Goal: Transaction & Acquisition: Purchase product/service

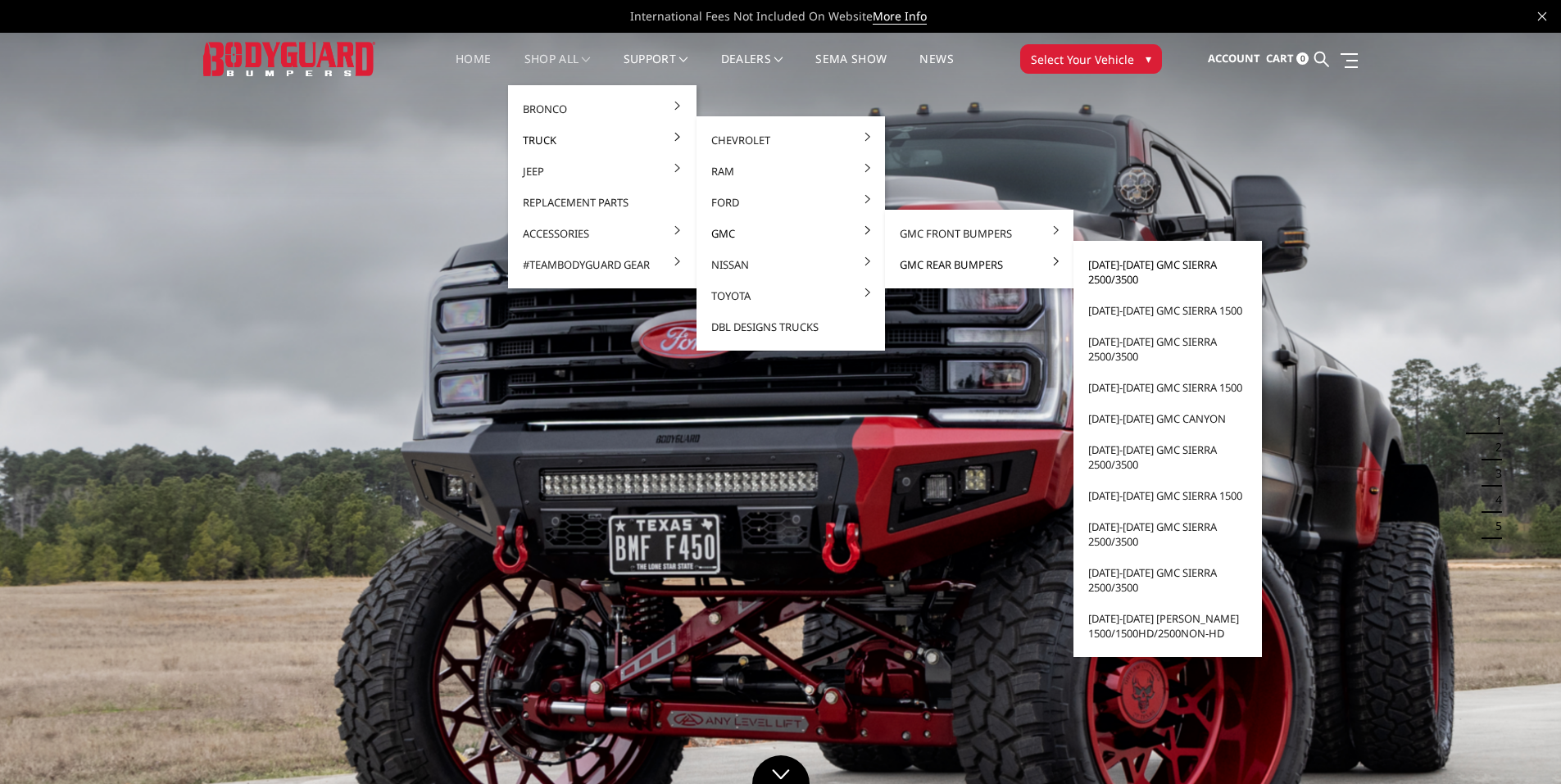
click at [1110, 269] on link "[DATE]-[DATE] GMC Sierra 2500/3500" at bounding box center [1167, 272] width 175 height 45
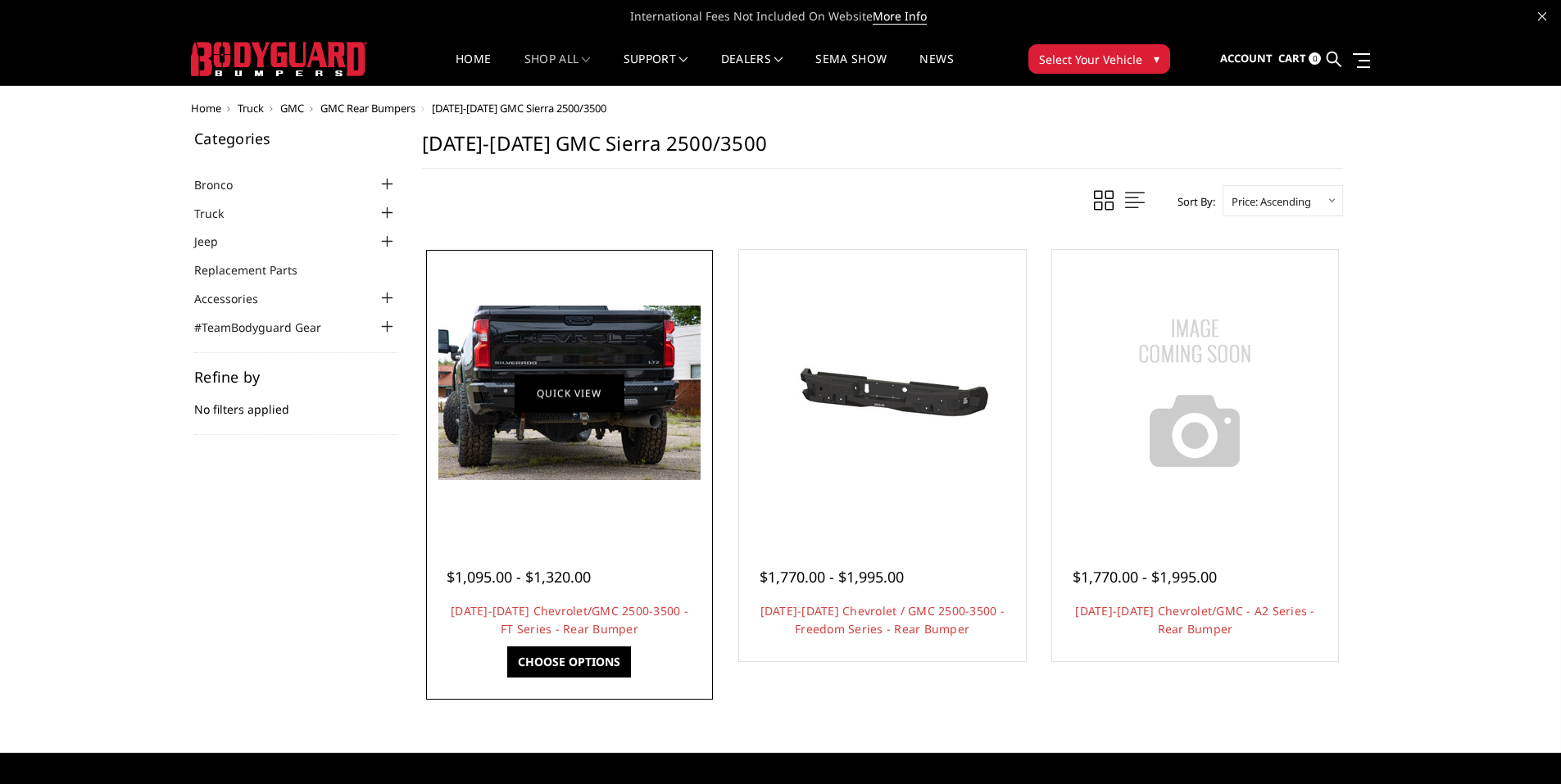
click at [575, 403] on link "Quick view" at bounding box center [569, 392] width 110 height 39
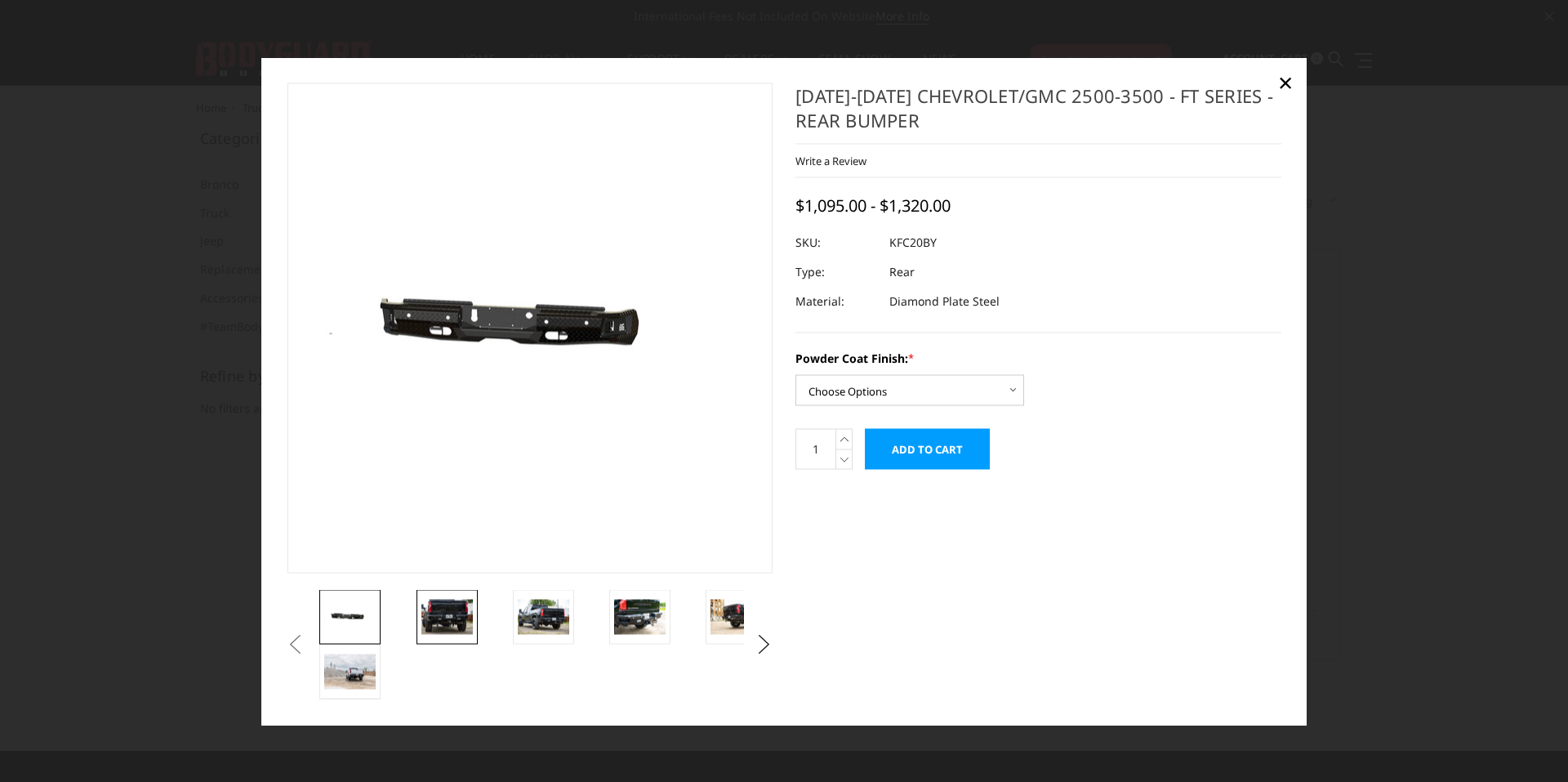
click at [438, 628] on img at bounding box center [447, 617] width 51 height 34
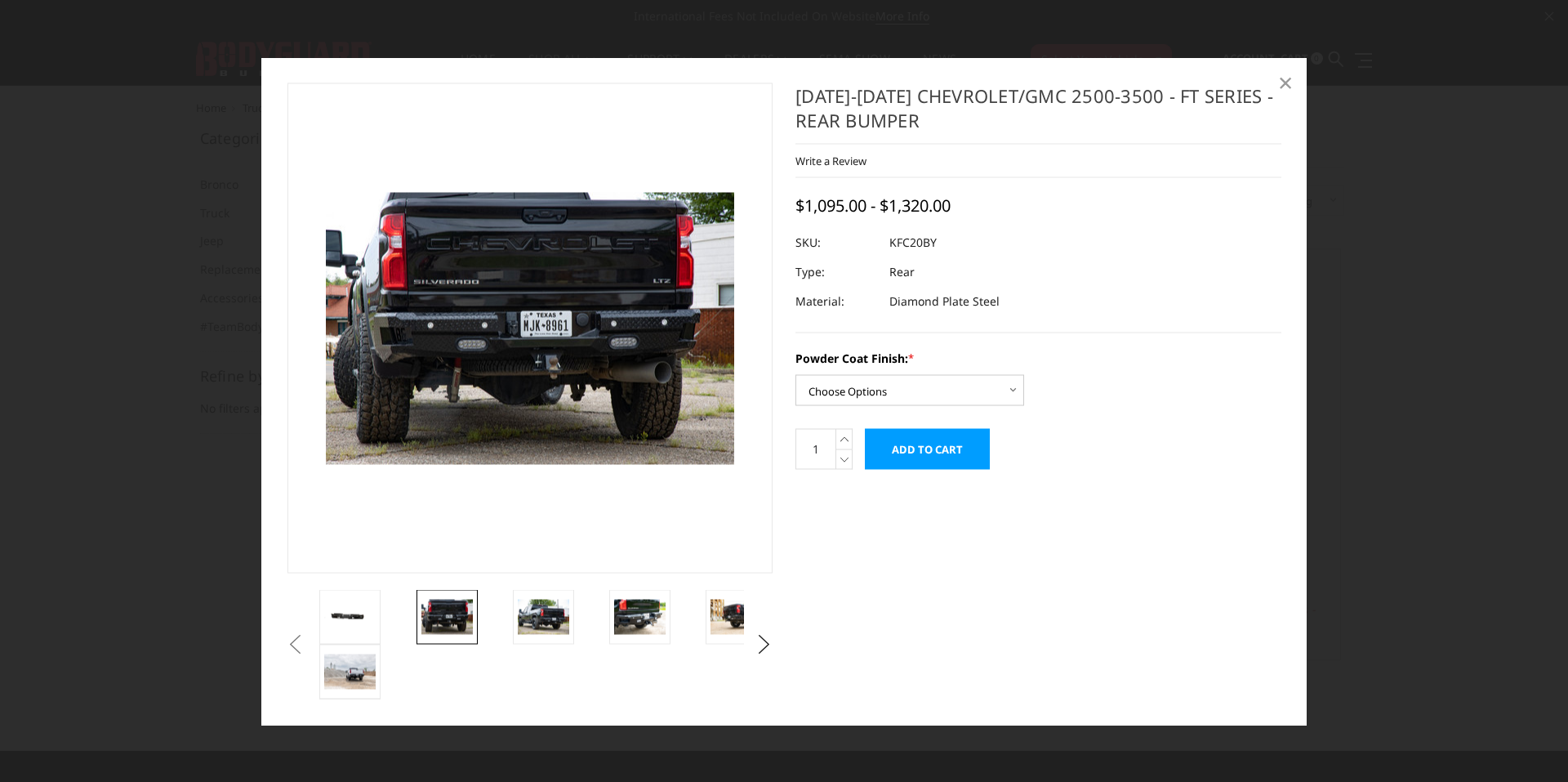
click at [1290, 83] on span "×" at bounding box center [1285, 83] width 15 height 35
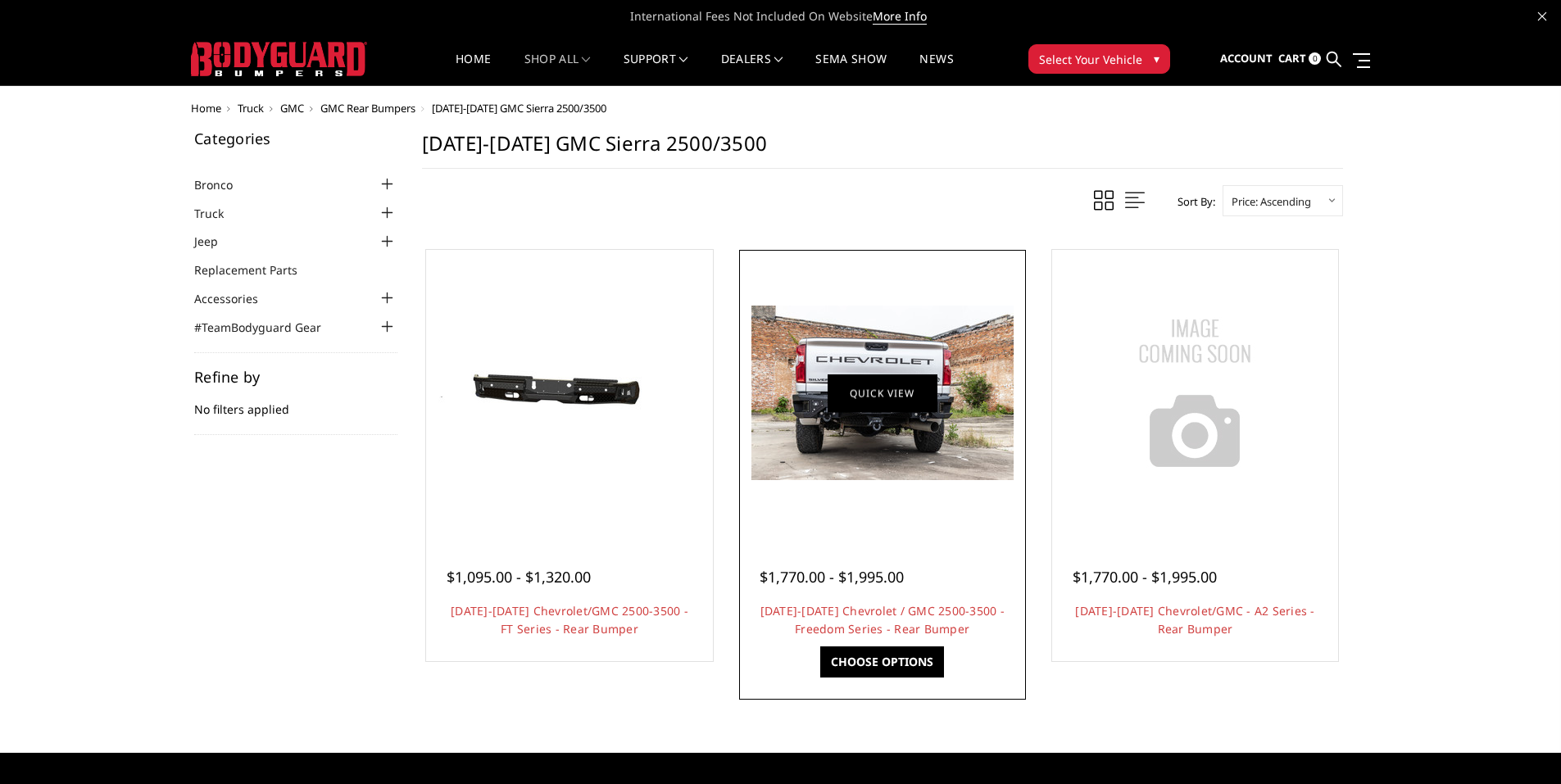
click at [866, 409] on link "Quick view" at bounding box center [881, 392] width 110 height 39
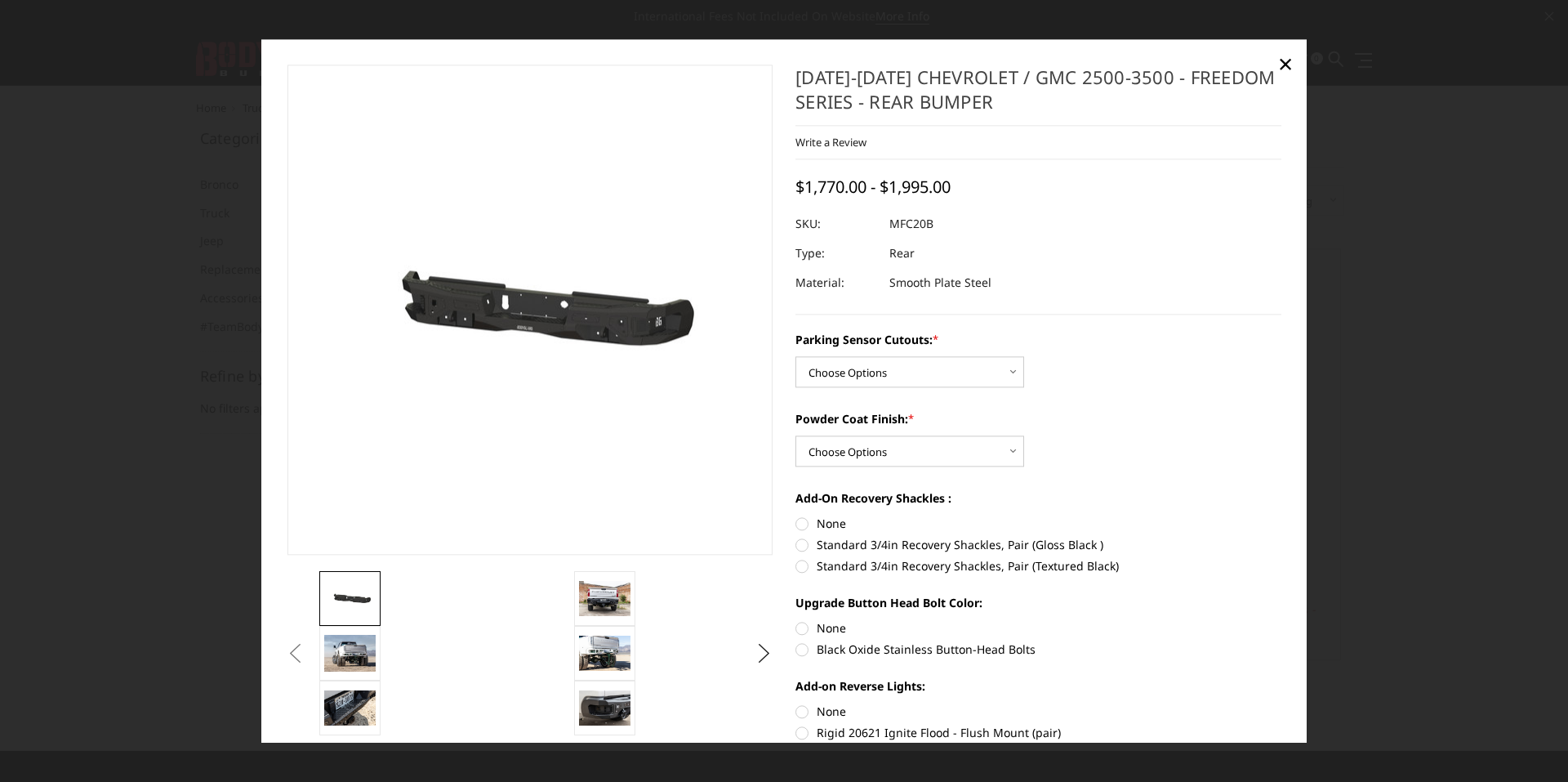
scroll to position [82, 0]
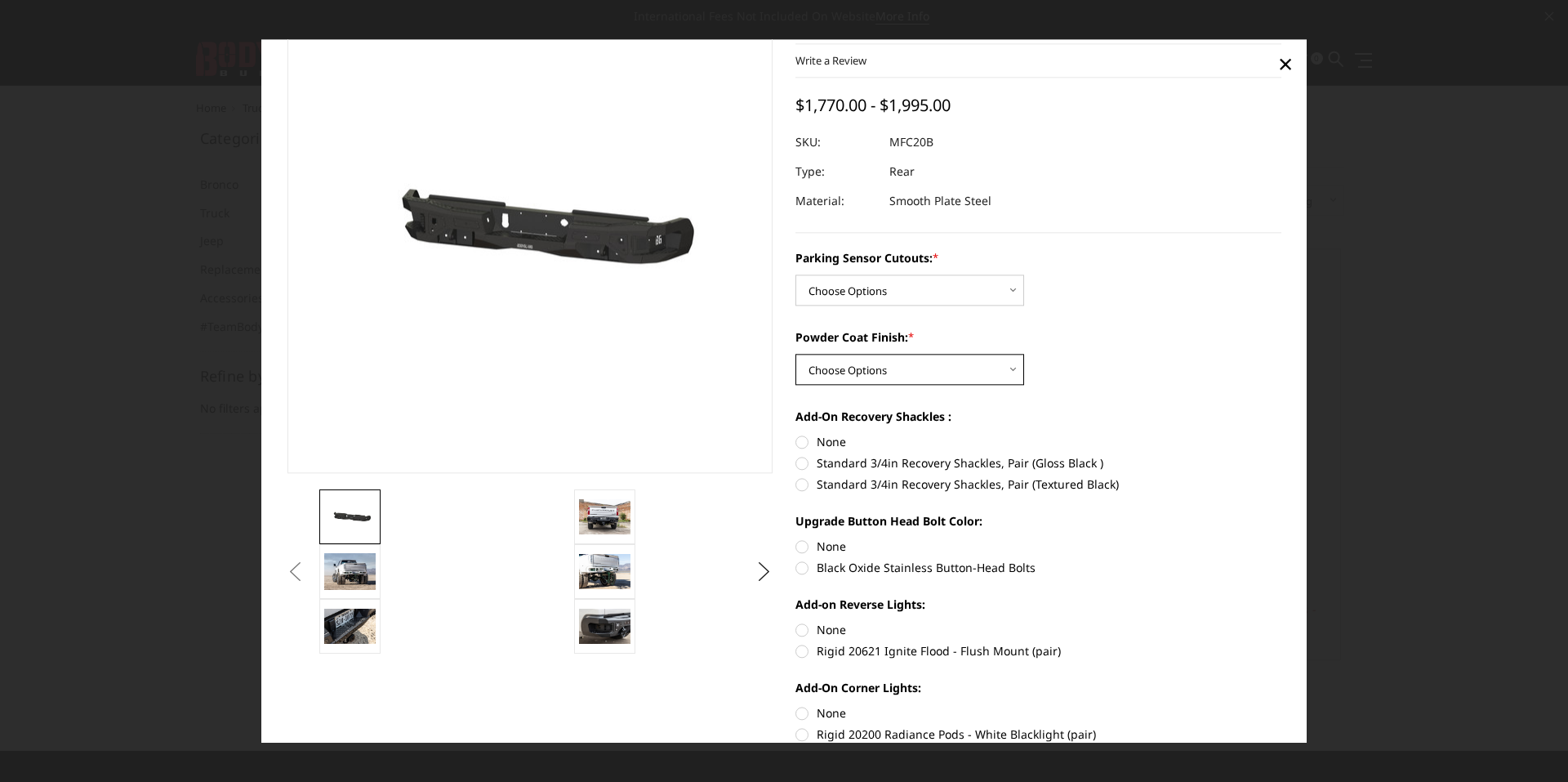
click at [941, 368] on select "Choose Options Bare Metal Texture Black Powder Coat" at bounding box center [910, 369] width 229 height 32
select select "2872"
click at [796, 354] on select "Choose Options Bare Metal Texture Black Powder Coat" at bounding box center [910, 369] width 229 height 32
click at [948, 290] on select "Choose Options No - Without Parking Sensor Cutouts Yes - With Parking Sensor Cu…" at bounding box center [910, 291] width 229 height 32
select select "2870"
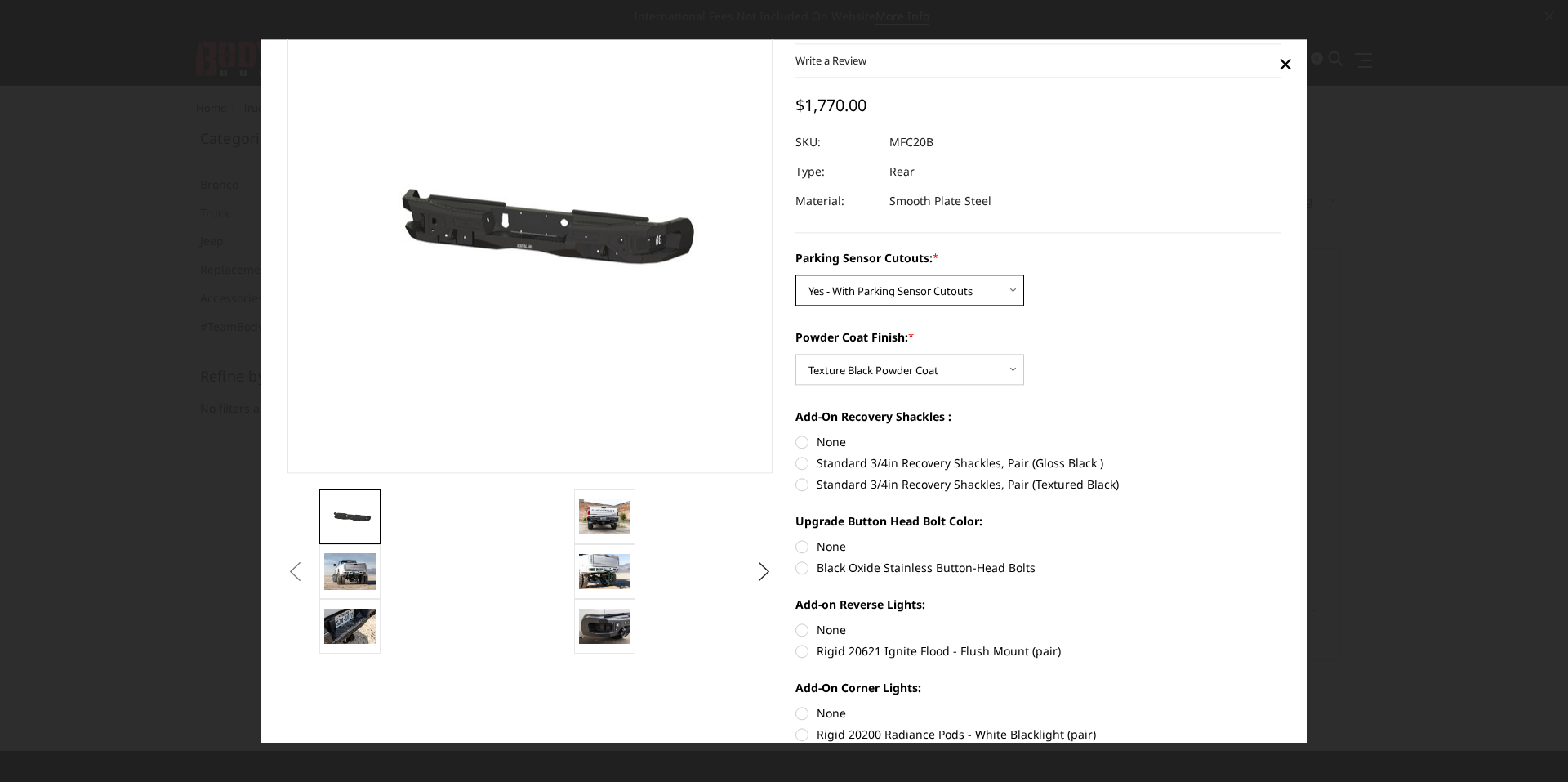
click at [796, 275] on select "Choose Options No - Without Parking Sensor Cutouts Yes - With Parking Sensor Cu…" at bounding box center [910, 291] width 229 height 32
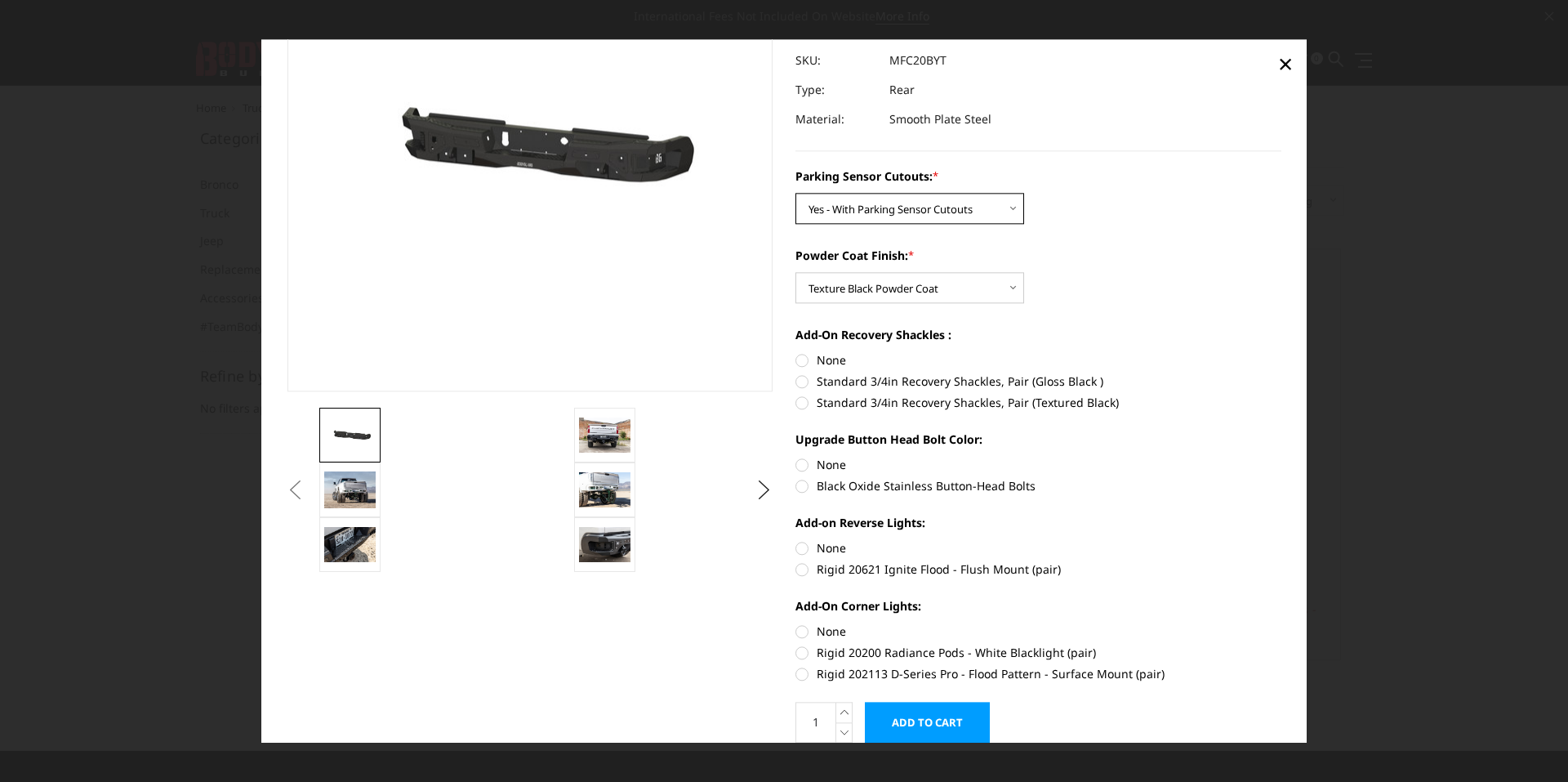
scroll to position [228, 0]
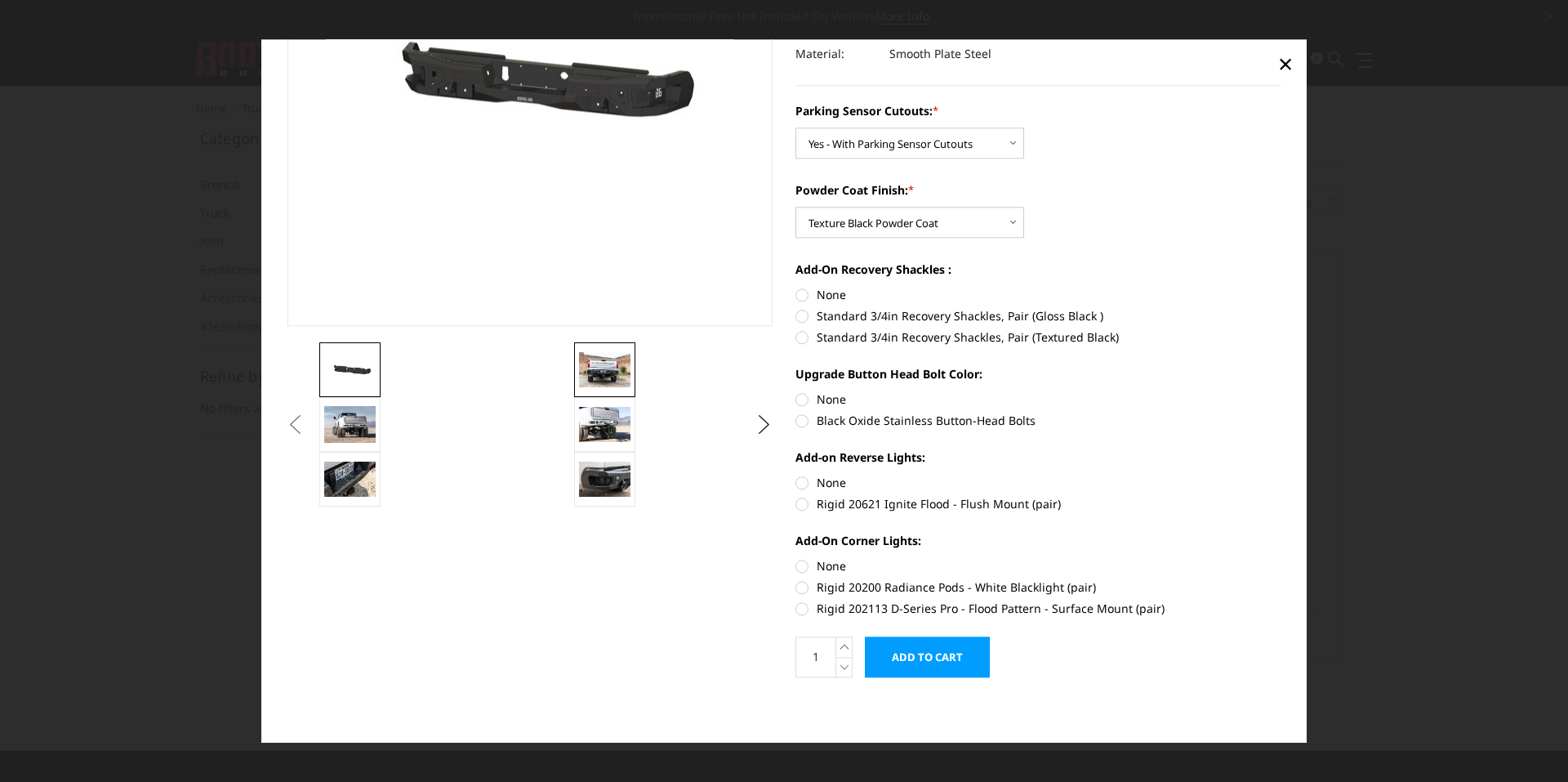
click at [594, 375] on img at bounding box center [605, 369] width 51 height 34
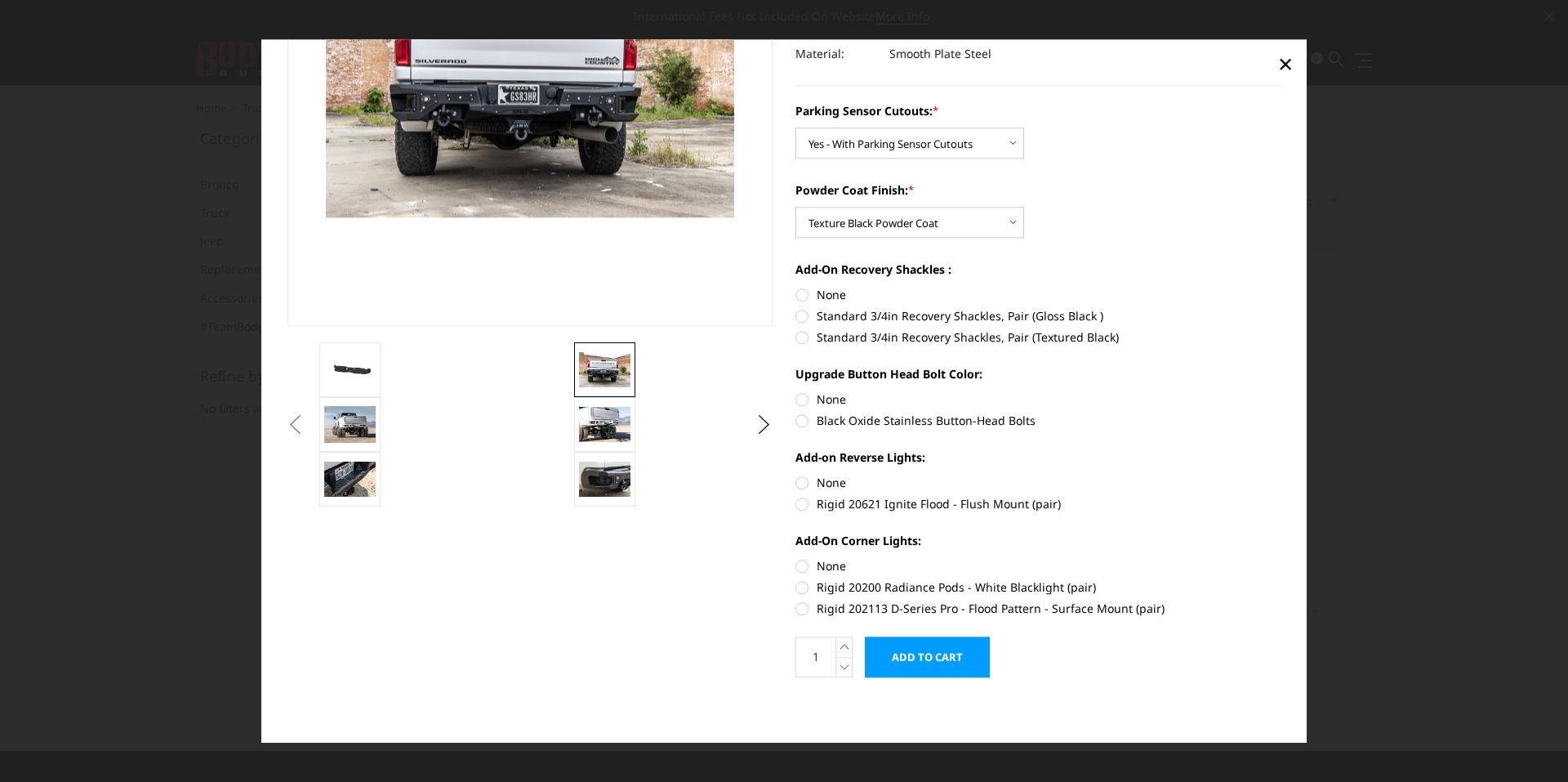
scroll to position [189, 0]
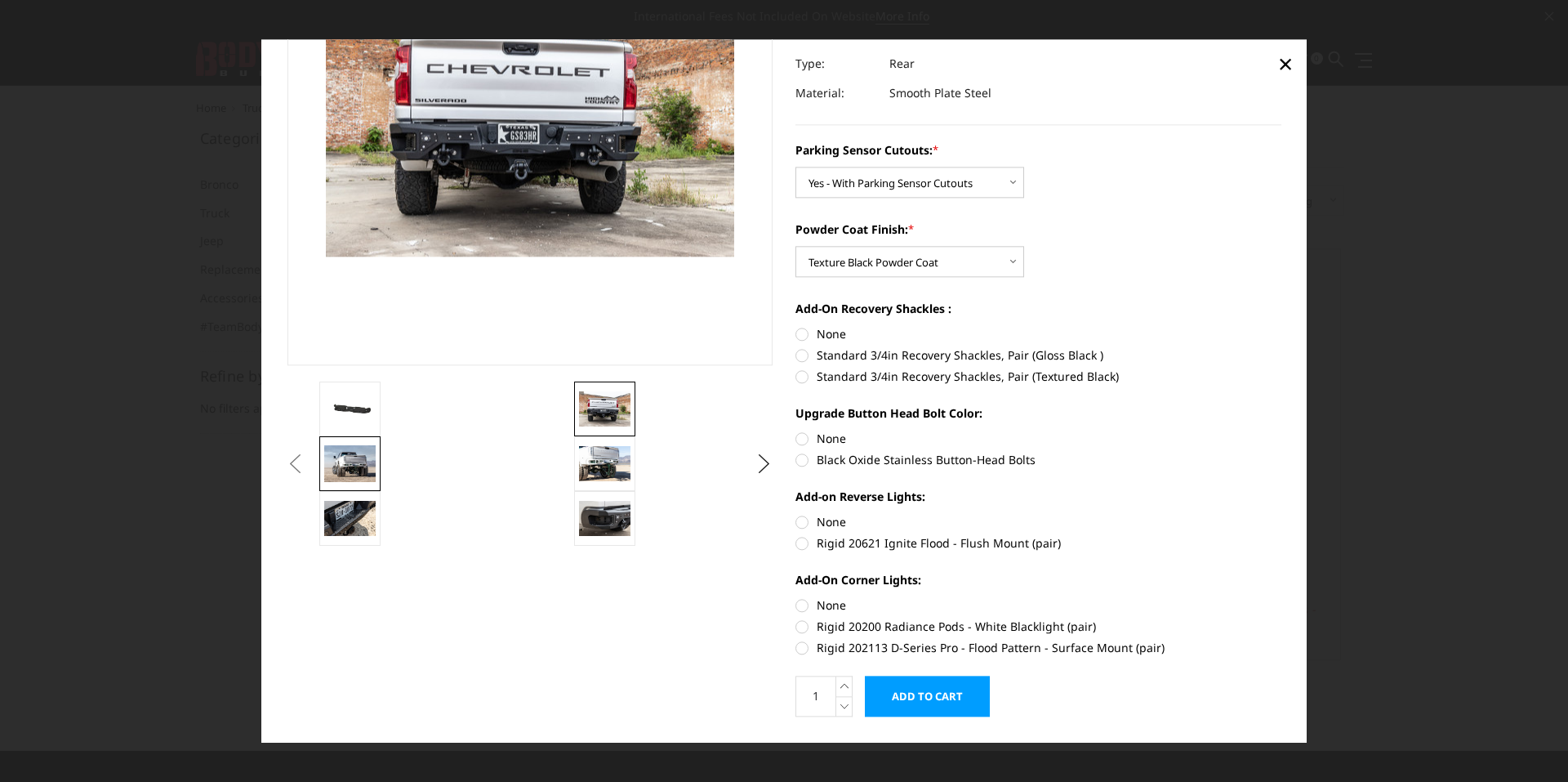
click at [360, 471] on img at bounding box center [350, 464] width 51 height 35
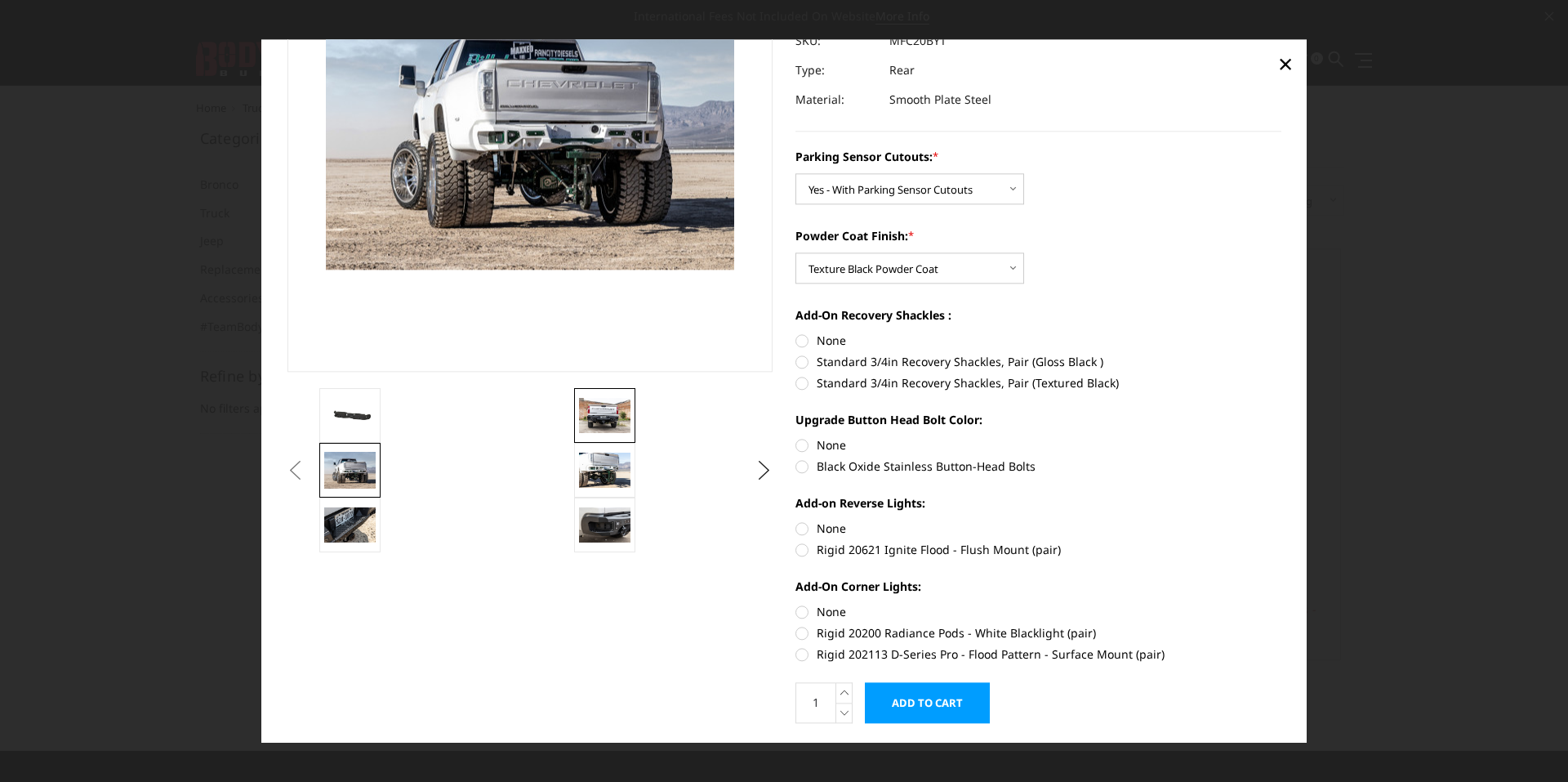
click at [600, 424] on img at bounding box center [605, 416] width 51 height 34
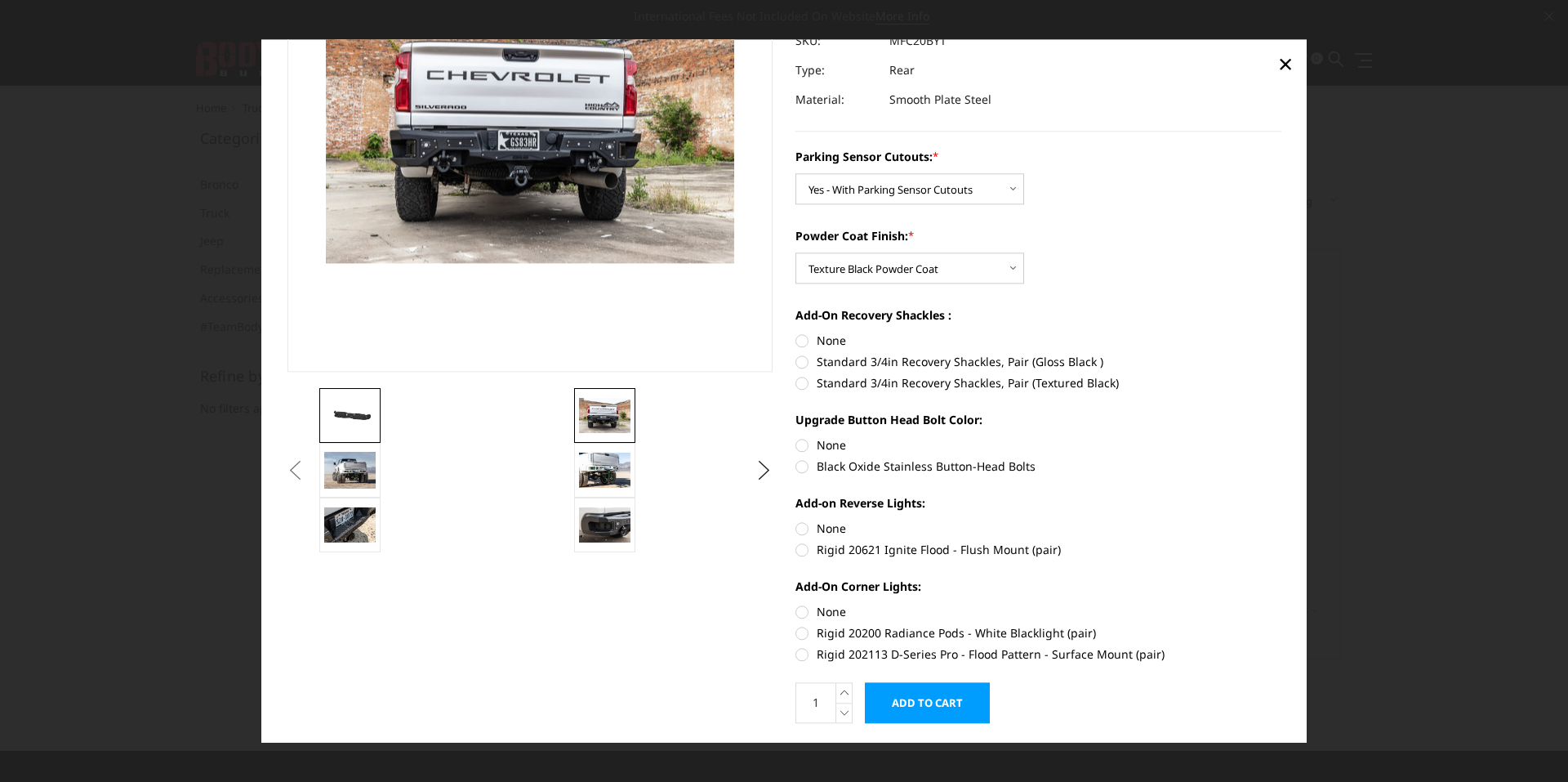
click at [344, 426] on img at bounding box center [350, 416] width 51 height 25
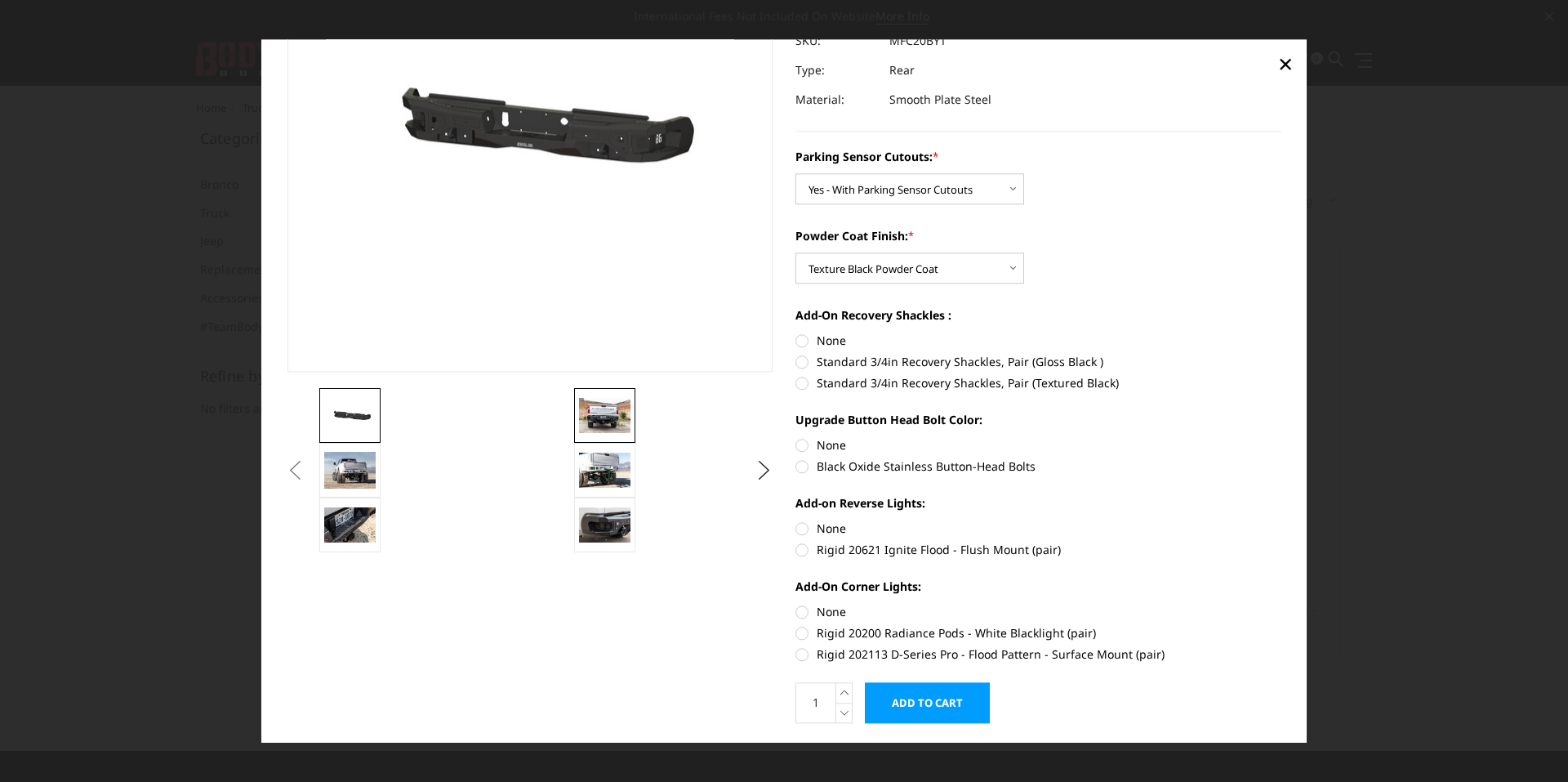
click at [593, 424] on img at bounding box center [605, 416] width 51 height 34
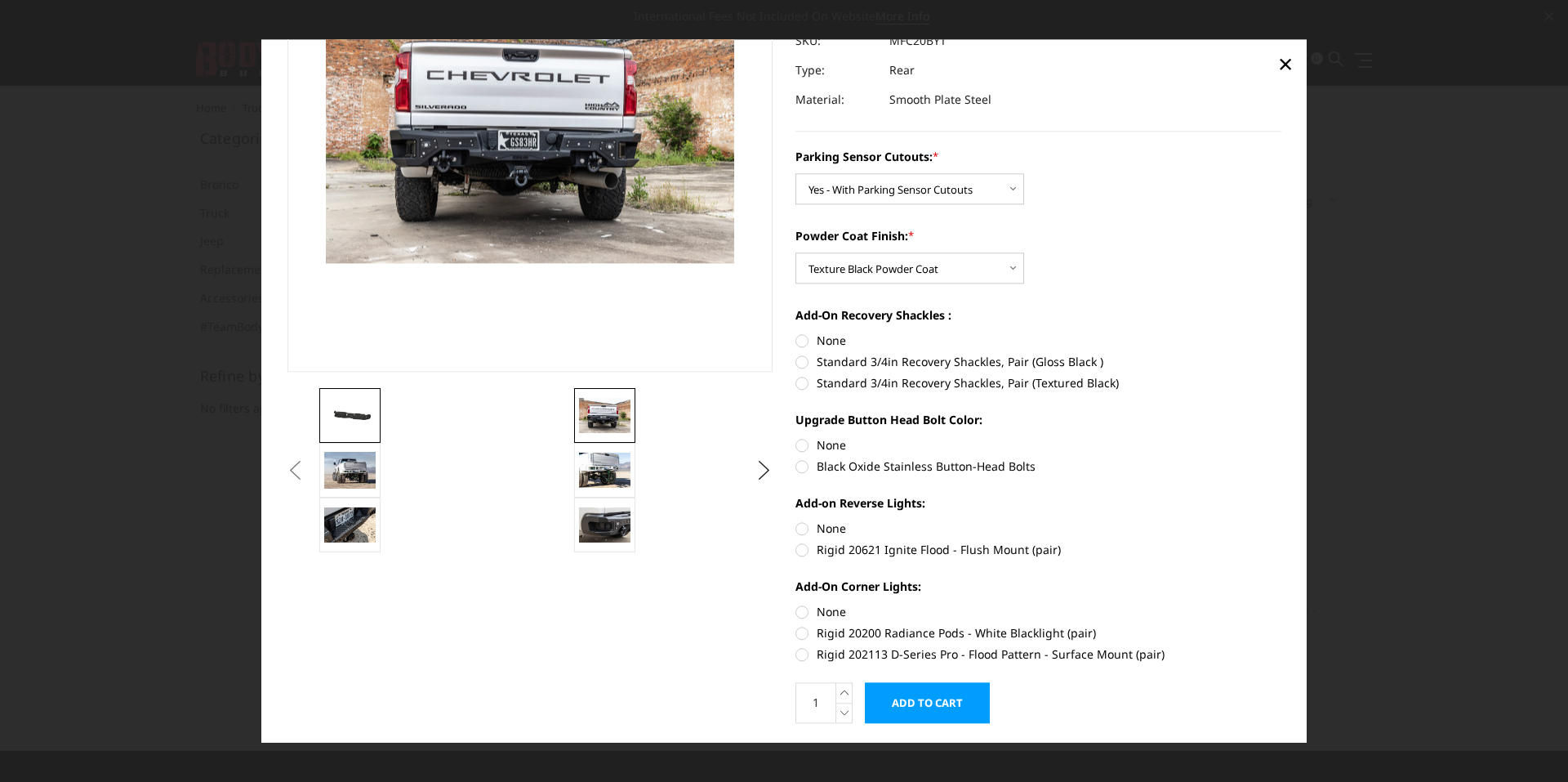
click at [357, 404] on img at bounding box center [350, 416] width 51 height 25
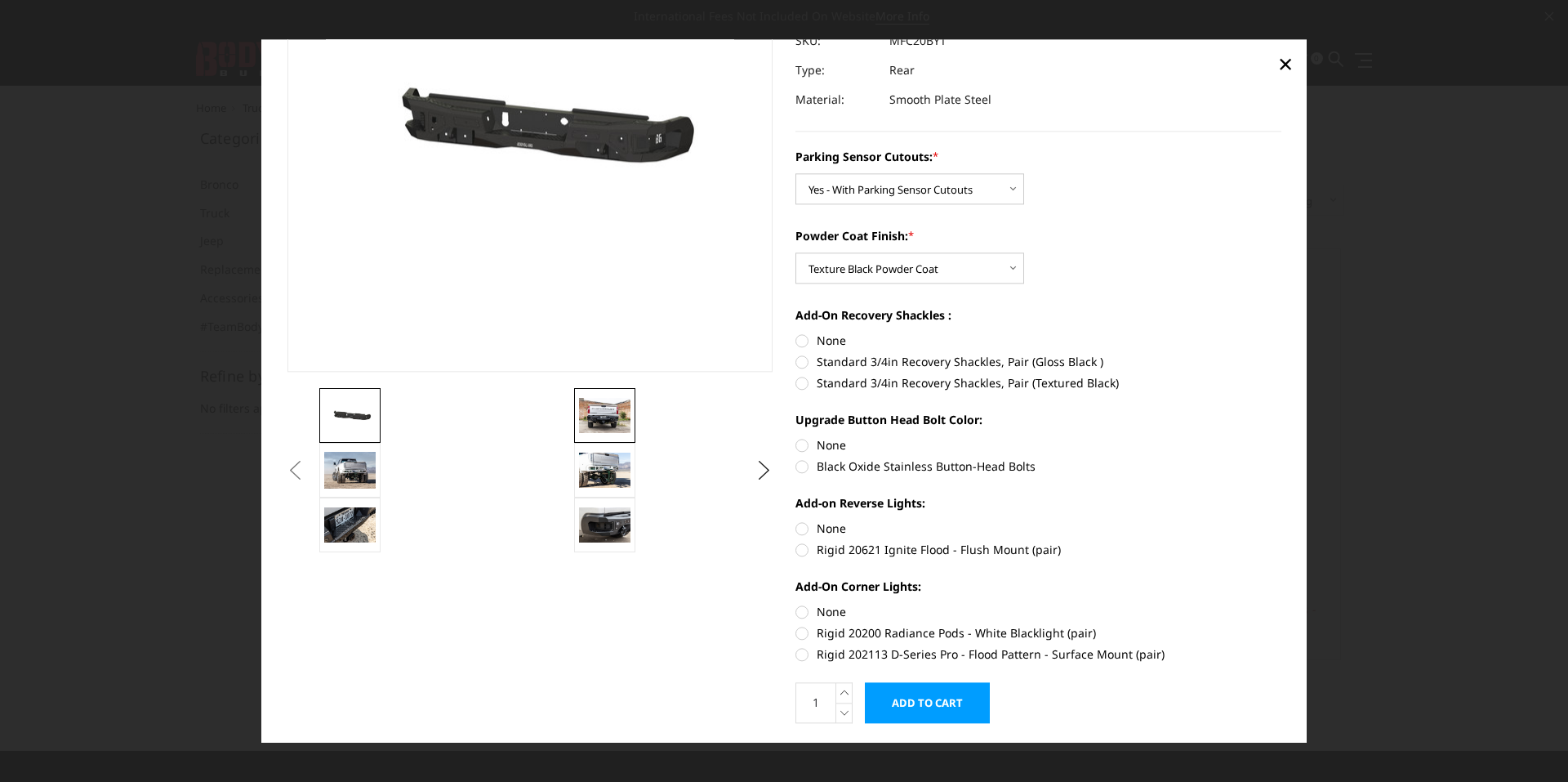
click at [617, 409] on img at bounding box center [605, 416] width 51 height 34
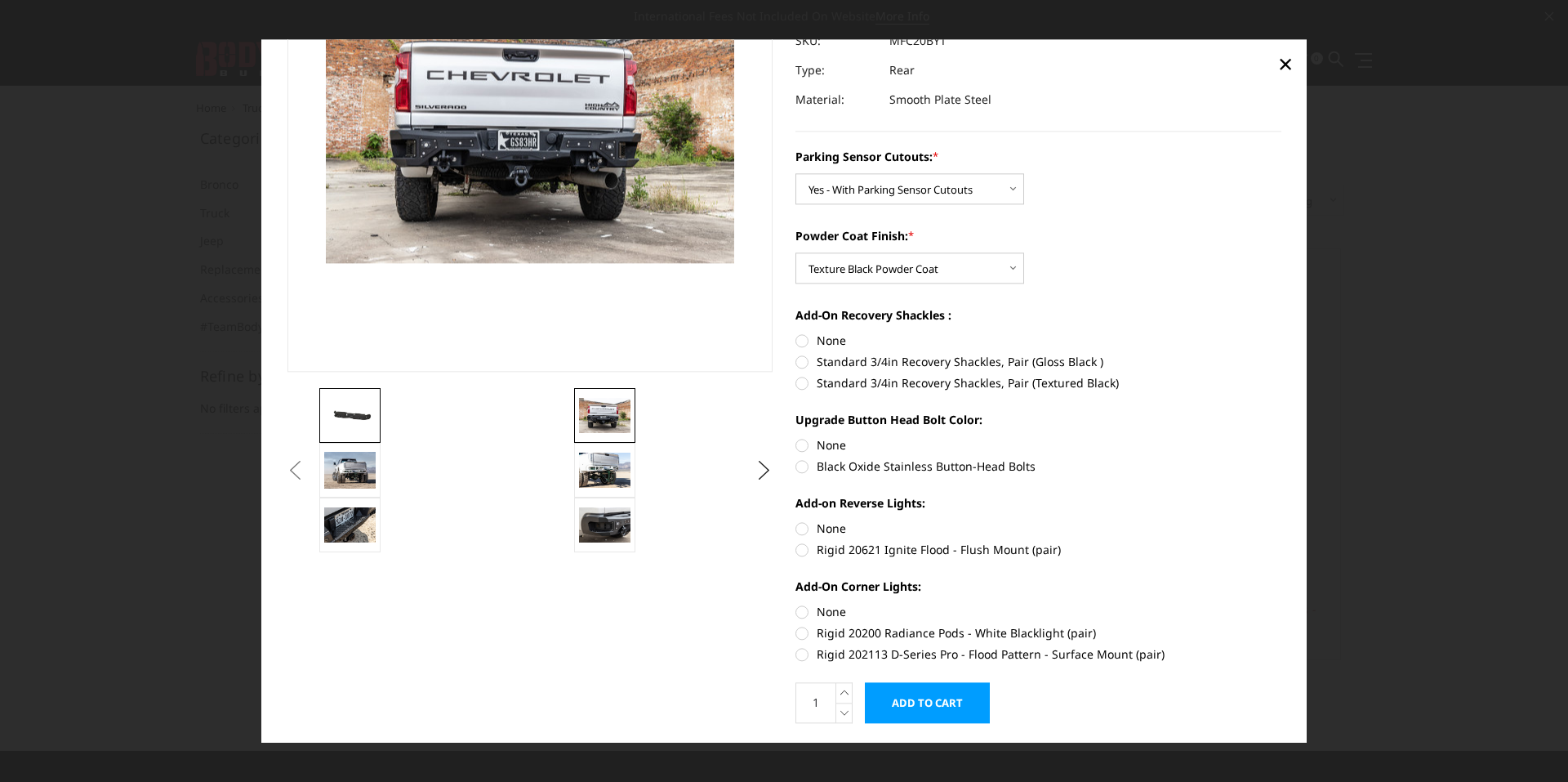
click at [365, 422] on img at bounding box center [350, 416] width 51 height 25
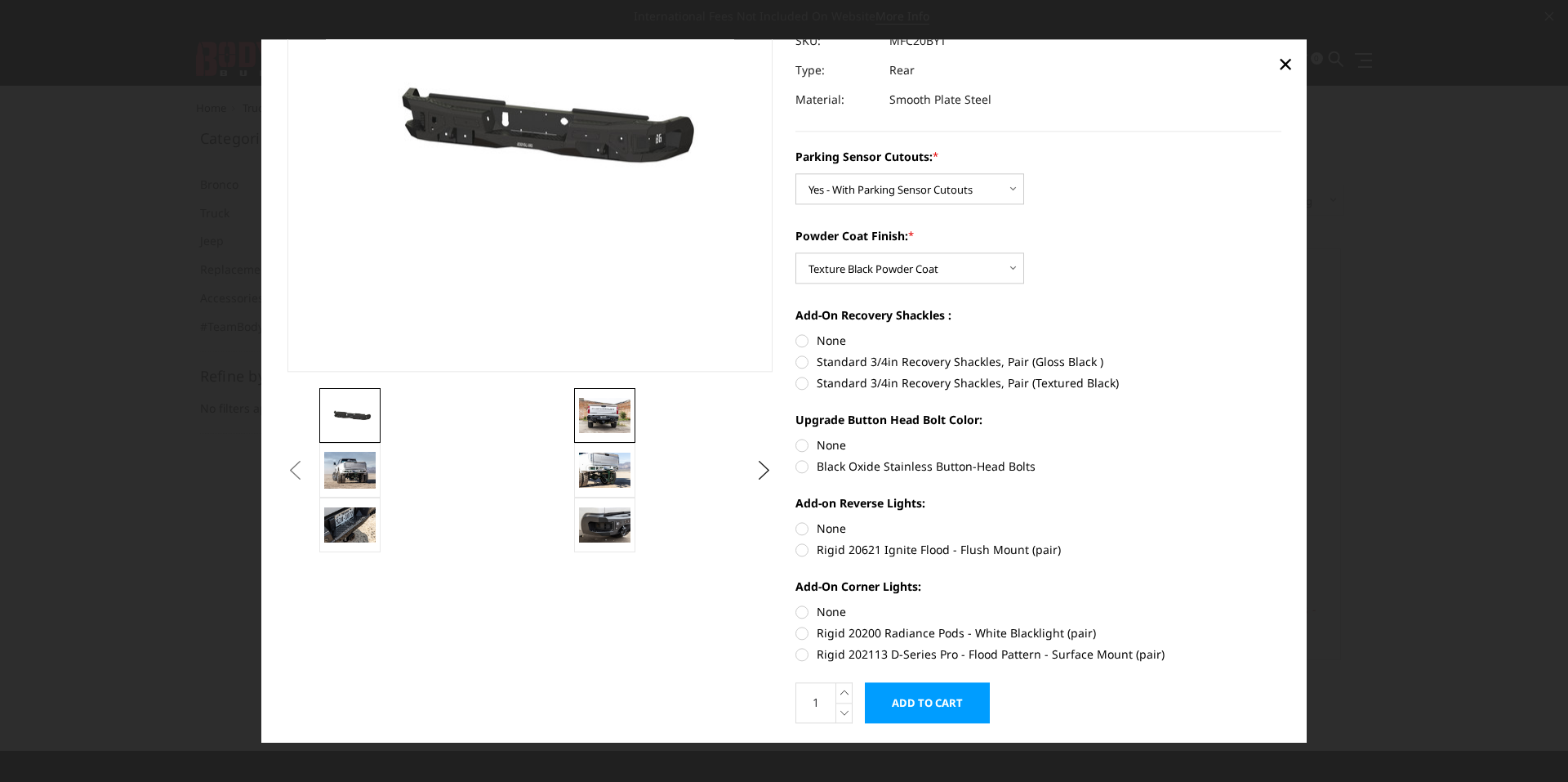
click at [604, 420] on img at bounding box center [605, 416] width 51 height 34
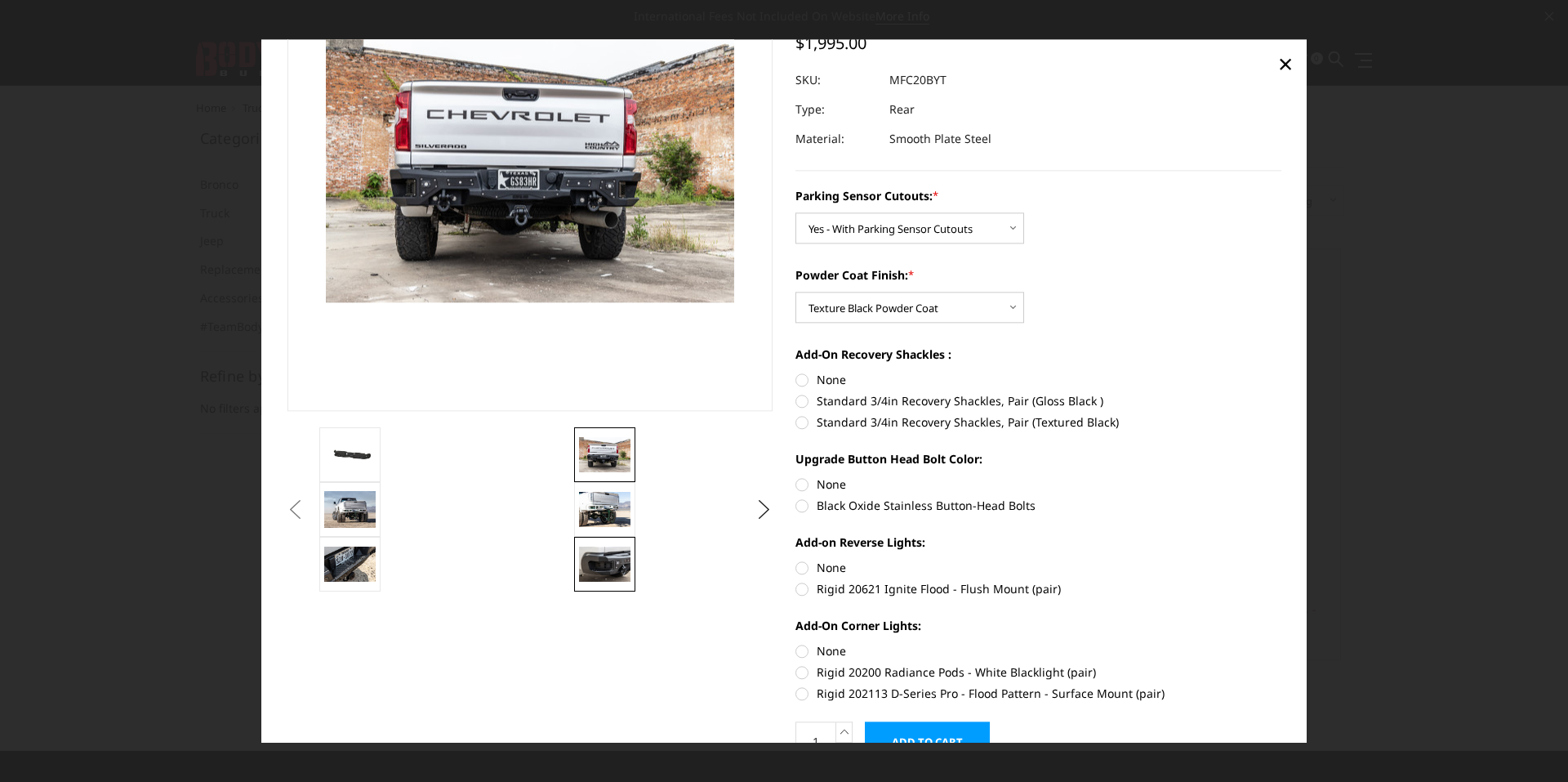
click at [595, 565] on img at bounding box center [605, 564] width 51 height 34
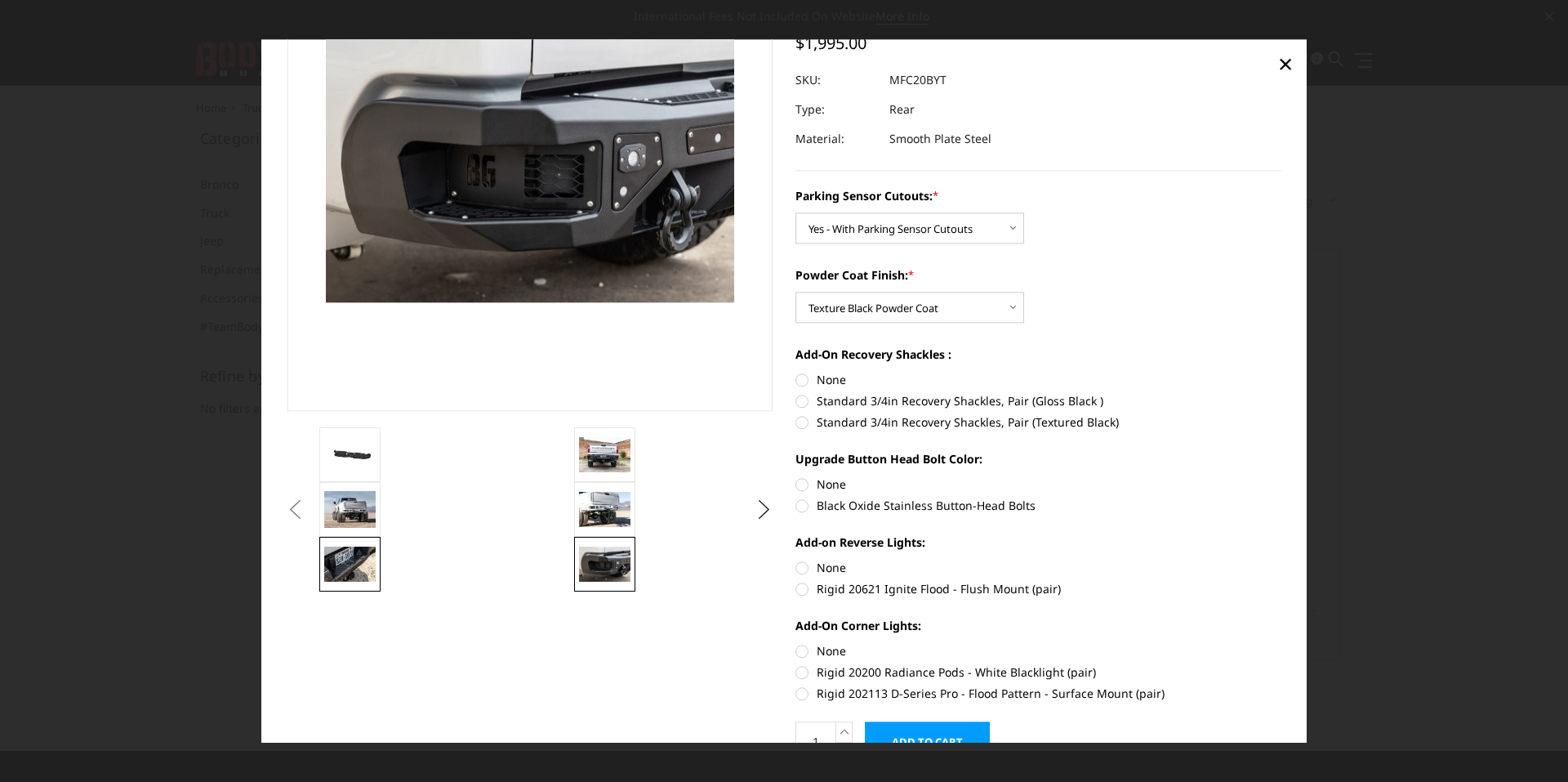
click at [352, 553] on img at bounding box center [350, 564] width 51 height 34
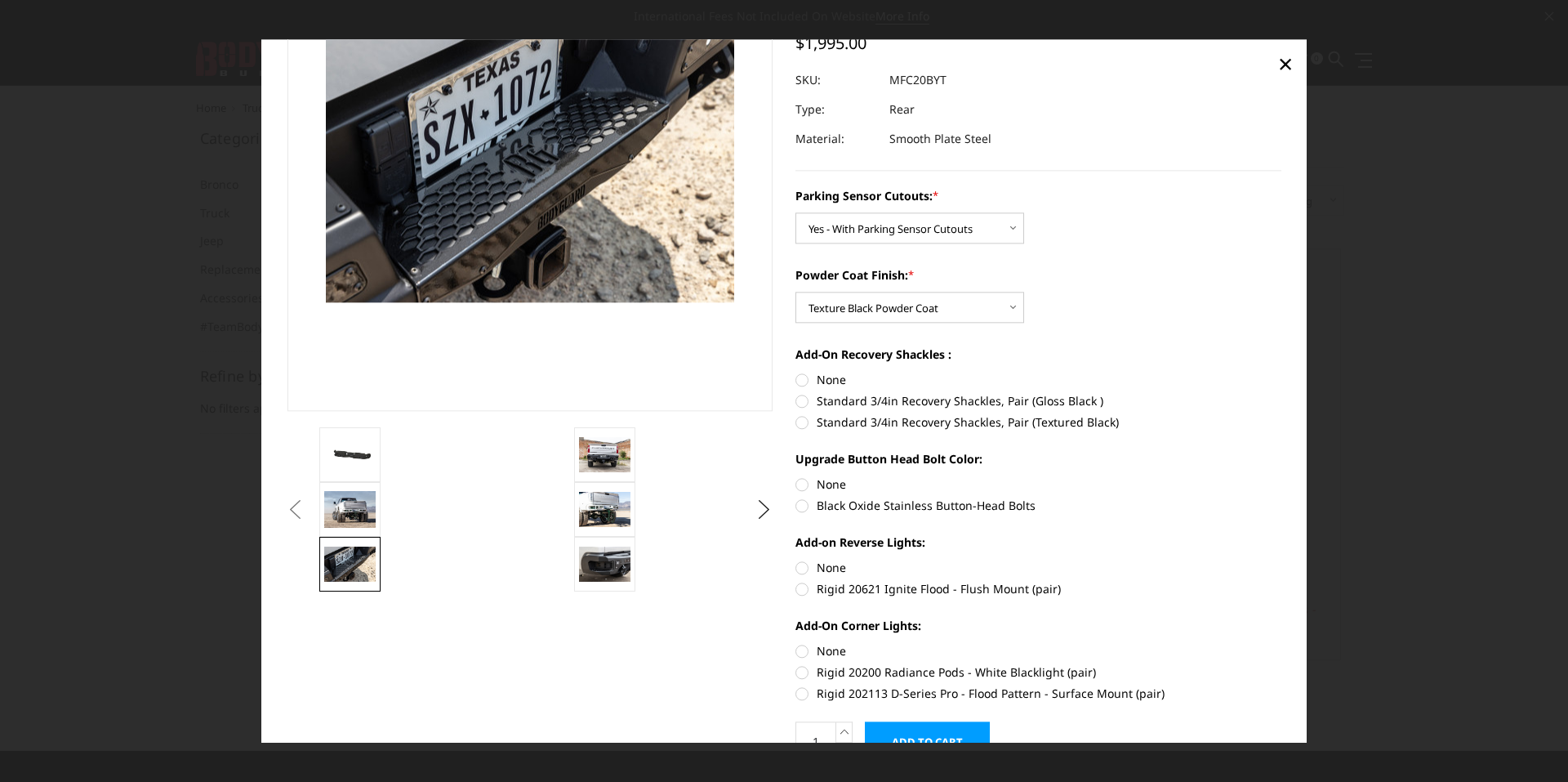
click at [308, 497] on button "Previous" at bounding box center [295, 509] width 25 height 25
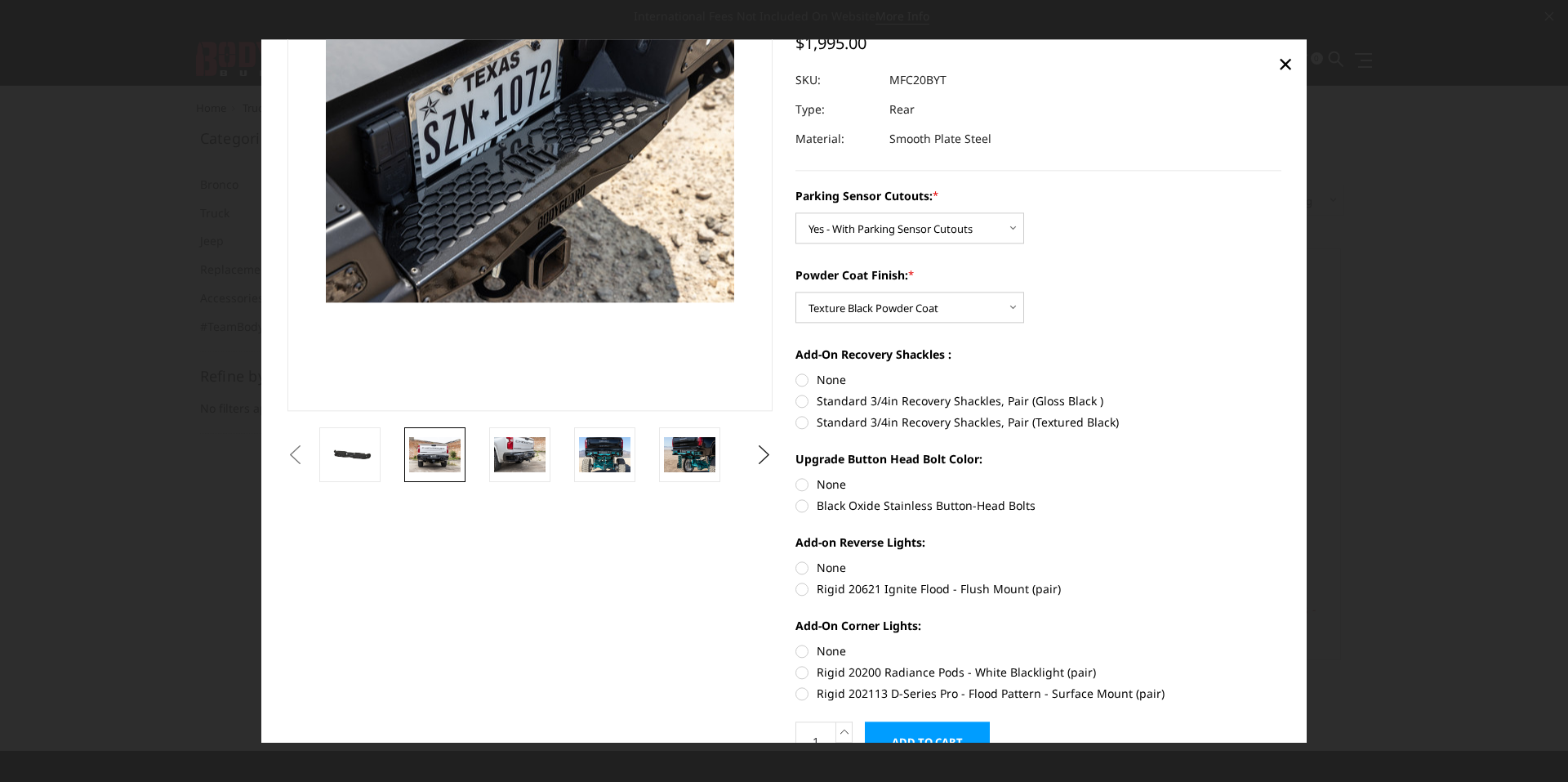
click at [427, 452] on img at bounding box center [434, 454] width 51 height 34
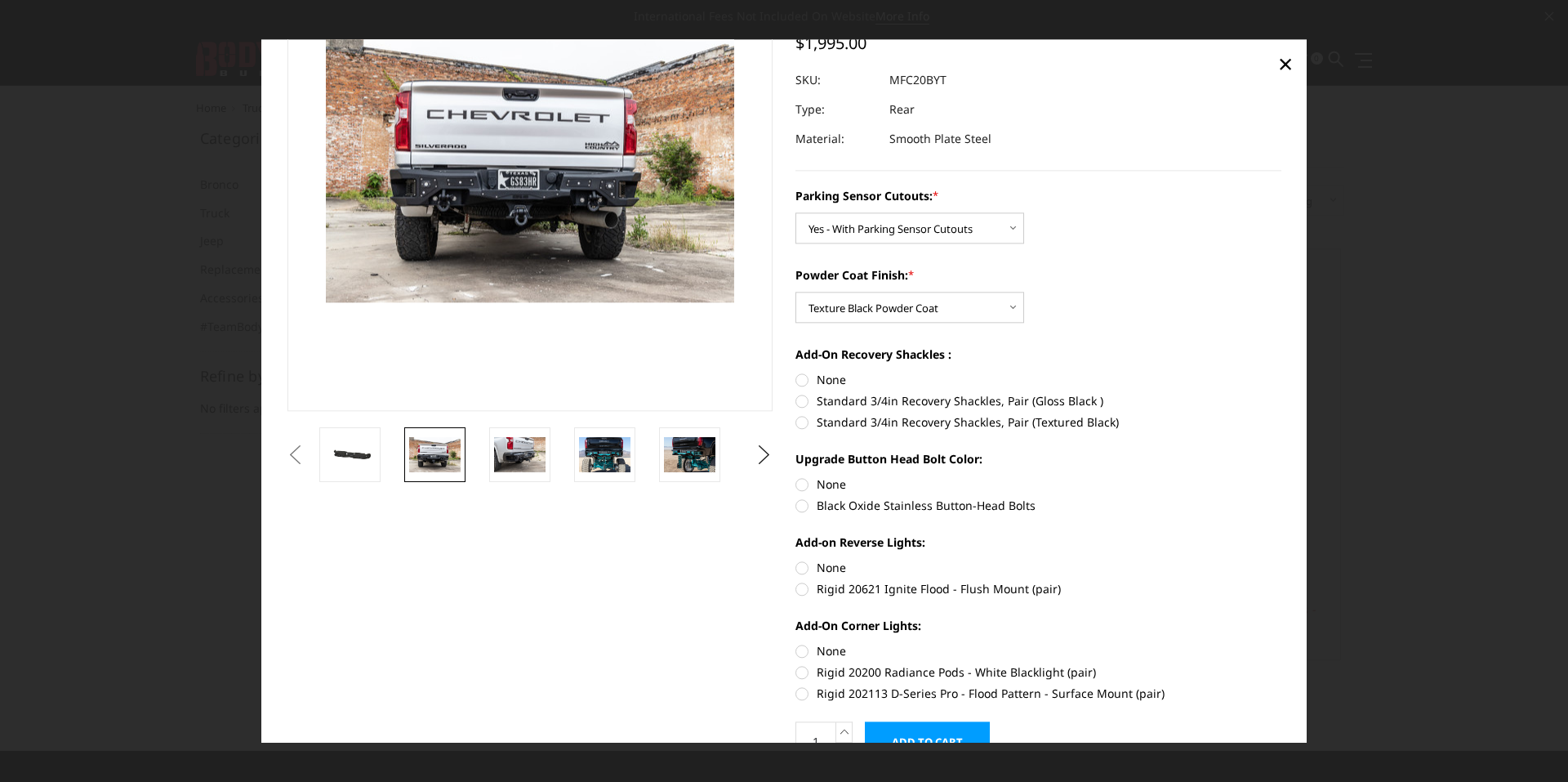
click at [308, 447] on button "Previous" at bounding box center [295, 454] width 25 height 25
click at [357, 460] on img at bounding box center [350, 454] width 51 height 25
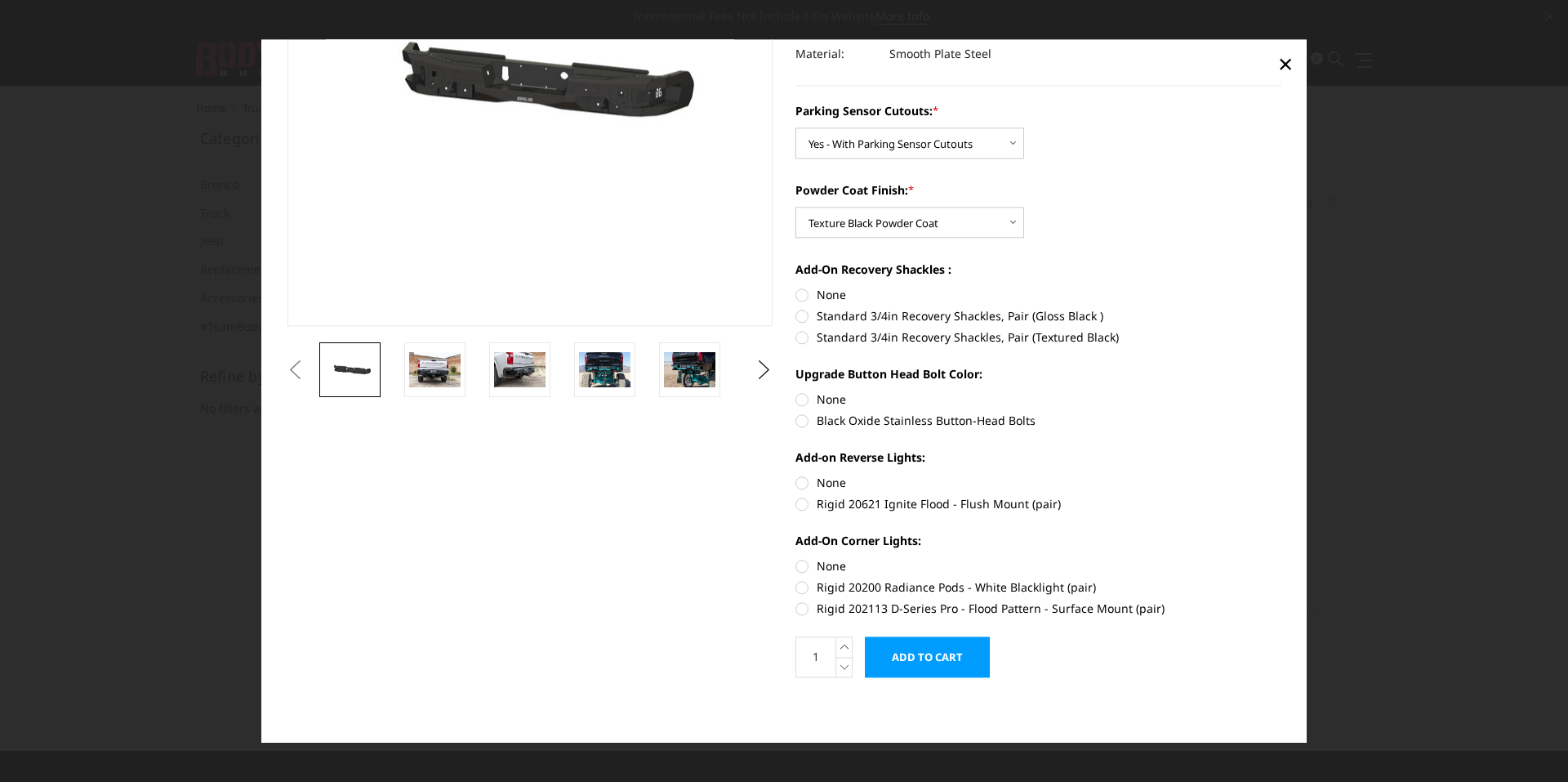
scroll to position [0, 0]
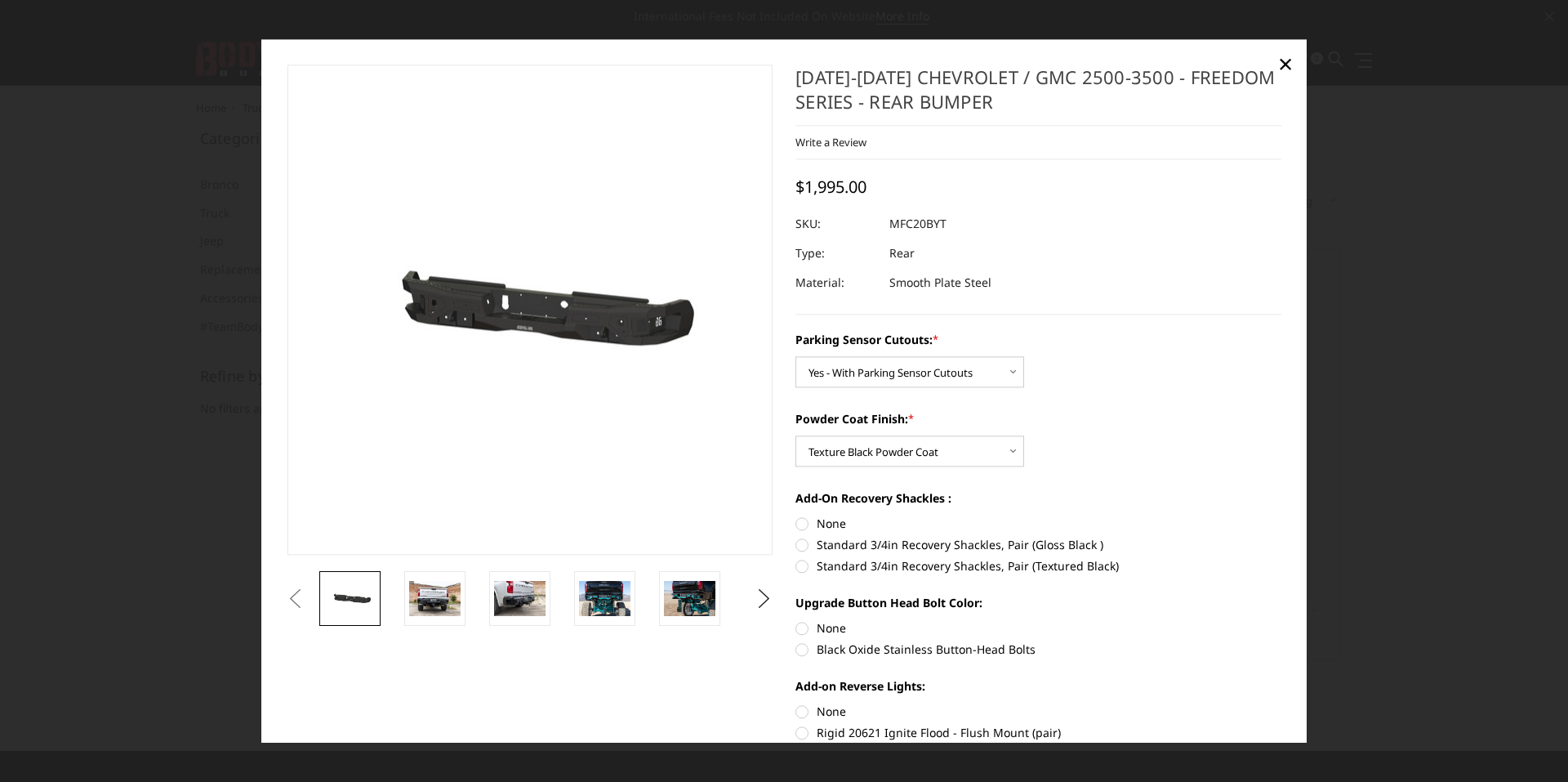
drag, startPoint x: 944, startPoint y: 227, endPoint x: 931, endPoint y: 220, distance: 14.8
click at [905, 220] on dl "SKU: MFC20BYT UPC: Type: Rear Material: Smooth Plate Steel" at bounding box center [1038, 253] width 486 height 89
drag, startPoint x: 939, startPoint y: 221, endPoint x: 894, endPoint y: 220, distance: 45.0
click at [894, 220] on dd "MFC20BYT" at bounding box center [918, 224] width 57 height 30
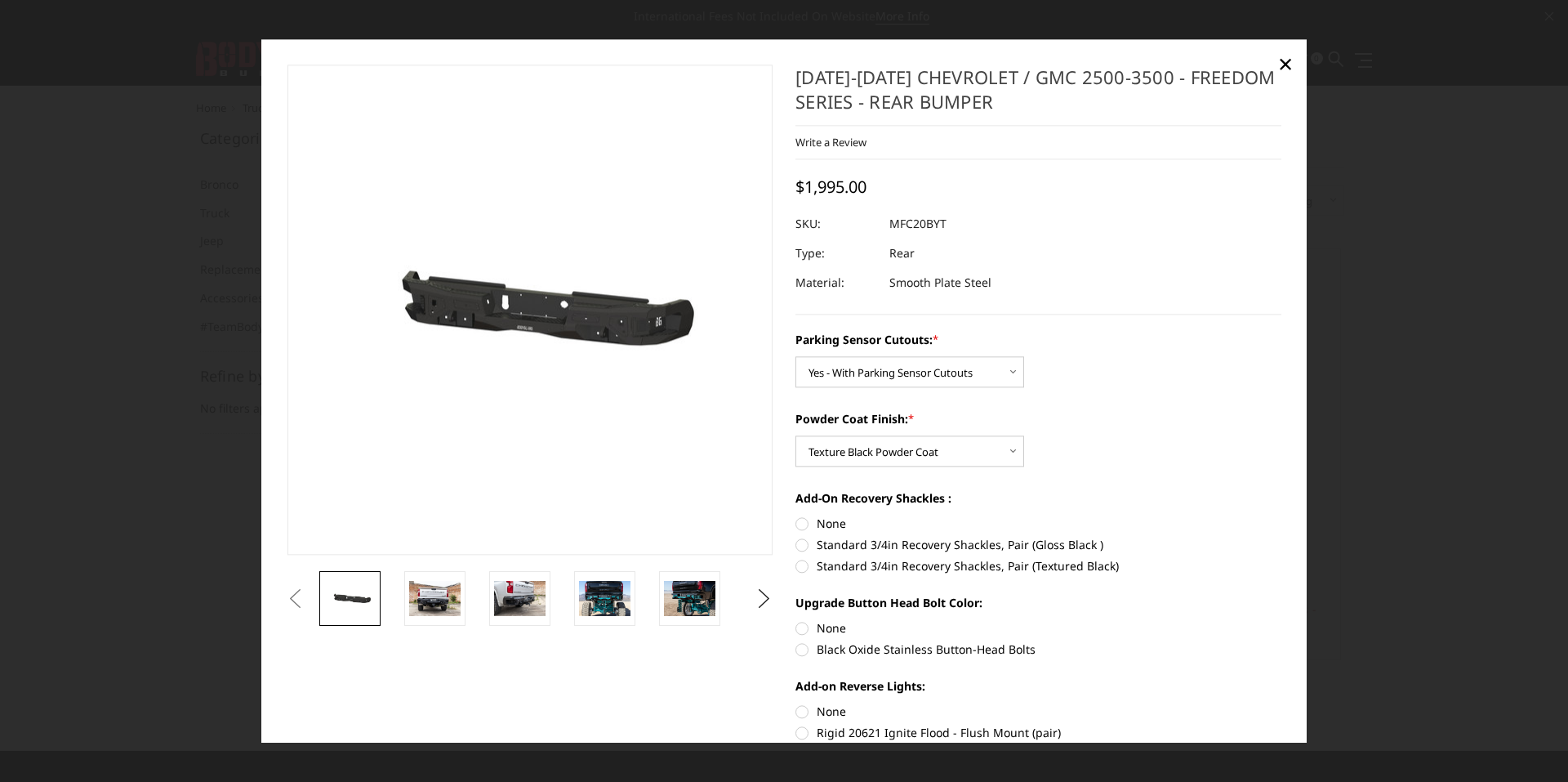
click at [894, 220] on dd "MFC20BYT" at bounding box center [918, 224] width 57 height 30
click at [848, 448] on select "Choose Options Bare Metal Texture Black Powder Coat" at bounding box center [910, 451] width 229 height 32
click at [796, 435] on select "Choose Options Bare Metal Texture Black Powder Coat" at bounding box center [910, 451] width 229 height 32
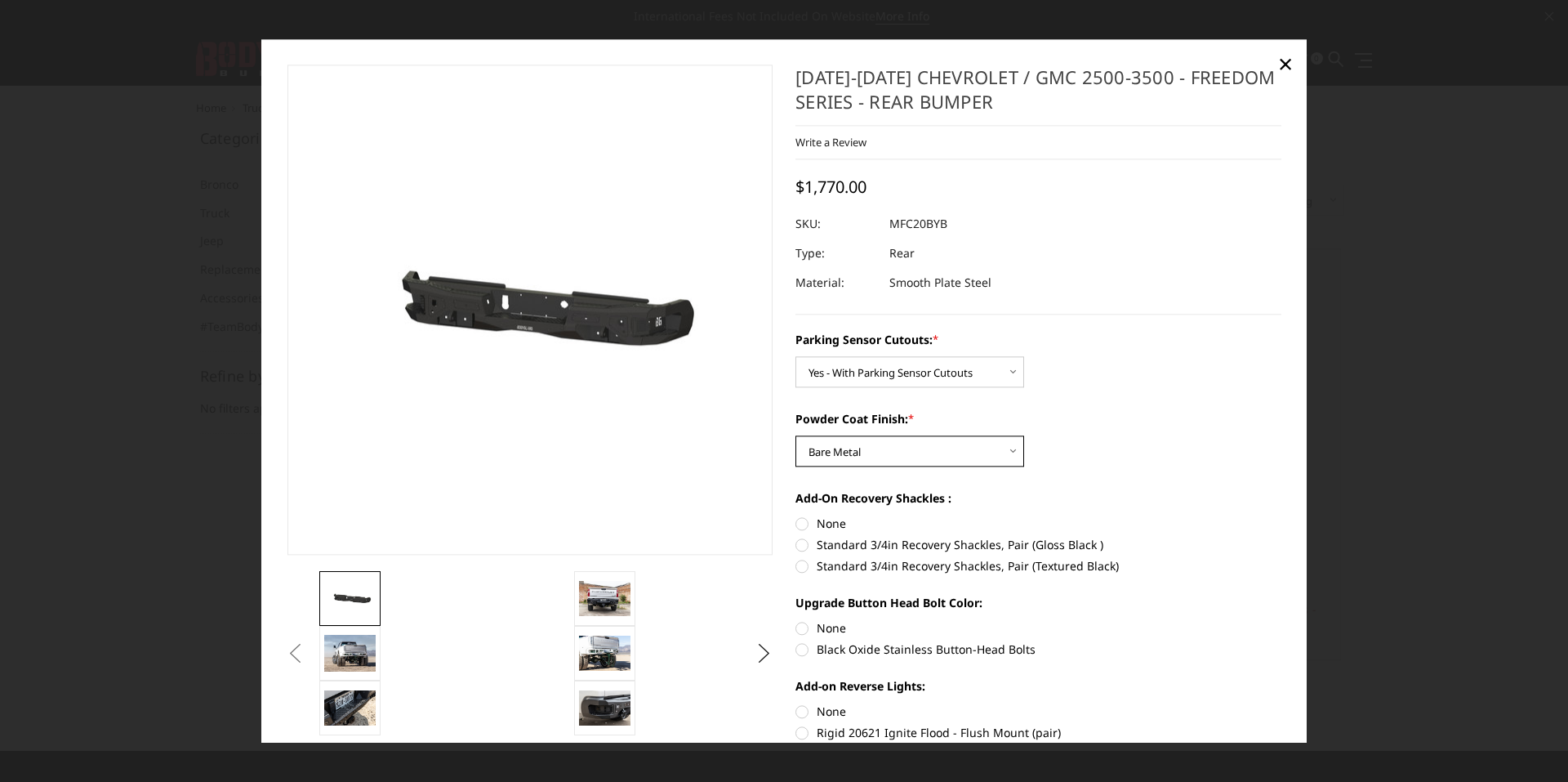
click at [854, 448] on select "Choose Options Bare Metal Texture Black Powder Coat" at bounding box center [910, 451] width 229 height 32
click at [796, 435] on select "Choose Options Bare Metal Texture Black Powder Coat" at bounding box center [910, 451] width 229 height 32
click at [947, 452] on select "Choose Options Bare Metal Texture Black Powder Coat" at bounding box center [910, 451] width 229 height 32
click at [796, 435] on select "Choose Options Bare Metal Texture Black Powder Coat" at bounding box center [910, 451] width 229 height 32
click at [937, 452] on select "Choose Options Bare Metal Texture Black Powder Coat" at bounding box center [910, 451] width 229 height 32
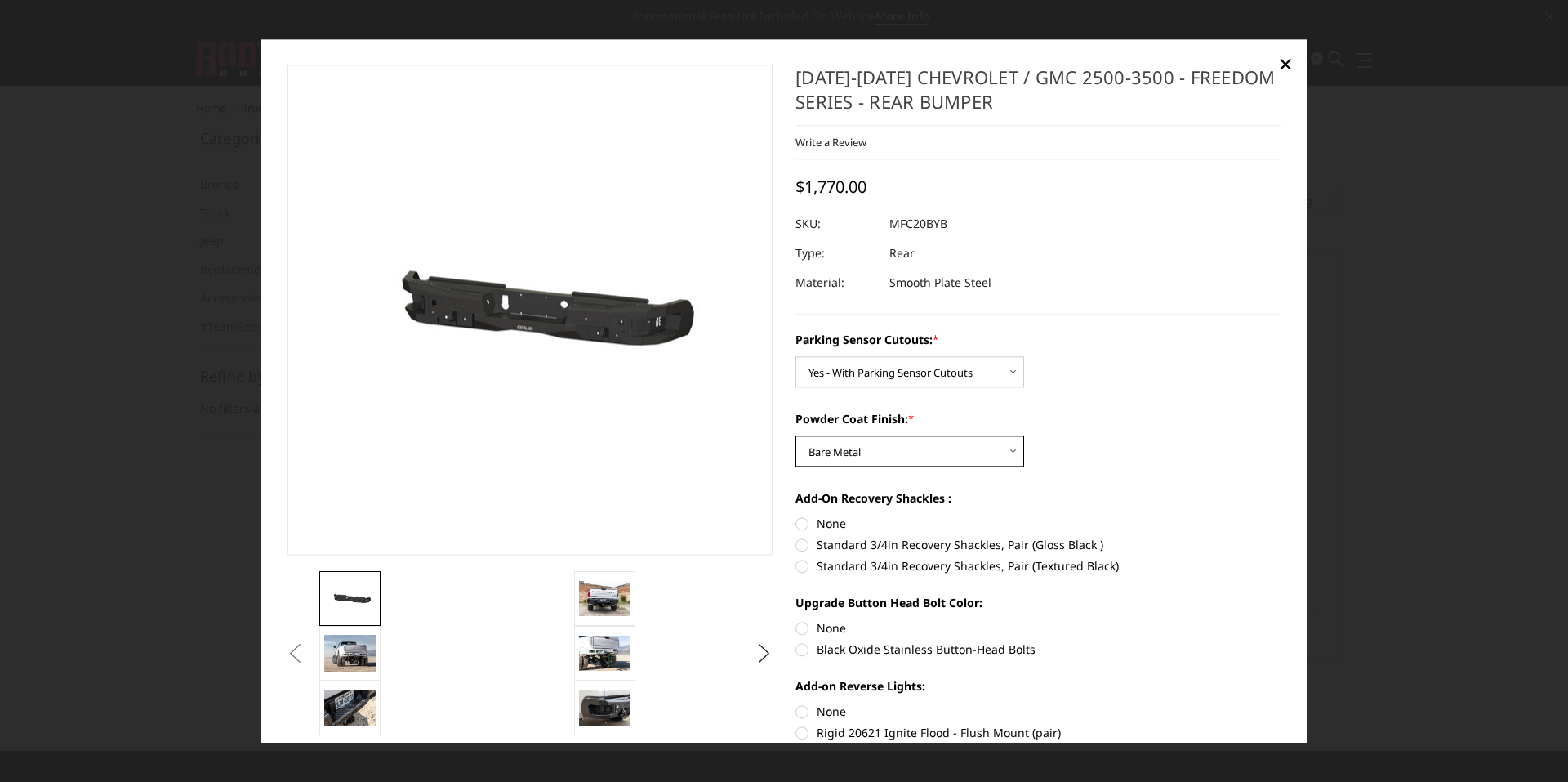
select select "2872"
click at [796, 435] on select "Choose Options Bare Metal Texture Black Powder Coat" at bounding box center [910, 451] width 229 height 32
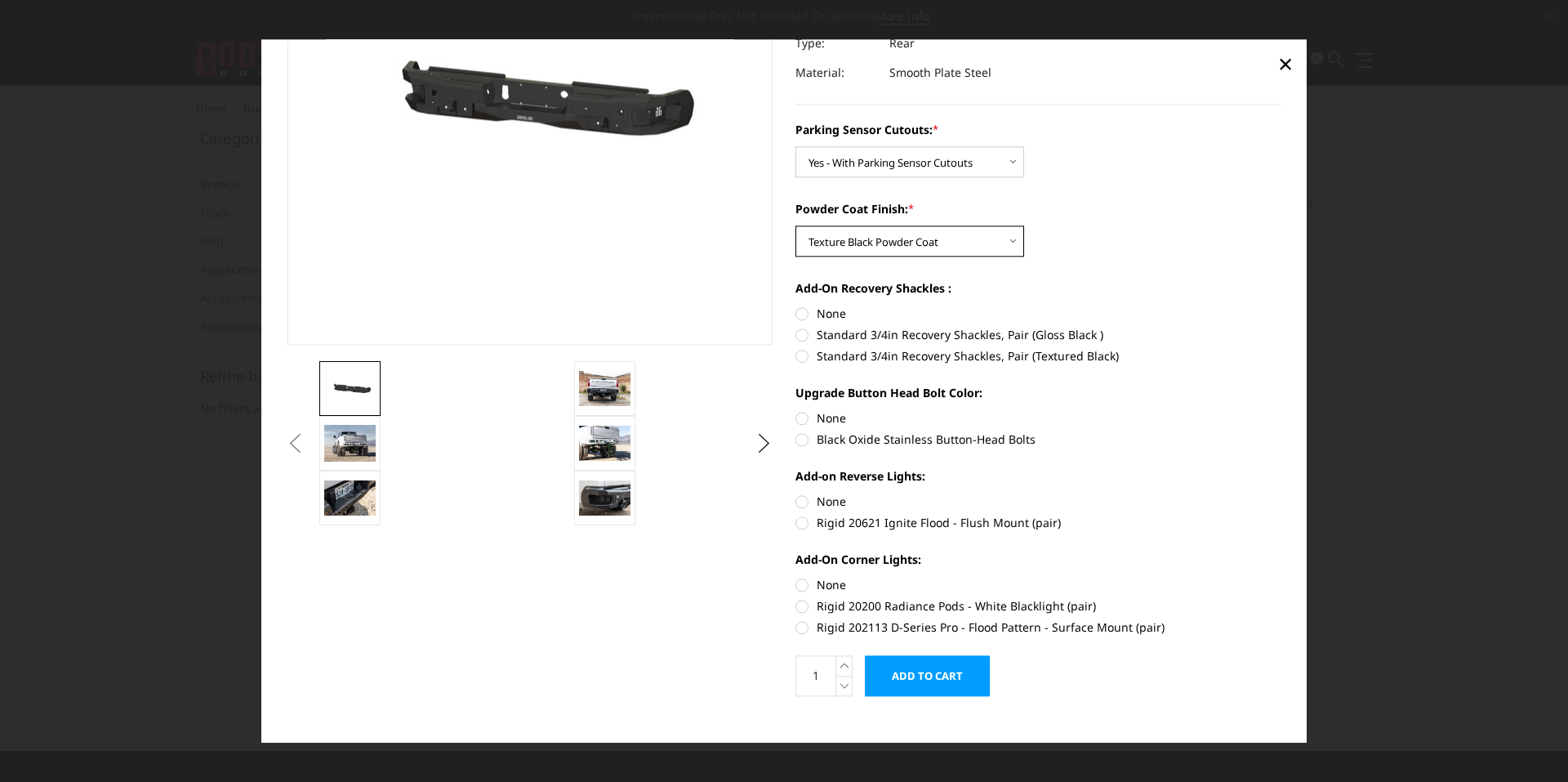
scroll to position [228, 0]
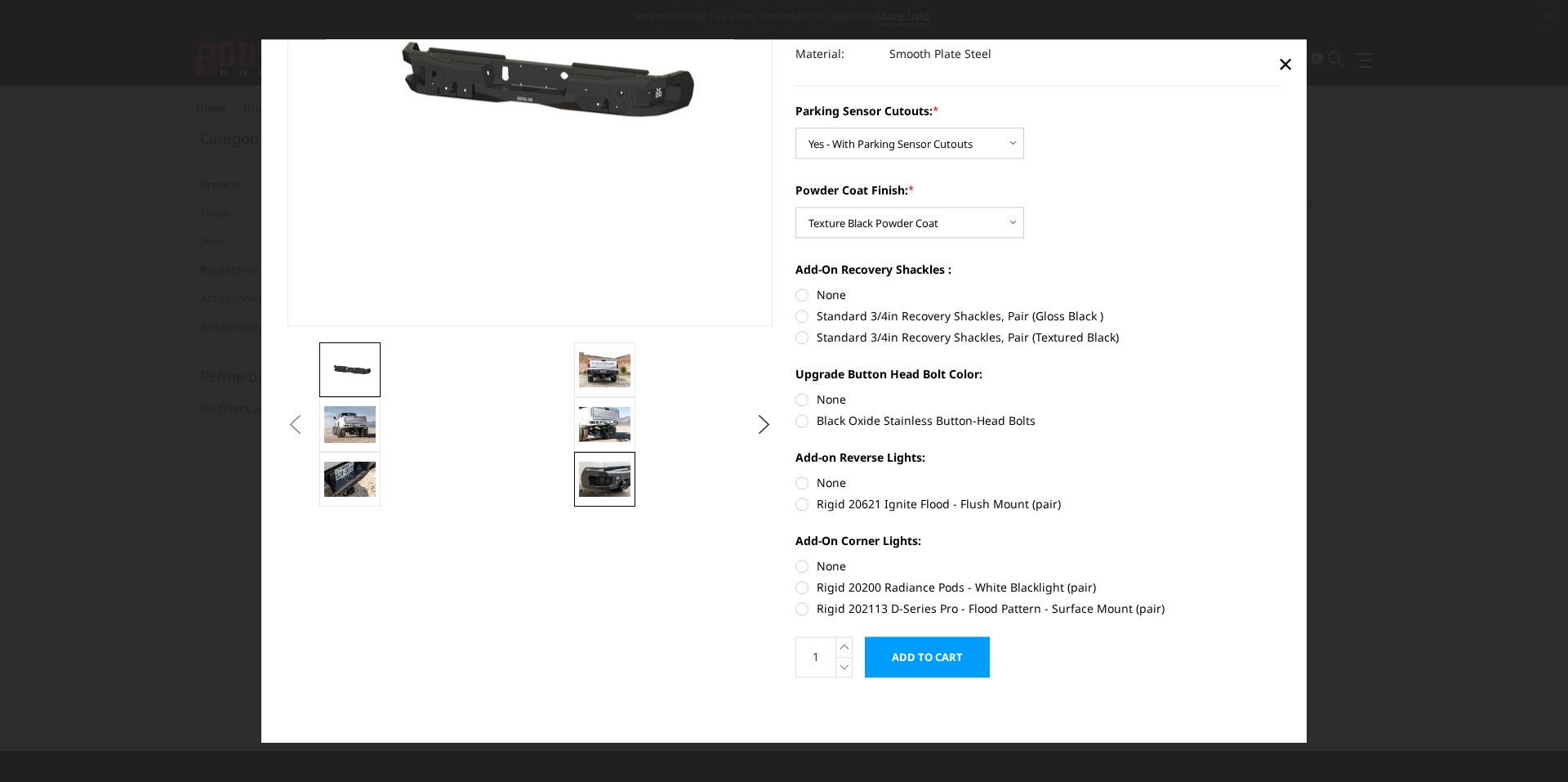
click at [604, 471] on img at bounding box center [605, 479] width 51 height 34
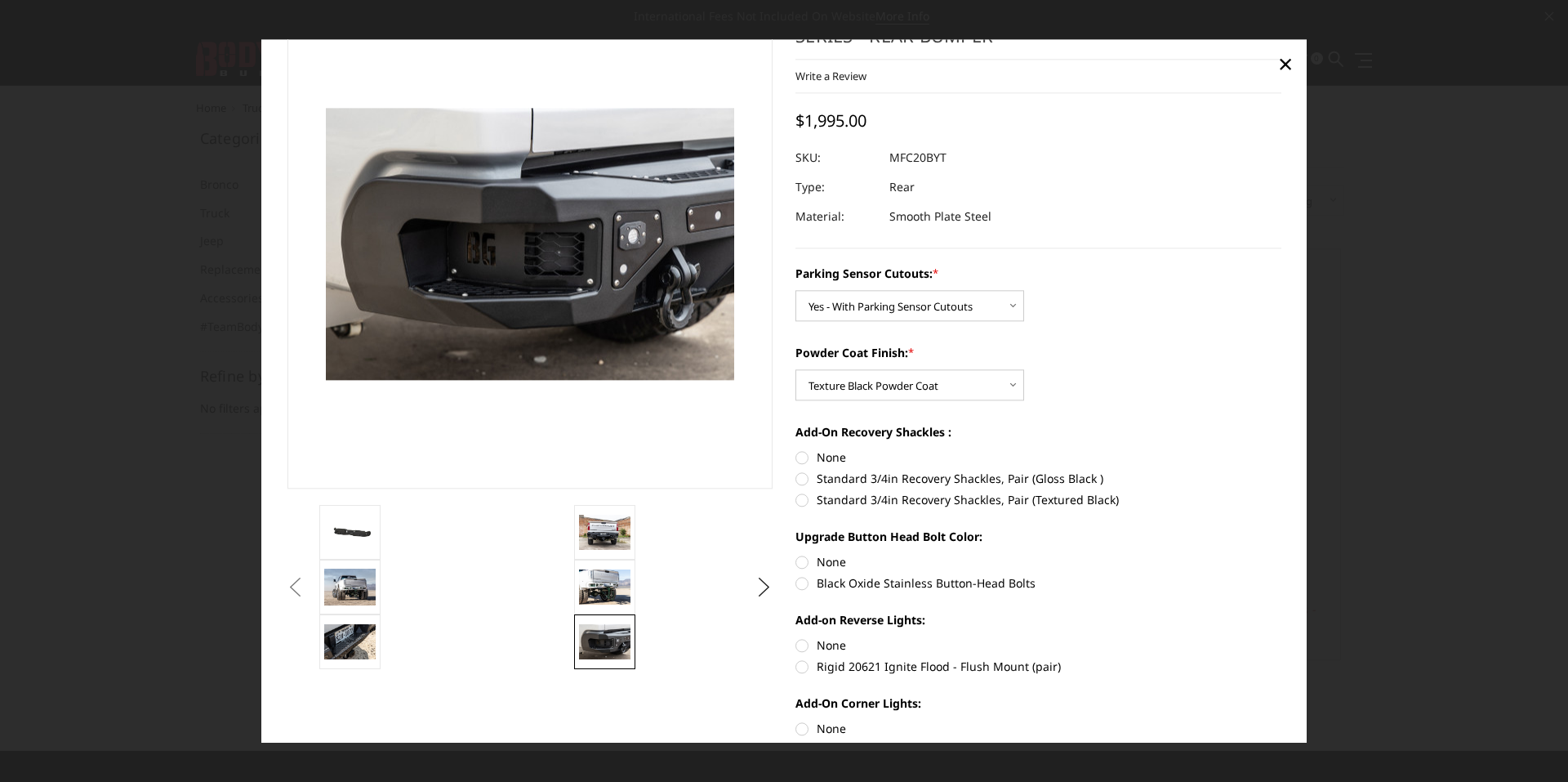
scroll to position [65, 0]
click at [801, 498] on label "Standard 3/4in Recovery Shackles, Pair (Textured Black)" at bounding box center [1038, 499] width 486 height 17
click at [1281, 471] on input "Standard 3/4in Recovery Shackles, Pair (Textured Black)" at bounding box center [1281, 471] width 1 height 1
radio input "true"
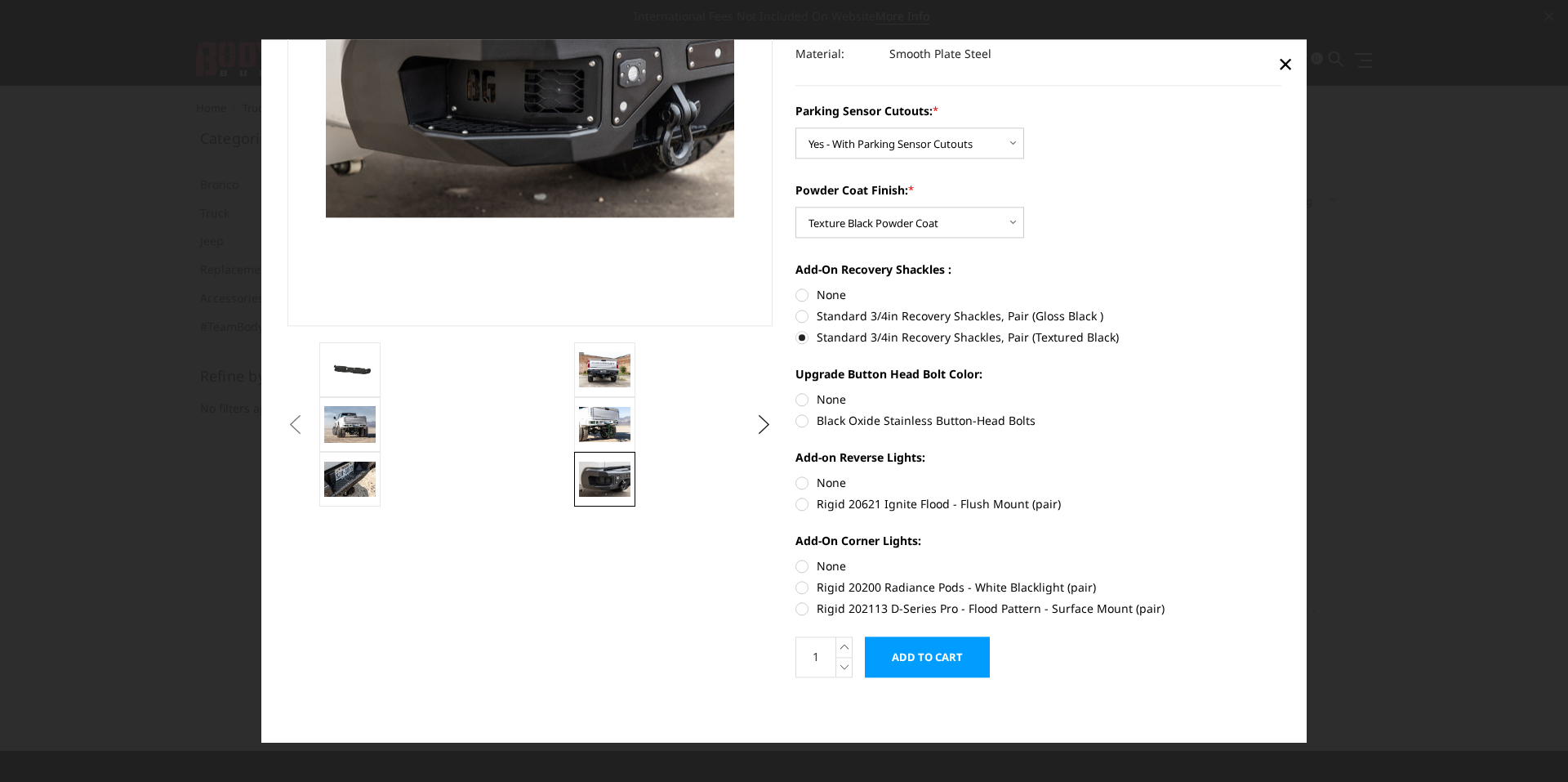
click at [796, 293] on label "None" at bounding box center [1038, 293] width 486 height 17
click at [796, 287] on input "None" at bounding box center [796, 286] width 1 height 1
radio input "true"
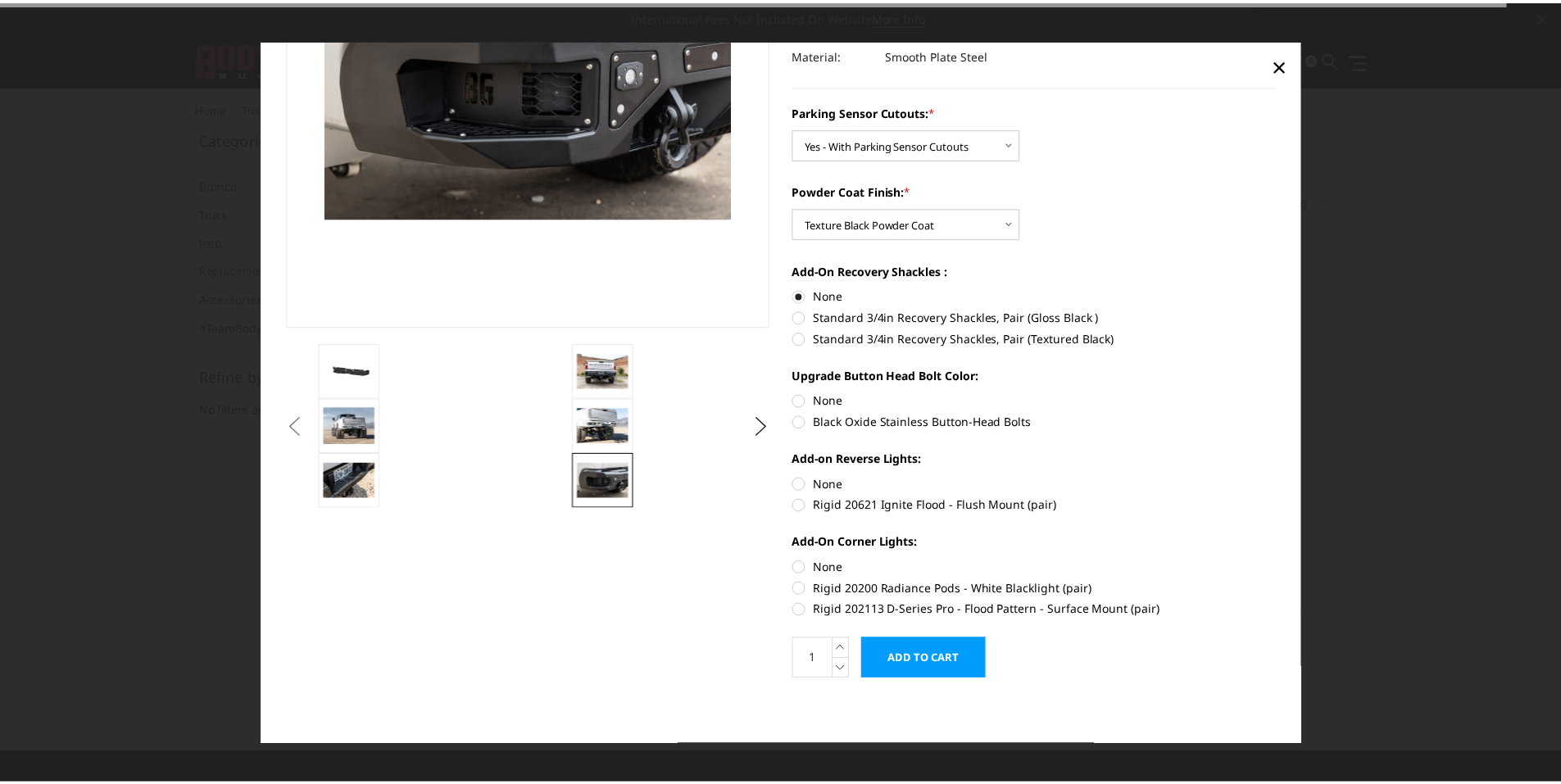
scroll to position [0, 0]
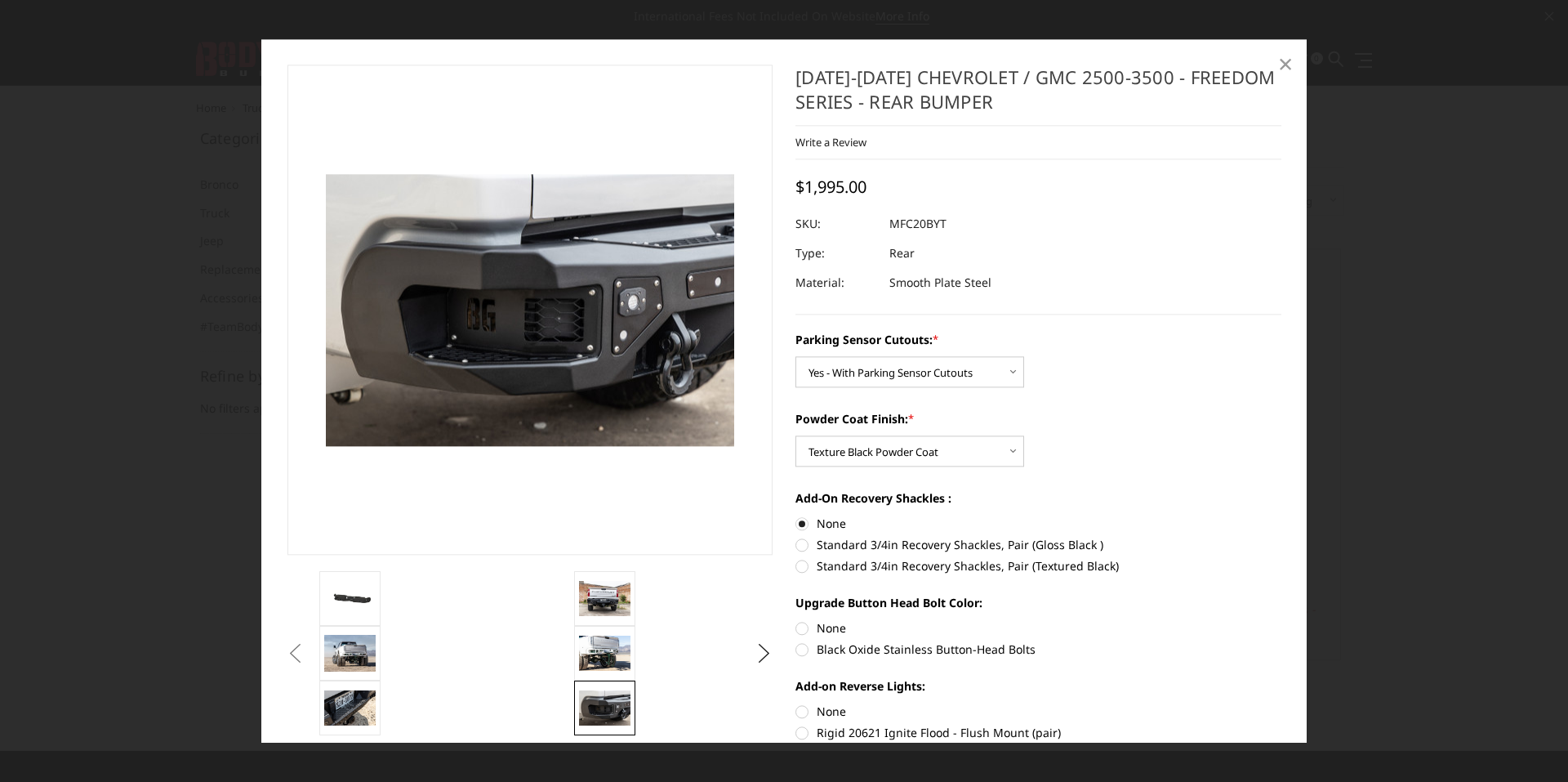
click at [1281, 70] on span "×" at bounding box center [1285, 64] width 15 height 35
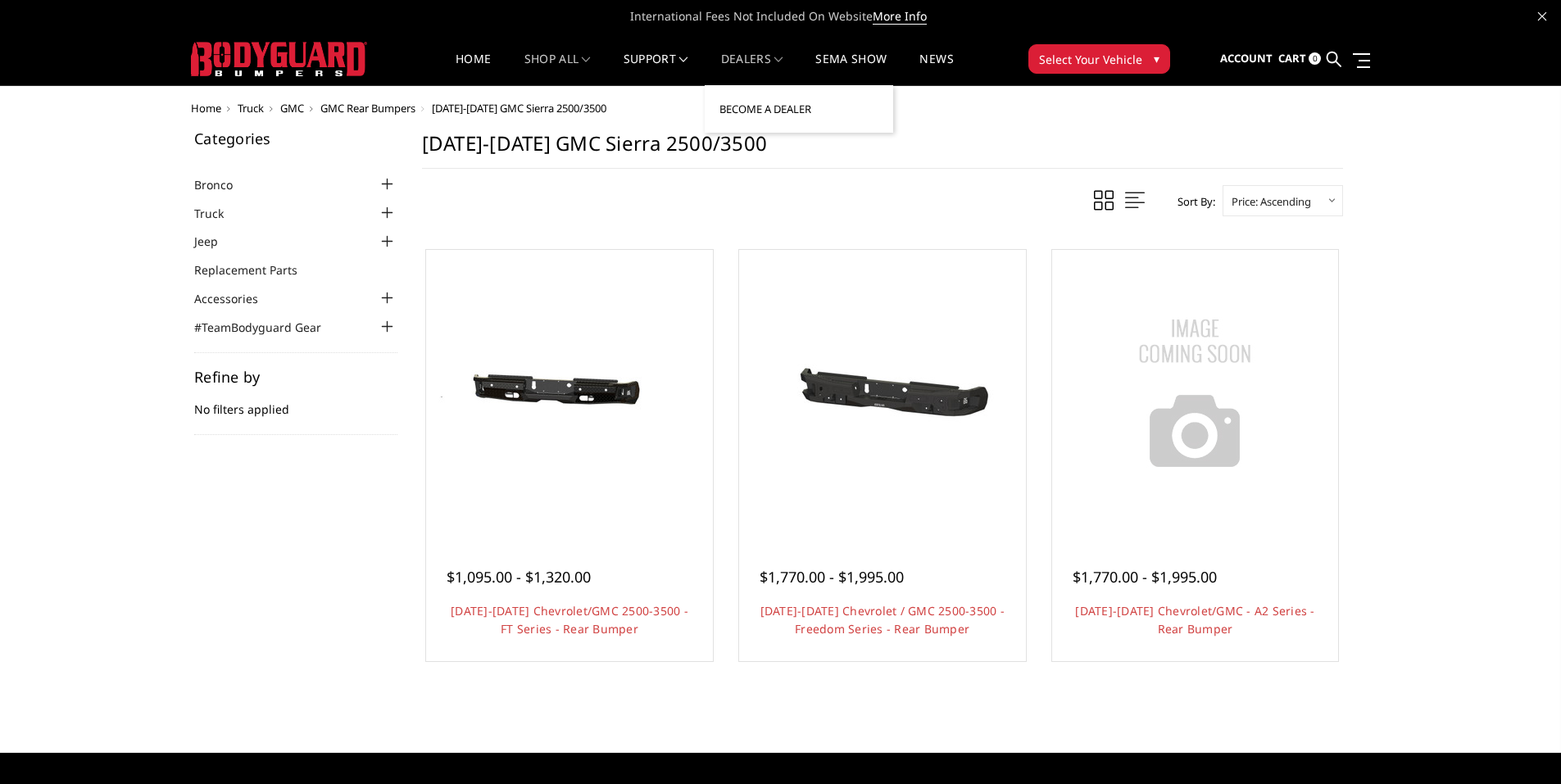
click at [756, 103] on link "Become a Dealer" at bounding box center [798, 110] width 175 height 32
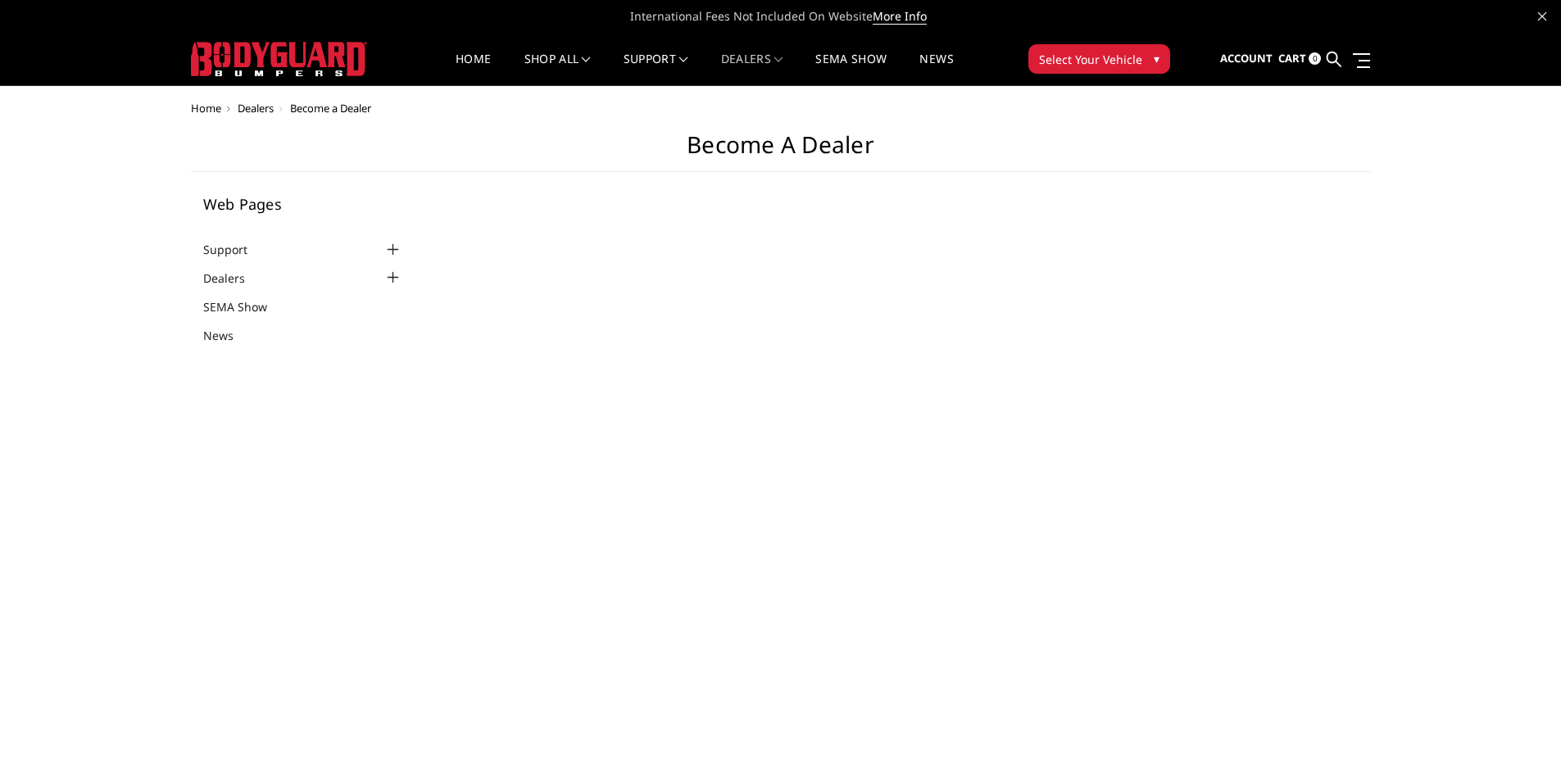
select select "US"
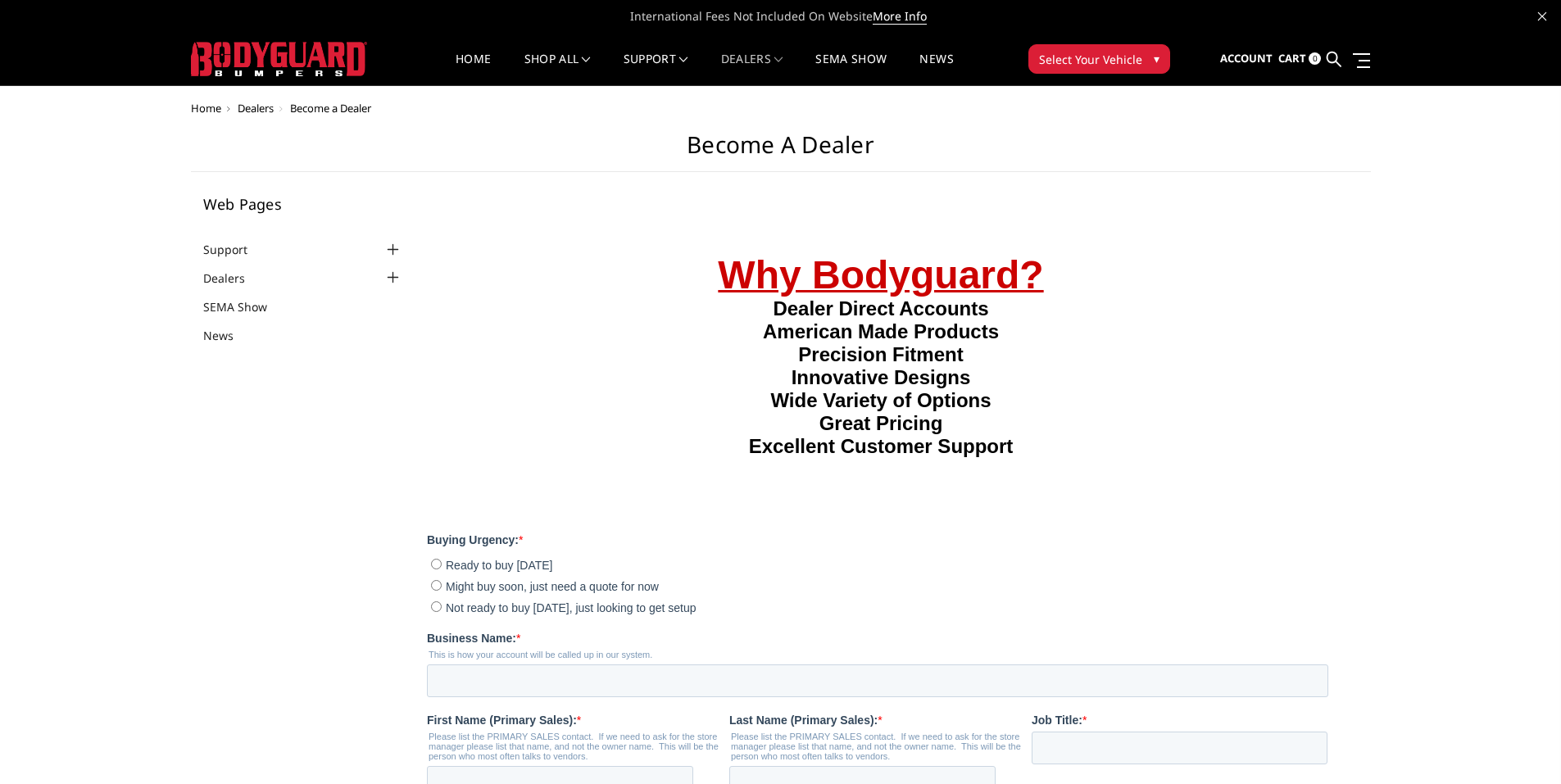
click at [391, 279] on div at bounding box center [392, 277] width 20 height 20
click at [1104, 63] on span "Select Your Vehicle" at bounding box center [1090, 58] width 103 height 17
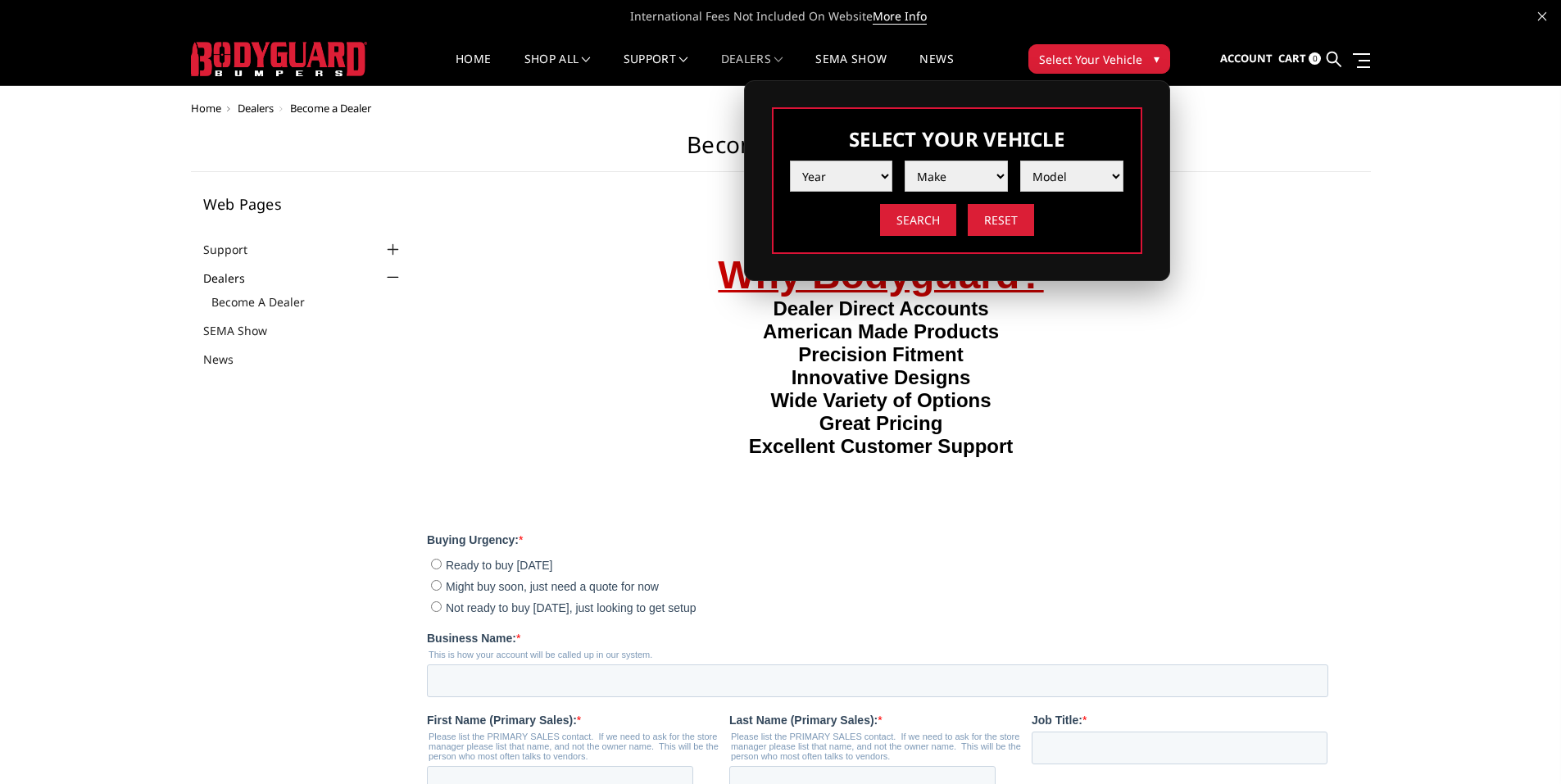
click at [842, 180] on select "Year 2025 2024 2023 2022 2021 2020 2019 2018 2017 2016 2015 2014 2013 2012 2011…" at bounding box center [841, 177] width 103 height 32
select select "yr_2025"
click at [789, 161] on select "Year 2025 2024 2023 2022 2021 2020 2019 2018 2017 2016 2015 2014 2013 2012 2011…" at bounding box center [841, 177] width 103 height 32
click at [952, 174] on select "Make Chevrolet Ford GMC Ram Toyota" at bounding box center [955, 177] width 103 height 32
select select "mk_gmc"
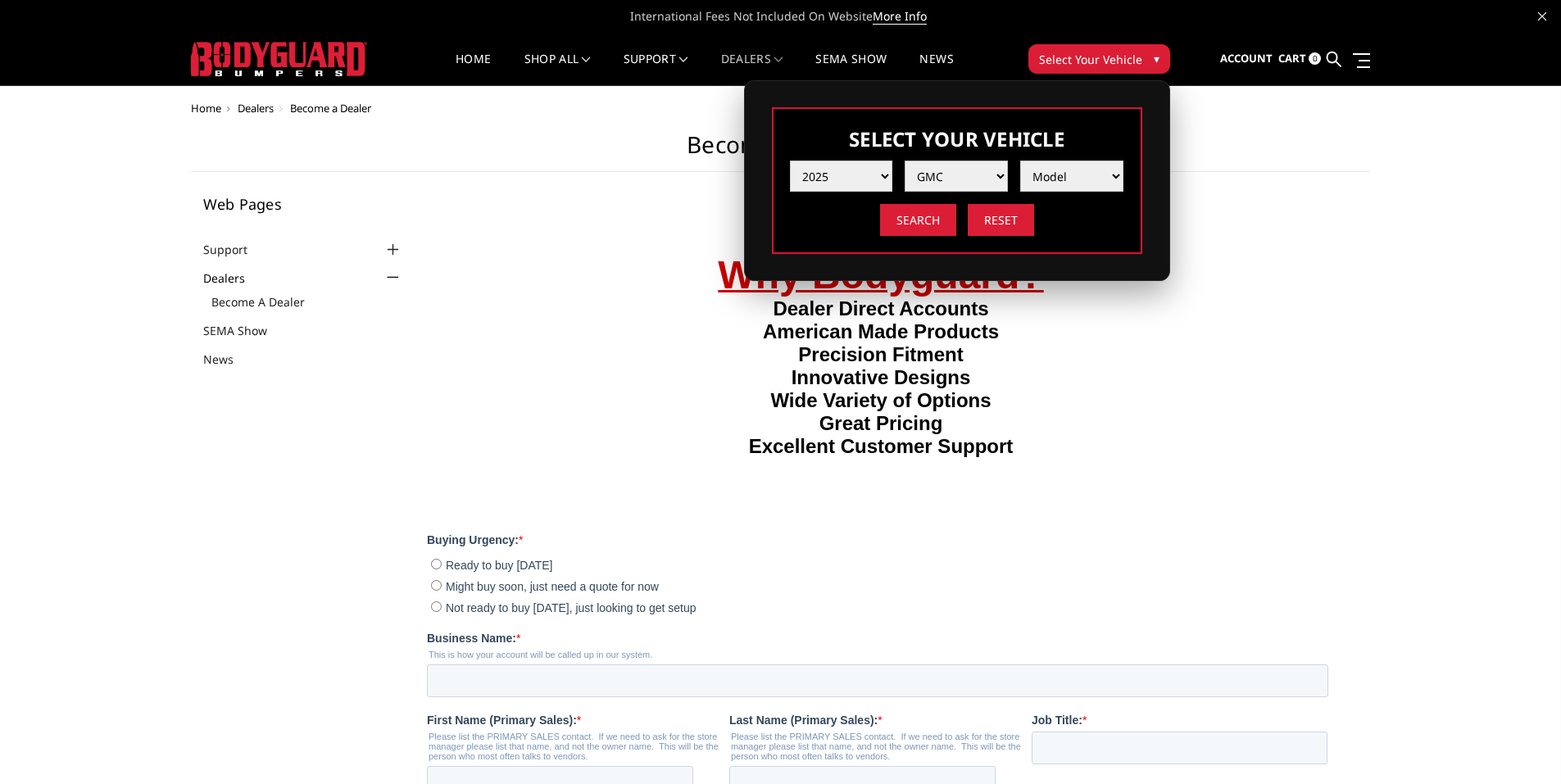
click at [904, 161] on select "Make Chevrolet Ford GMC Ram Toyota" at bounding box center [955, 177] width 103 height 32
click at [1046, 177] on select "Model Sierra 1500 Sierra 2500 / 3500" at bounding box center [1071, 177] width 103 height 32
select select "md_sierra-2500-3500"
click at [1020, 161] on select "Model Sierra 1500 Sierra 2500 / 3500" at bounding box center [1071, 177] width 103 height 32
drag, startPoint x: 922, startPoint y: 214, endPoint x: 1022, endPoint y: 232, distance: 101.6
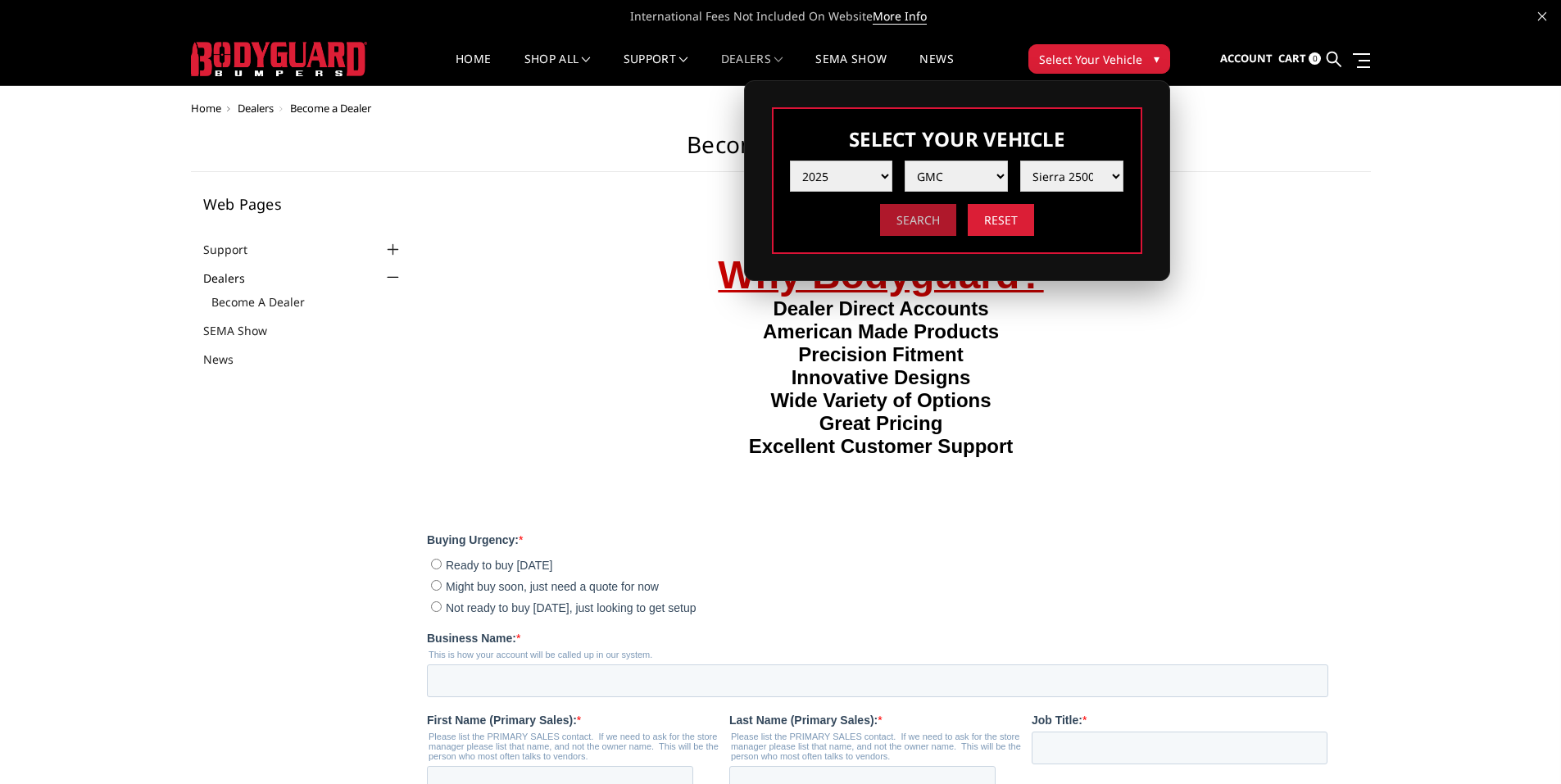
click at [925, 213] on input "Search" at bounding box center [918, 219] width 76 height 32
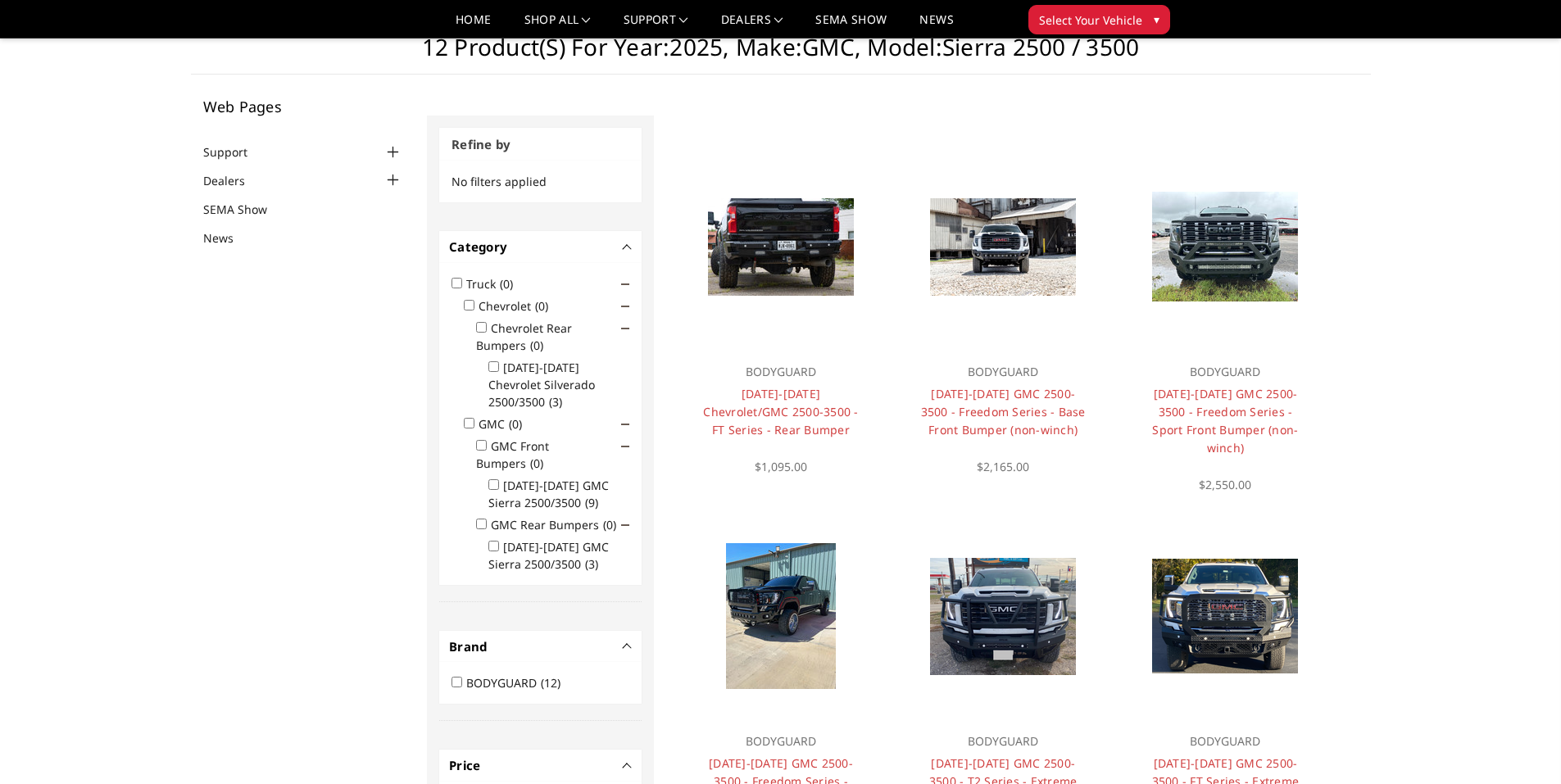
scroll to position [131, 0]
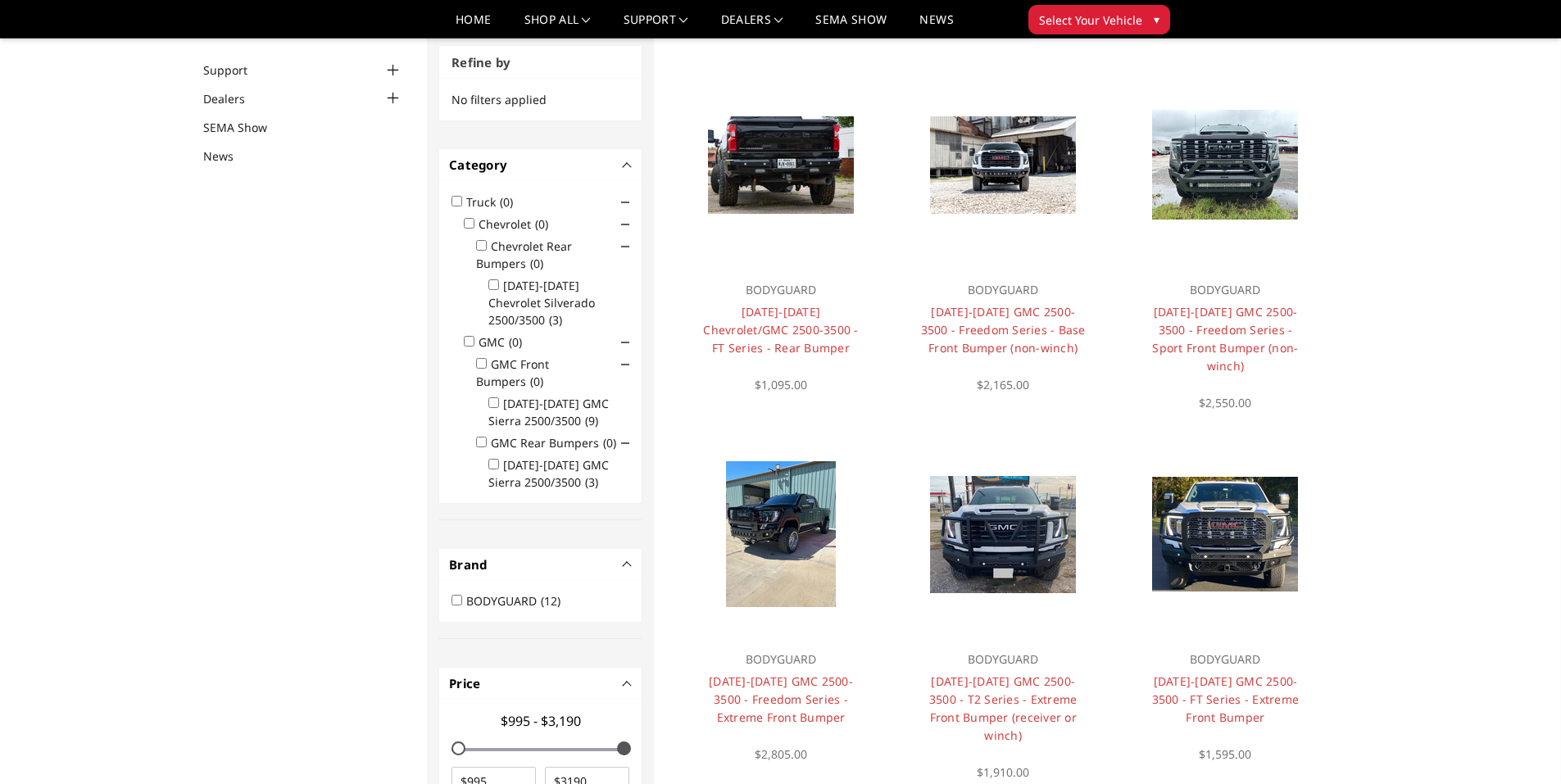
click at [491, 451] on li "2020-2025 GMC Sierra 2500/3500 (3)" at bounding box center [558, 471] width 141 height 39
click at [491, 458] on input "2020-2025 GMC Sierra 2500/3500 (3)" at bounding box center [493, 463] width 11 height 11
checkbox input "true"
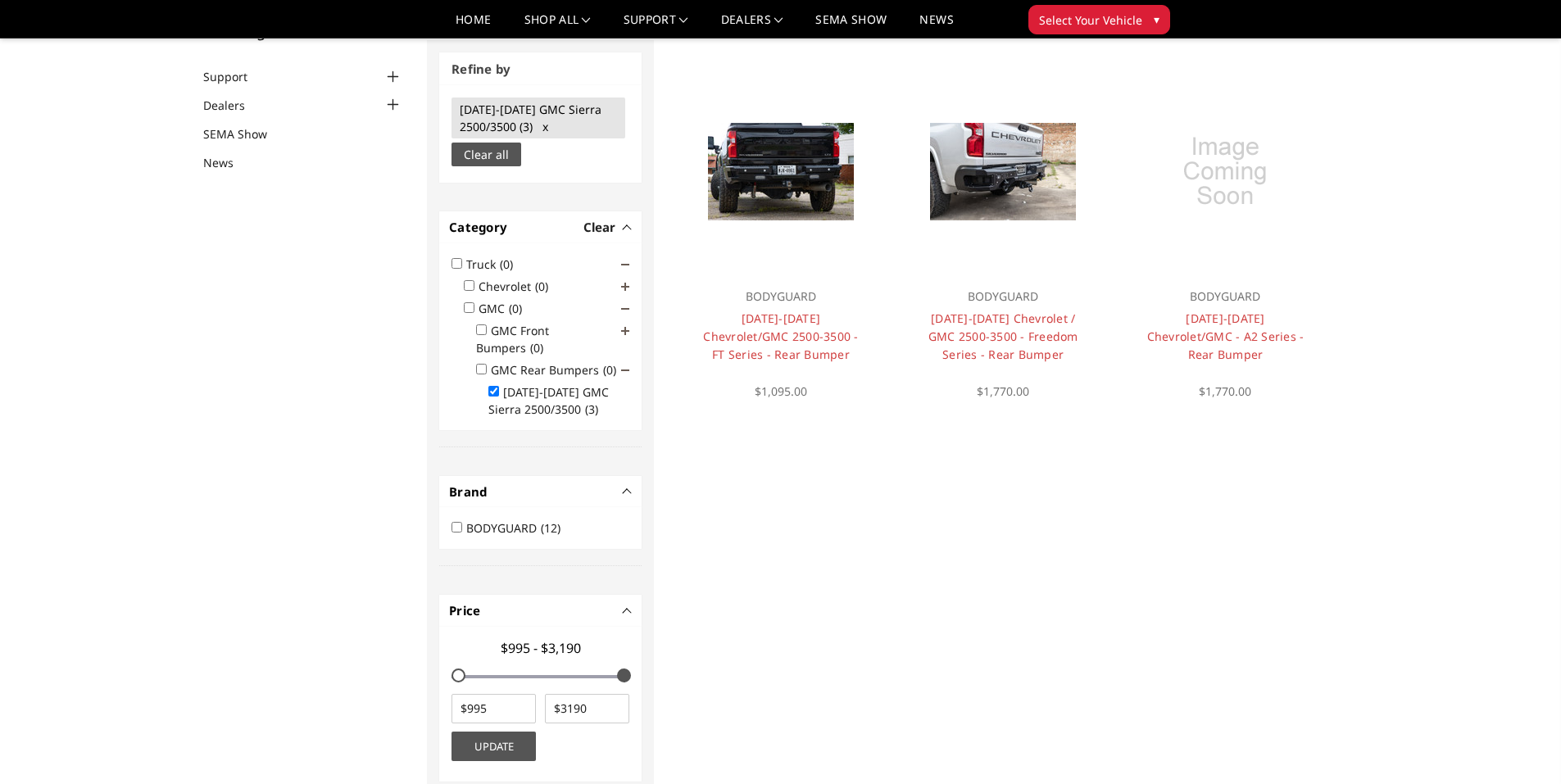
scroll to position [123, 0]
click at [1243, 329] on link "2020-2025 Chevrolet/GMC - A2 Series - Rear Bumper" at bounding box center [1225, 337] width 157 height 51
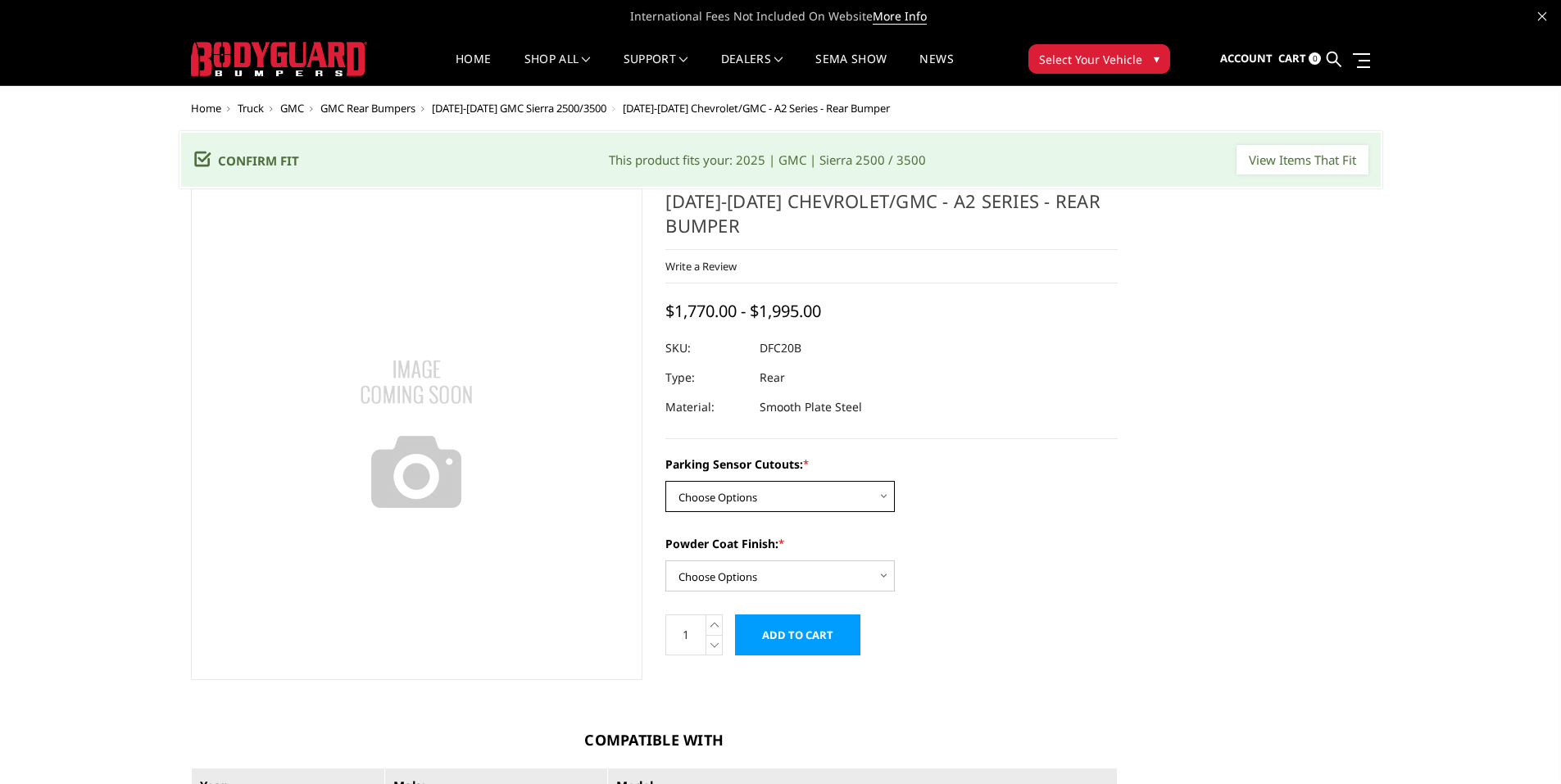
click at [819, 482] on select "Choose Options No - Without Parking Sensor Cutouts Yes - With Parking Sensor Cu…" at bounding box center [780, 497] width 229 height 32
select select "2261"
click at [665, 481] on select "Choose Options No - Without Parking Sensor Cutouts Yes - With Parking Sensor Cu…" at bounding box center [780, 497] width 229 height 32
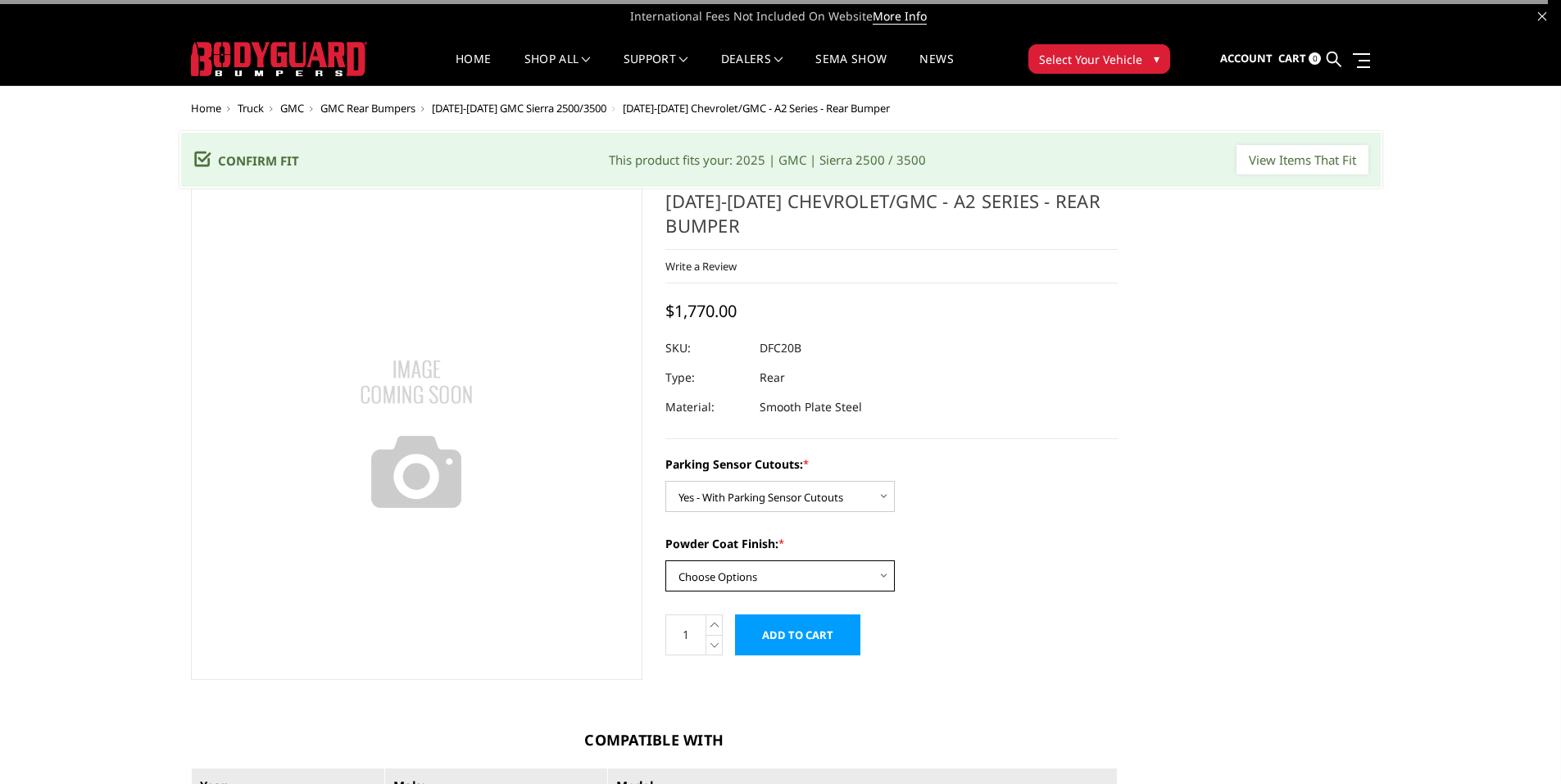
click at [780, 570] on select "Choose Options Bare Metal Textured Black Powder Coat" at bounding box center [780, 576] width 229 height 32
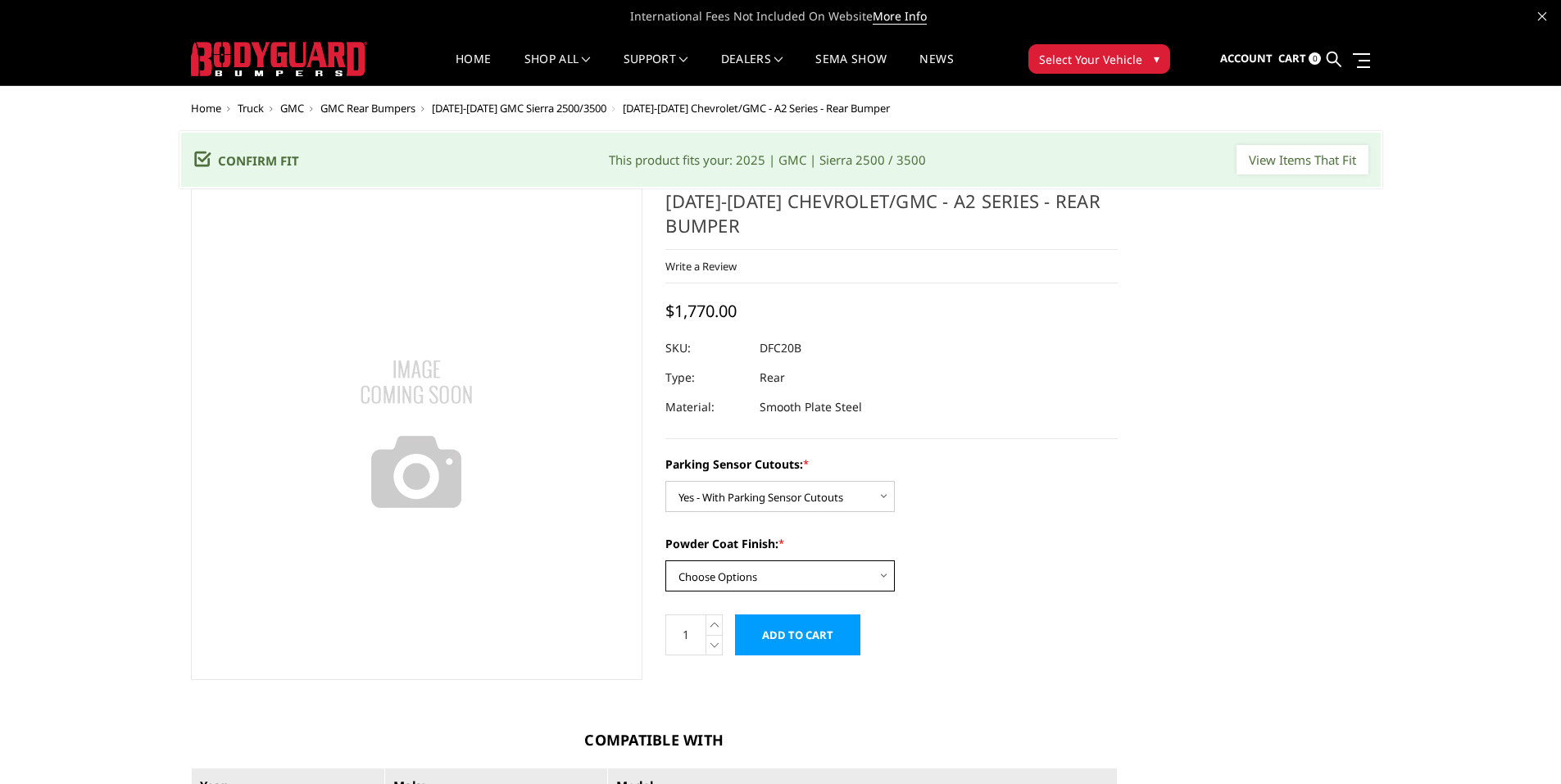
select select "2263"
click at [665, 560] on select "Choose Options Bare Metal Textured Black Powder Coat" at bounding box center [780, 576] width 229 height 32
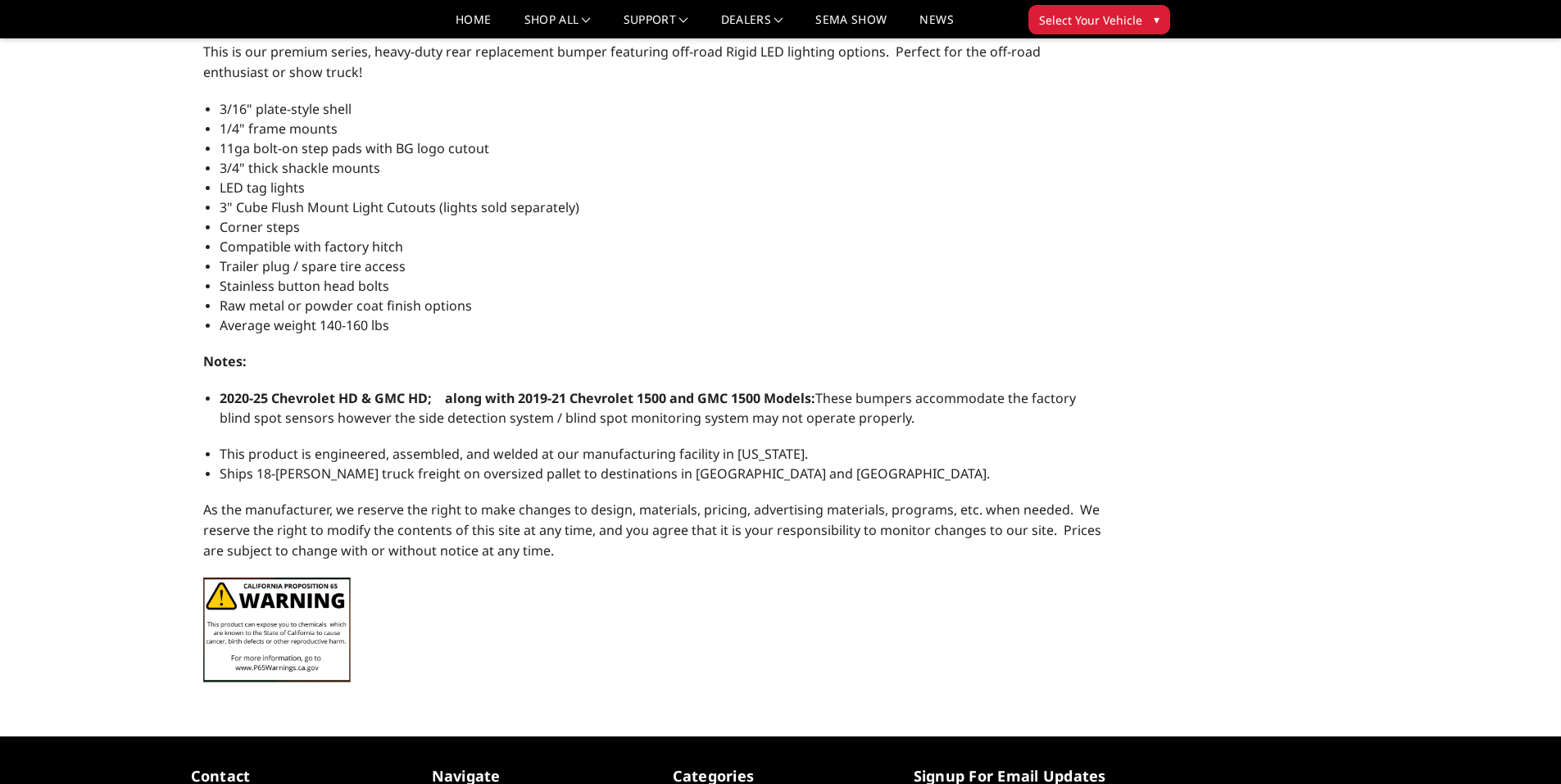
scroll to position [1064, 0]
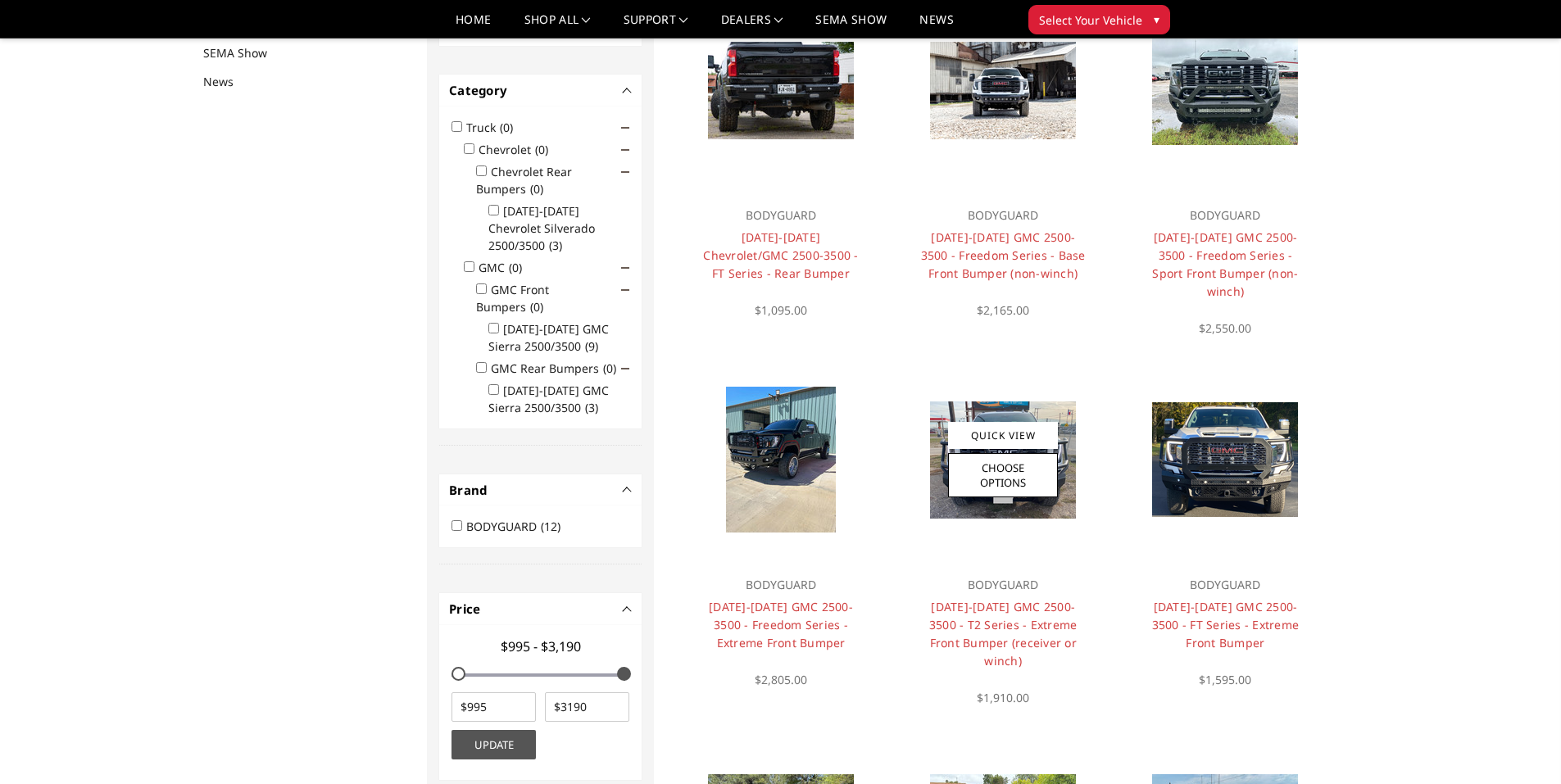
scroll to position [213, 0]
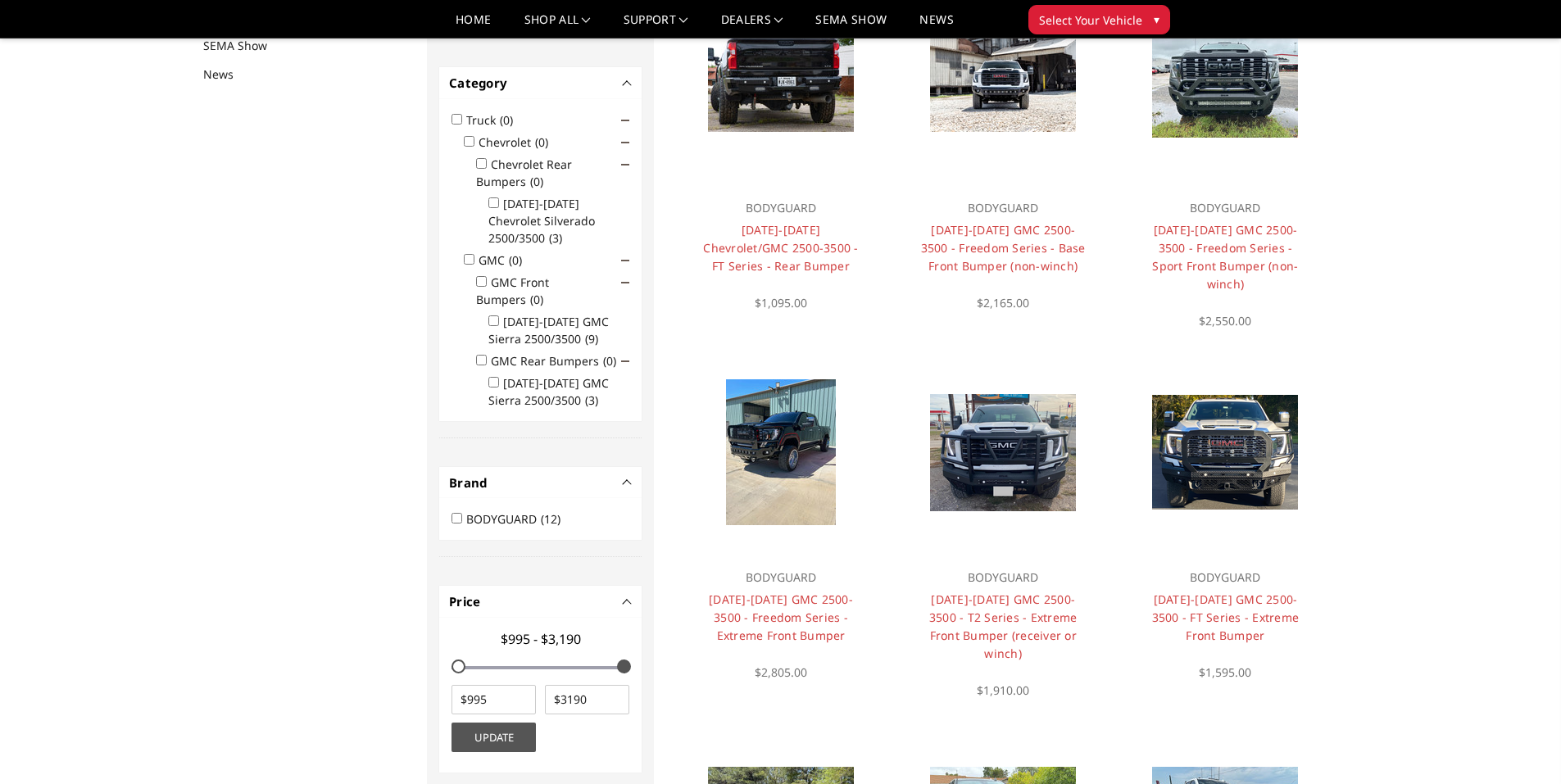
click at [491, 376] on input "[DATE]-[DATE] GMC Sierra 2500/3500 (3)" at bounding box center [493, 381] width 11 height 11
checkbox input "true"
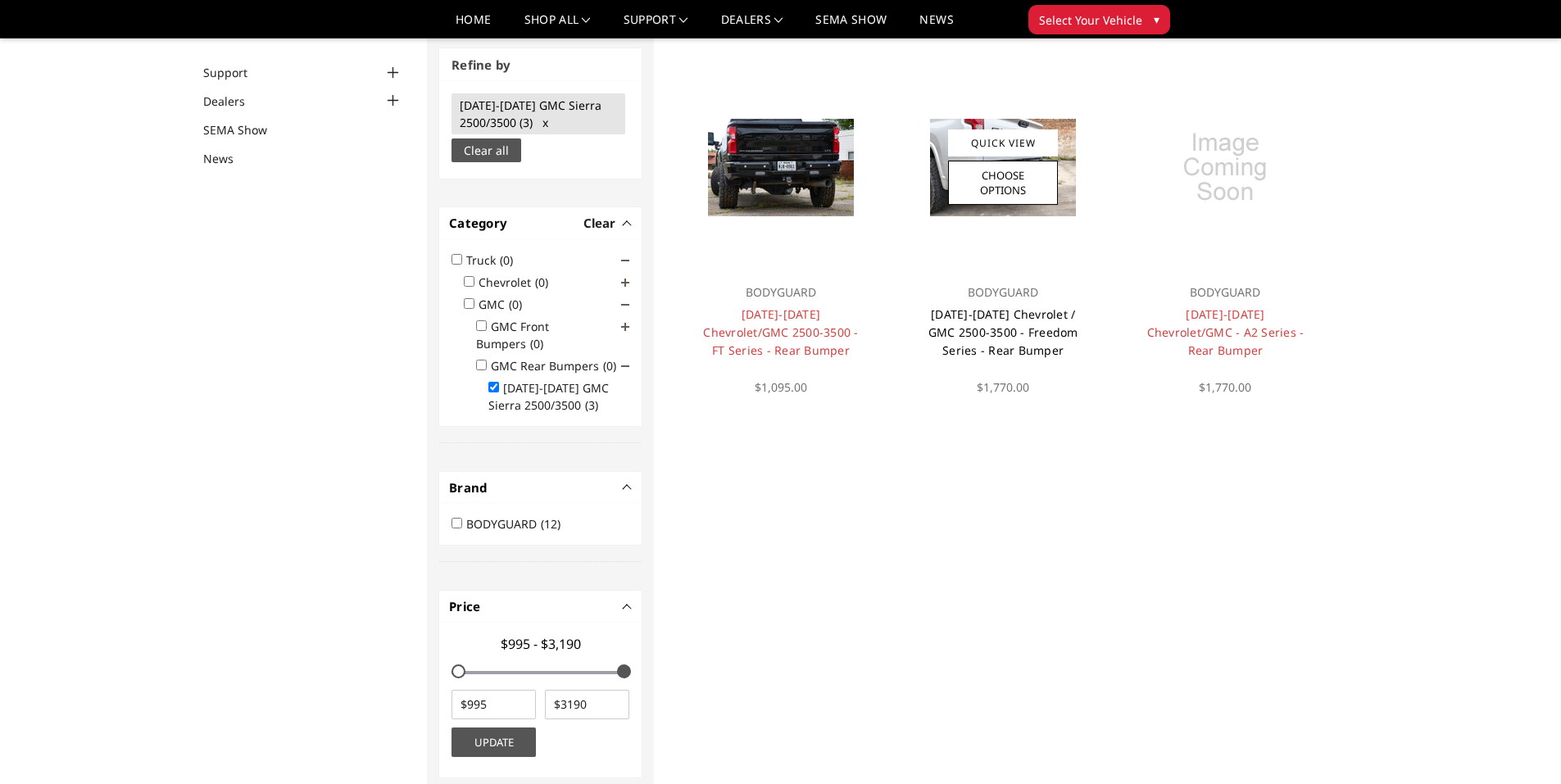
scroll to position [123, 0]
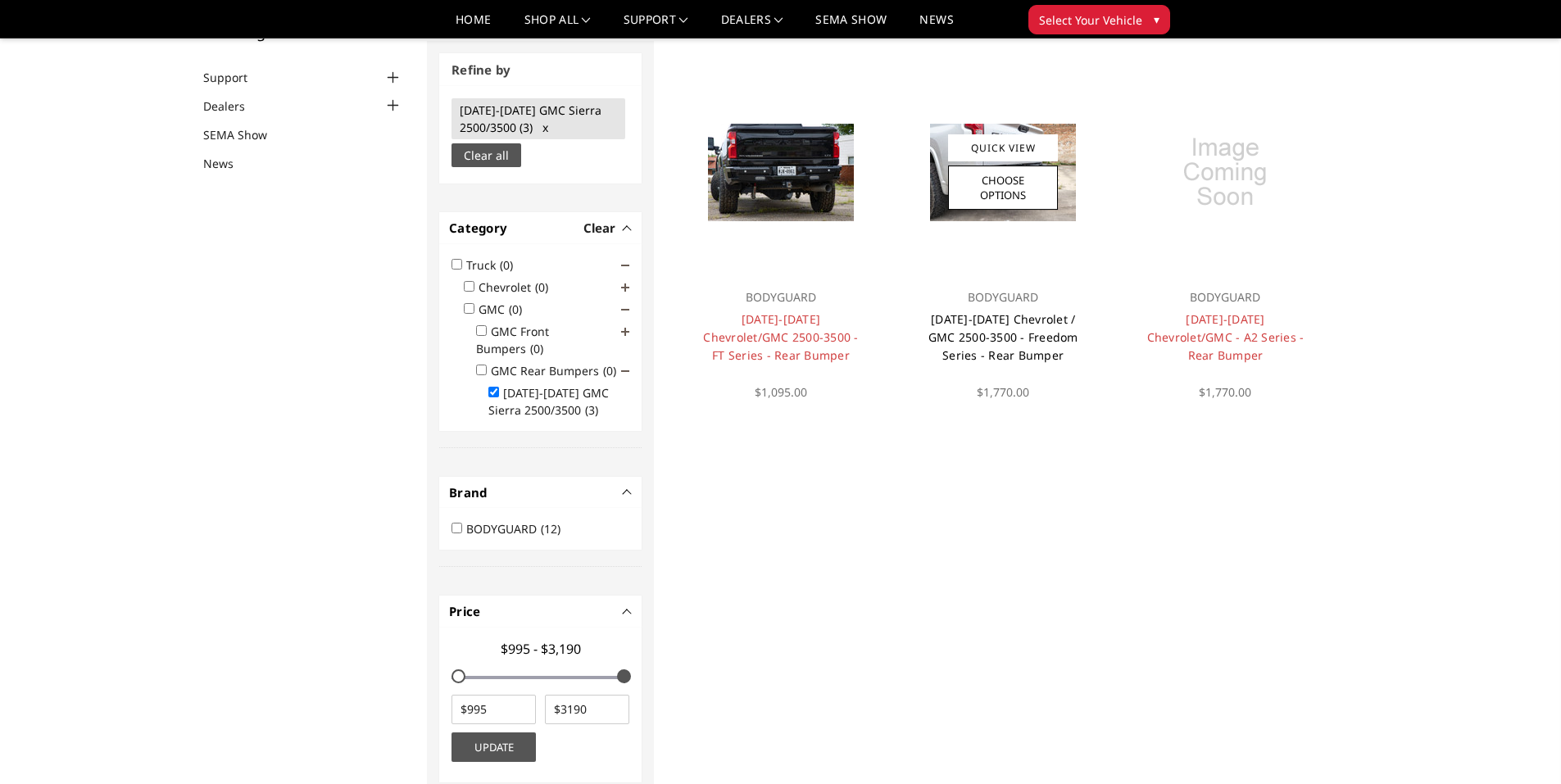
click at [1016, 319] on link "[DATE]-[DATE] Chevrolet / GMC 2500-3500 - Freedom Series - Rear Bumper" at bounding box center [1003, 337] width 150 height 51
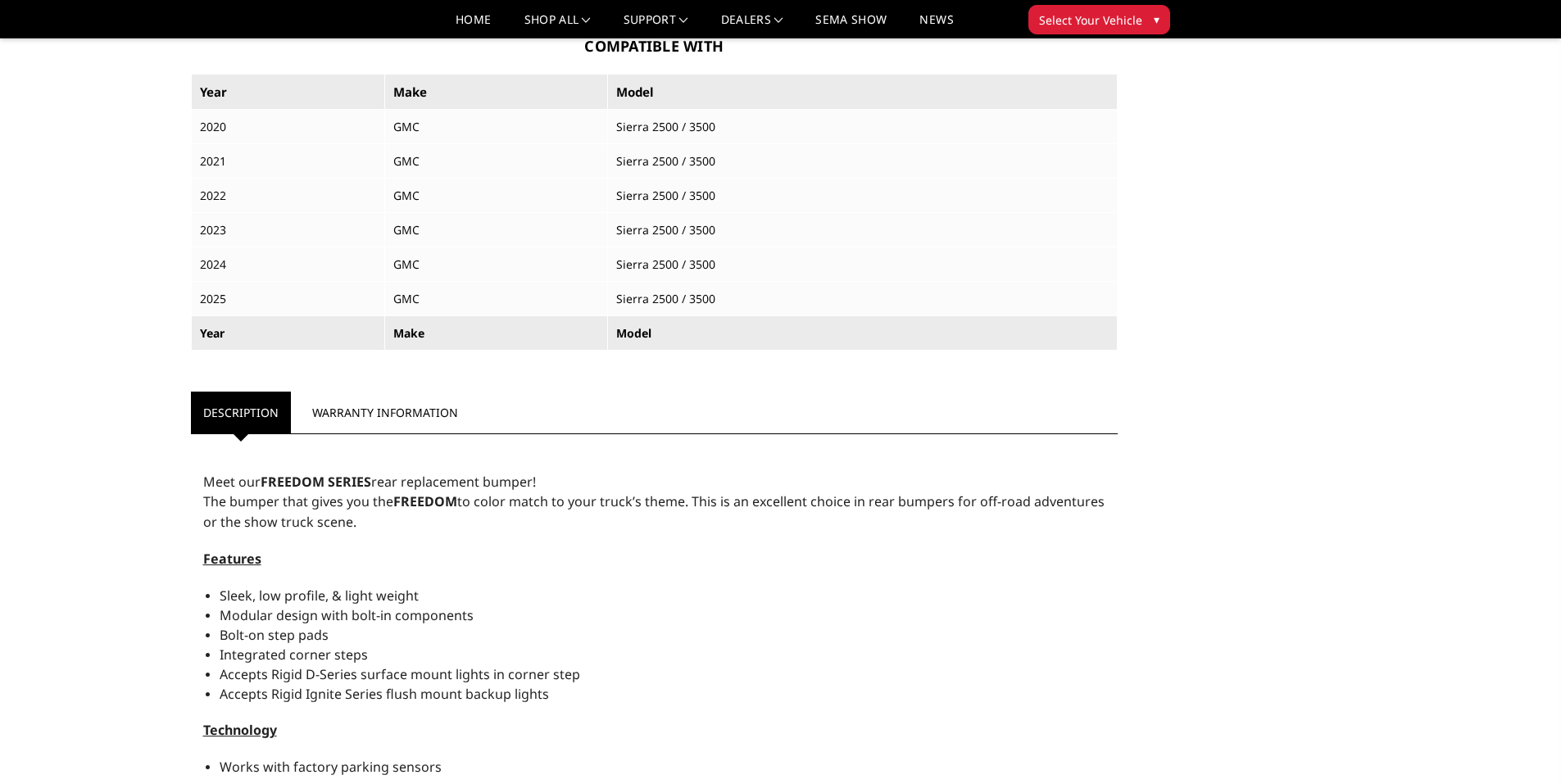
scroll to position [982, 0]
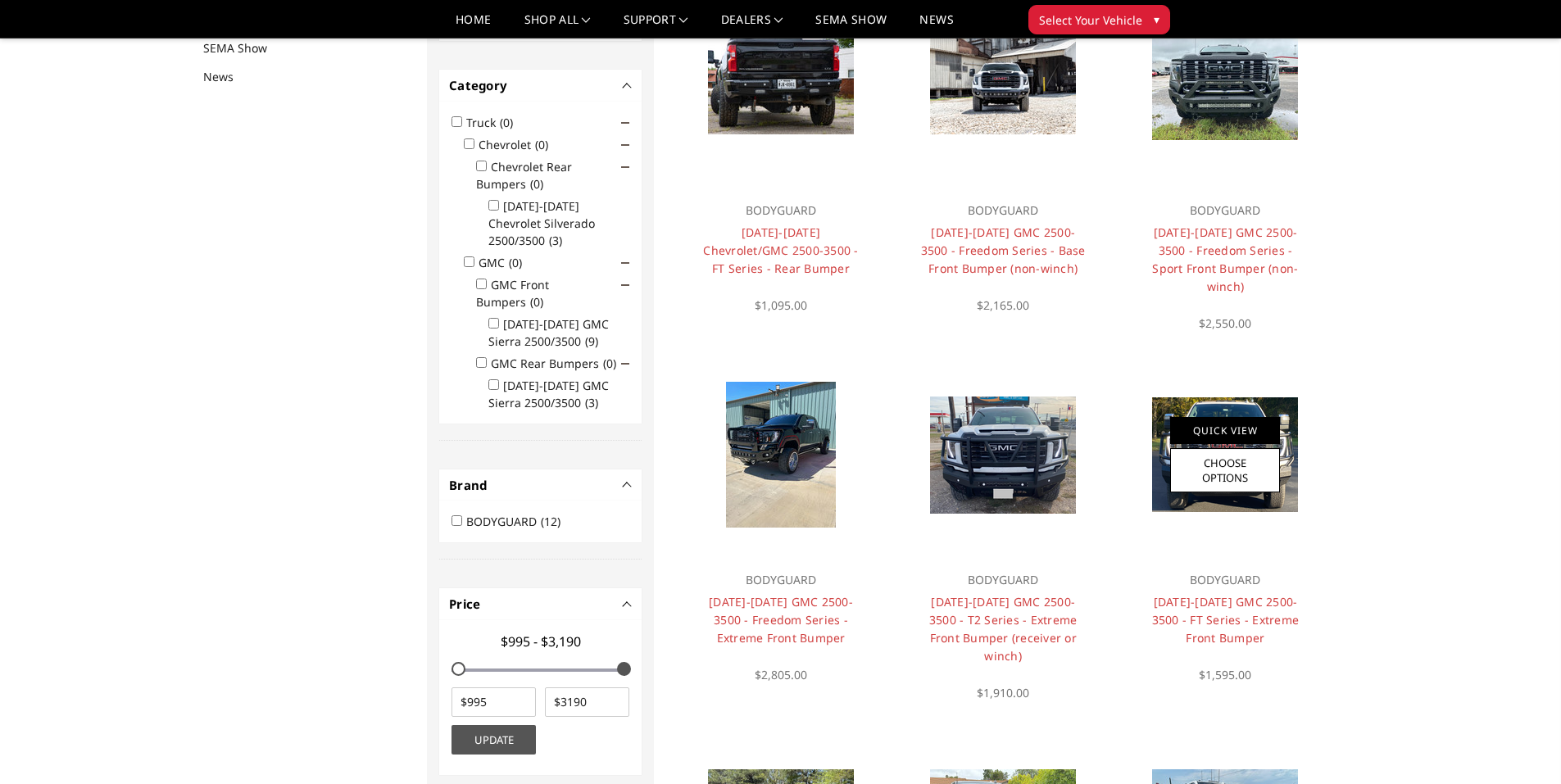
scroll to position [213, 0]
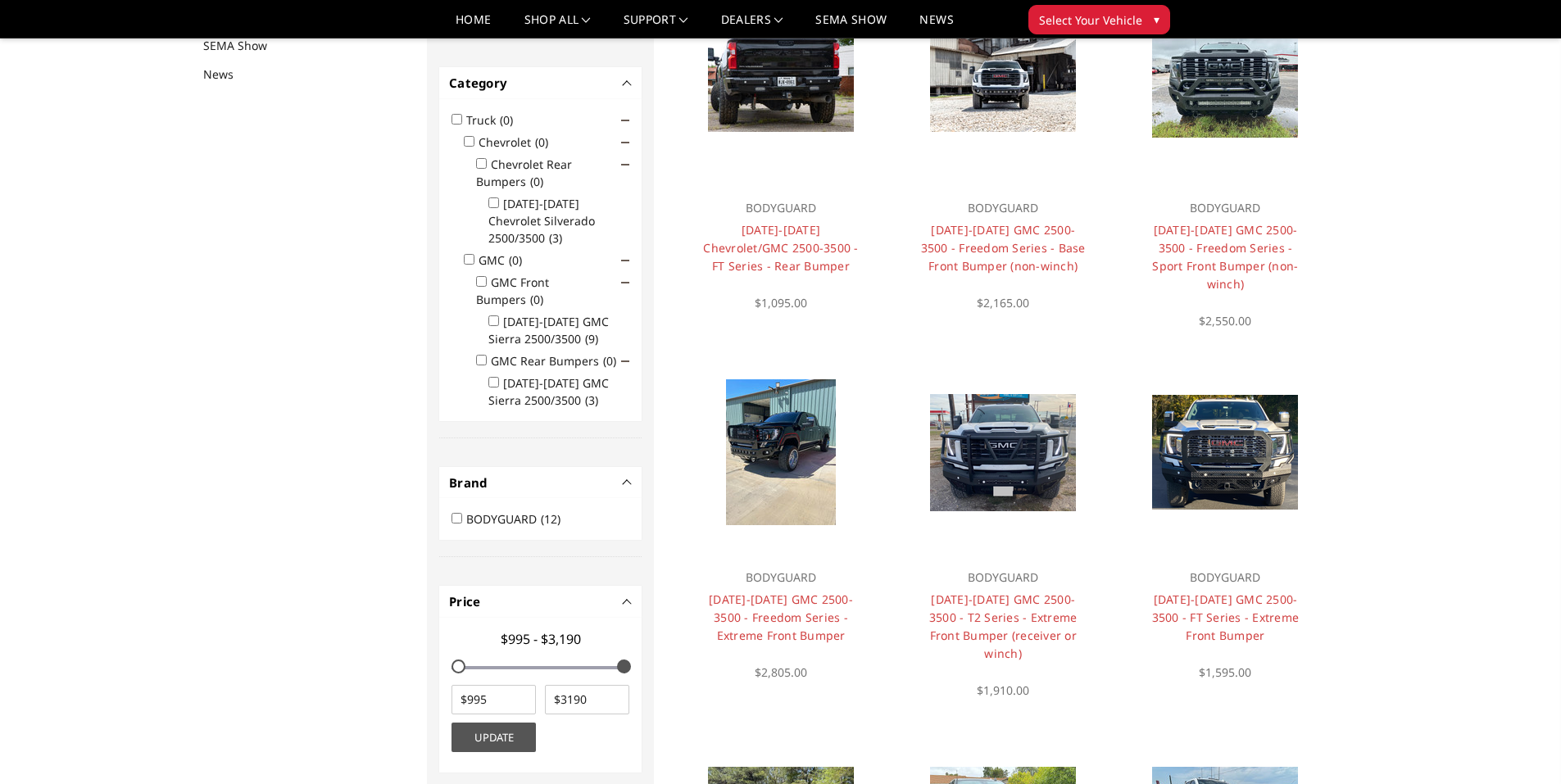
click at [488, 369] on ul "[DATE]-[DATE] GMC Sierra 2500/3500 (3)" at bounding box center [552, 389] width 153 height 39
click at [495, 376] on input "[DATE]-[DATE] GMC Sierra 2500/3500 (3)" at bounding box center [493, 381] width 11 height 11
checkbox input "true"
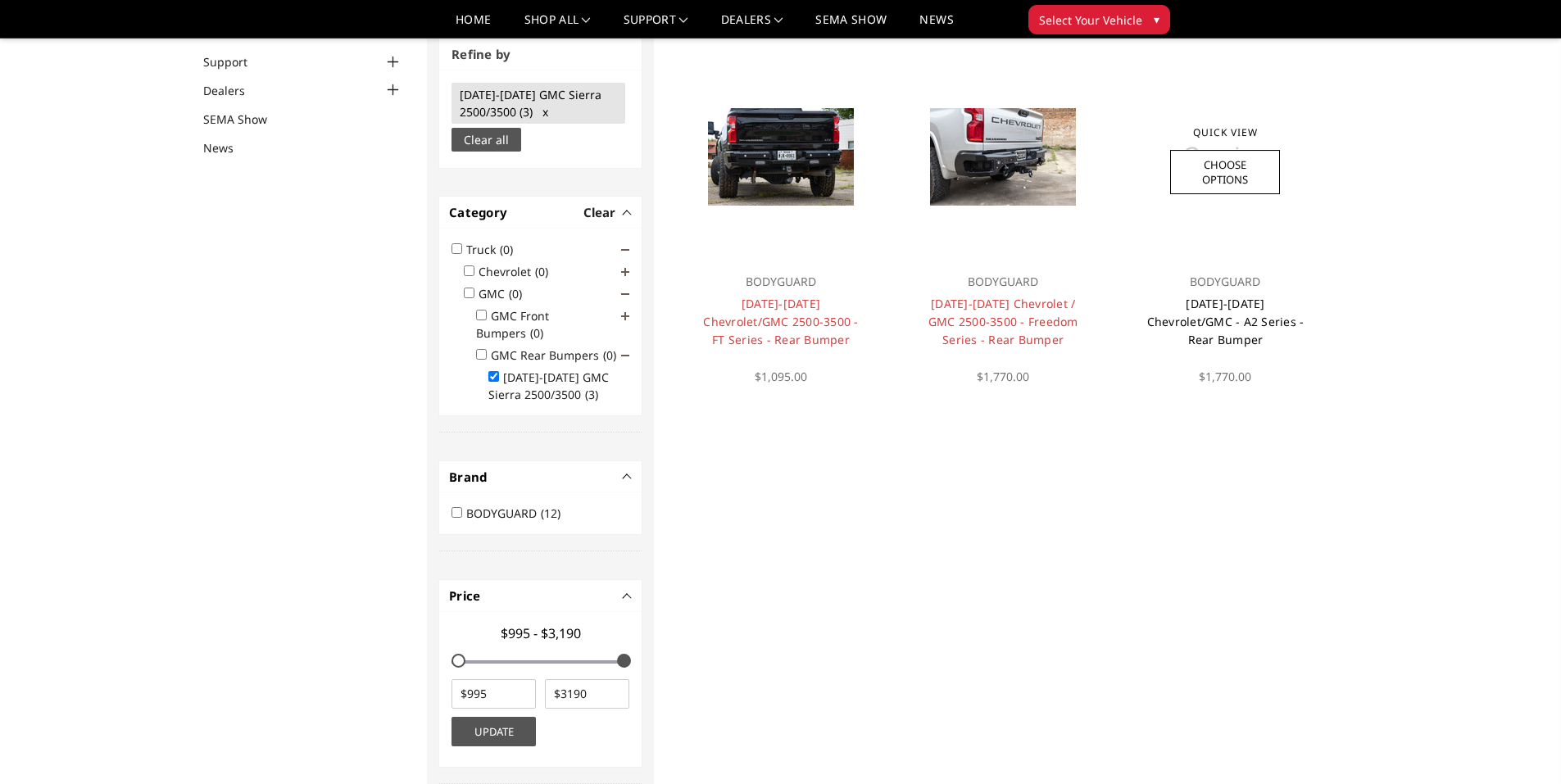
scroll to position [123, 0]
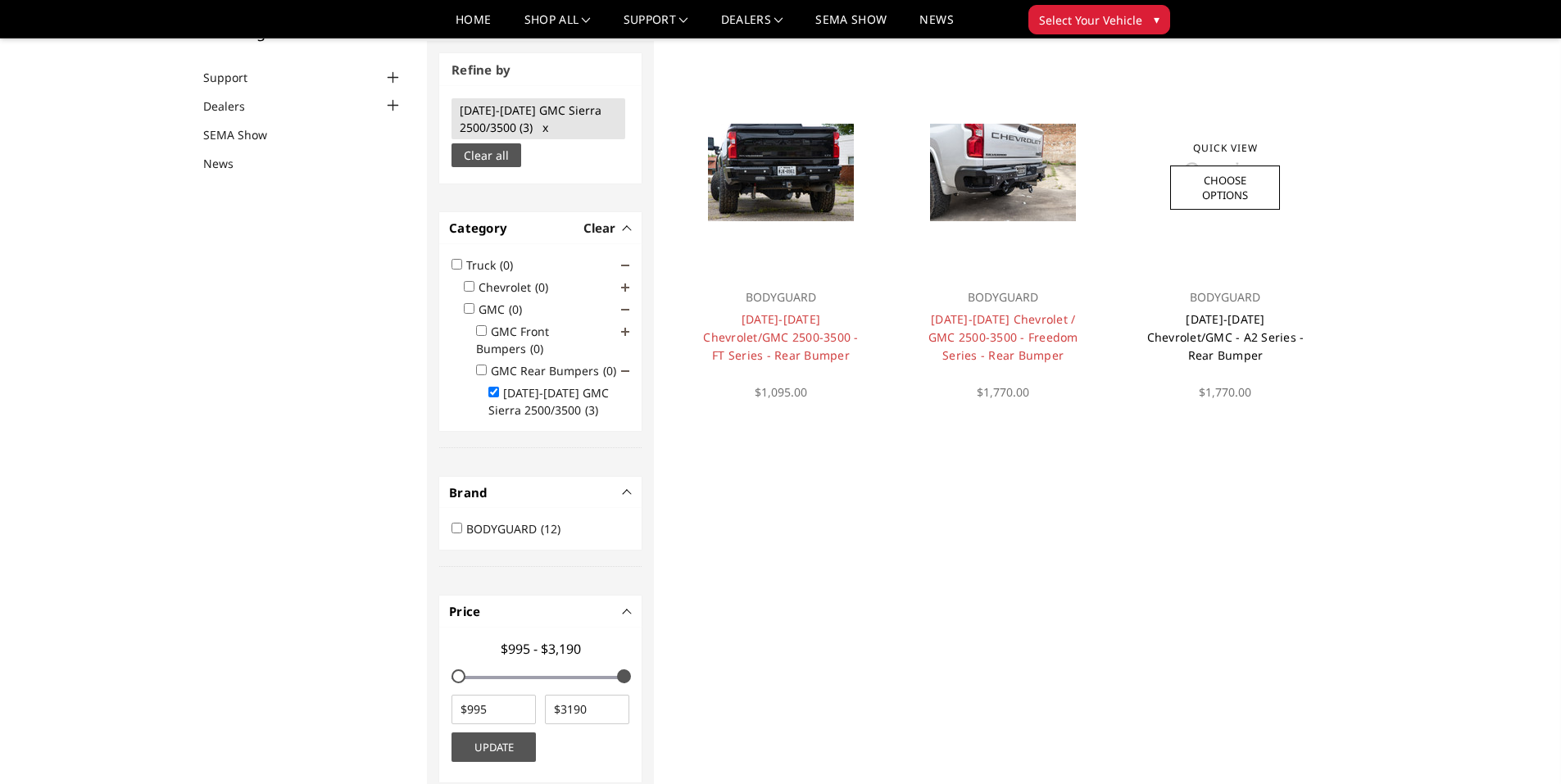
click at [1251, 328] on link "[DATE]-[DATE] Chevrolet/GMC - A2 Series - Rear Bumper" at bounding box center [1225, 337] width 157 height 51
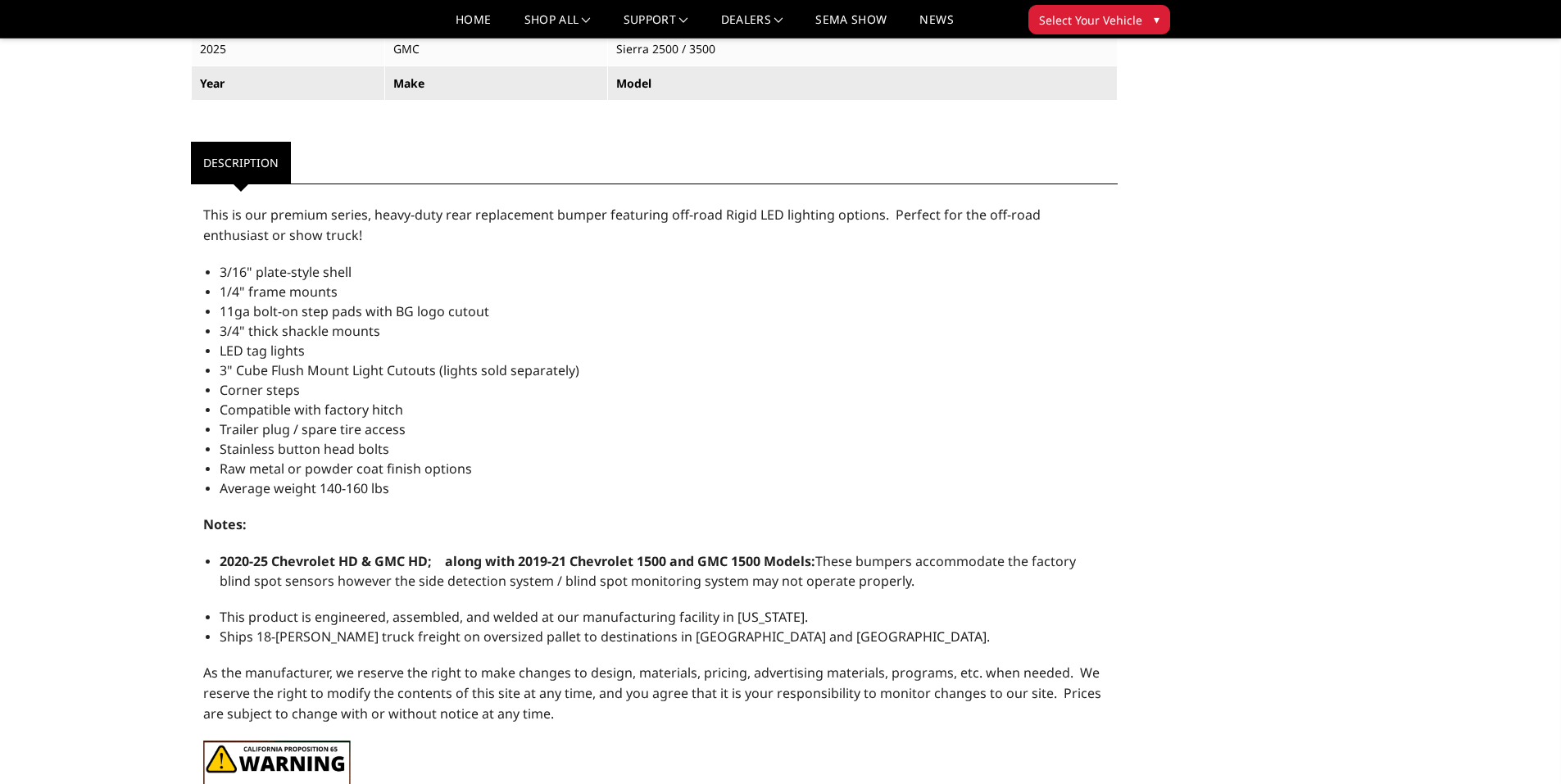
scroll to position [901, 0]
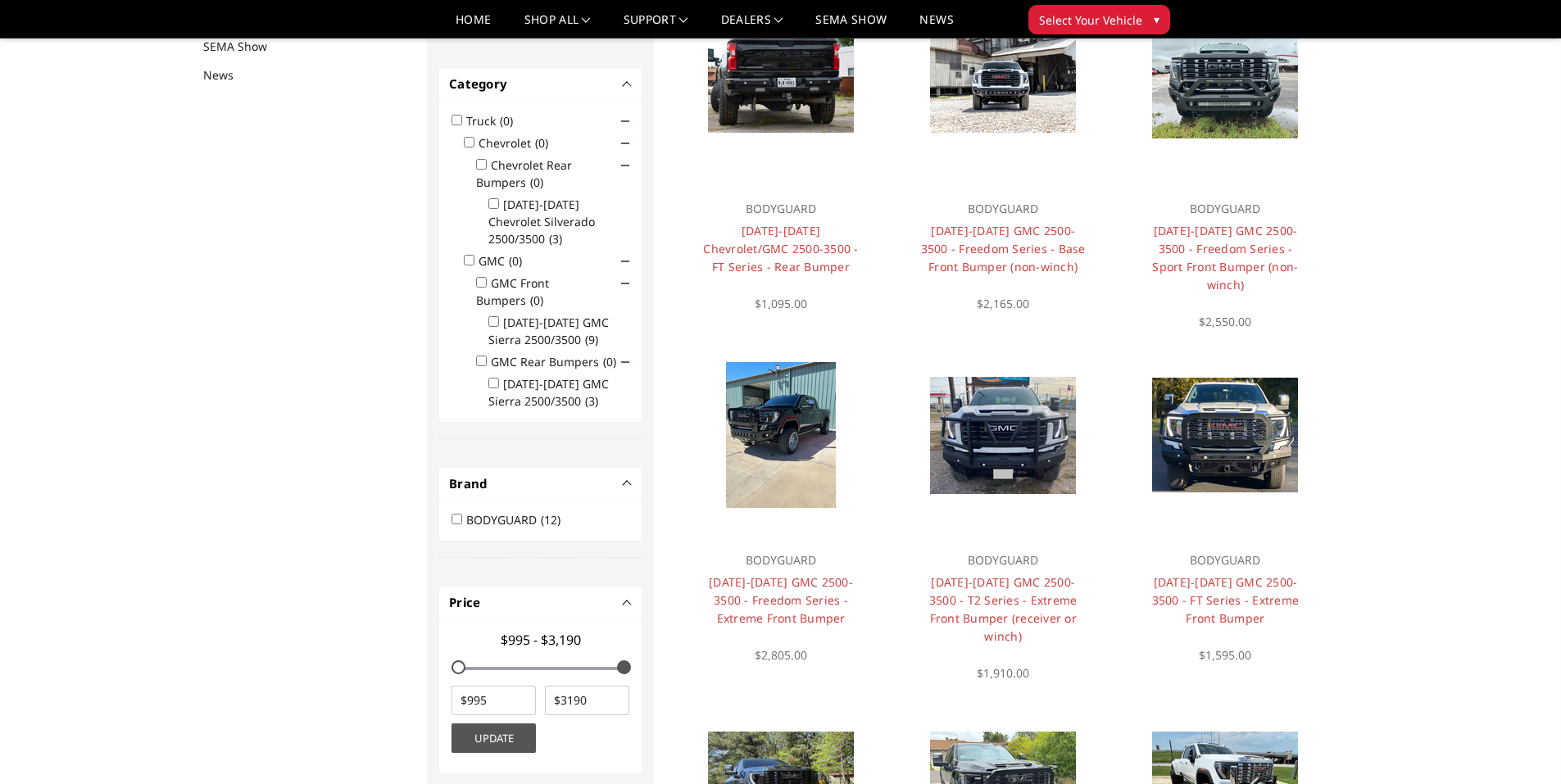
scroll to position [213, 0]
click at [491, 376] on input "[DATE]-[DATE] GMC Sierra 2500/3500 (3)" at bounding box center [493, 381] width 11 height 11
checkbox input "true"
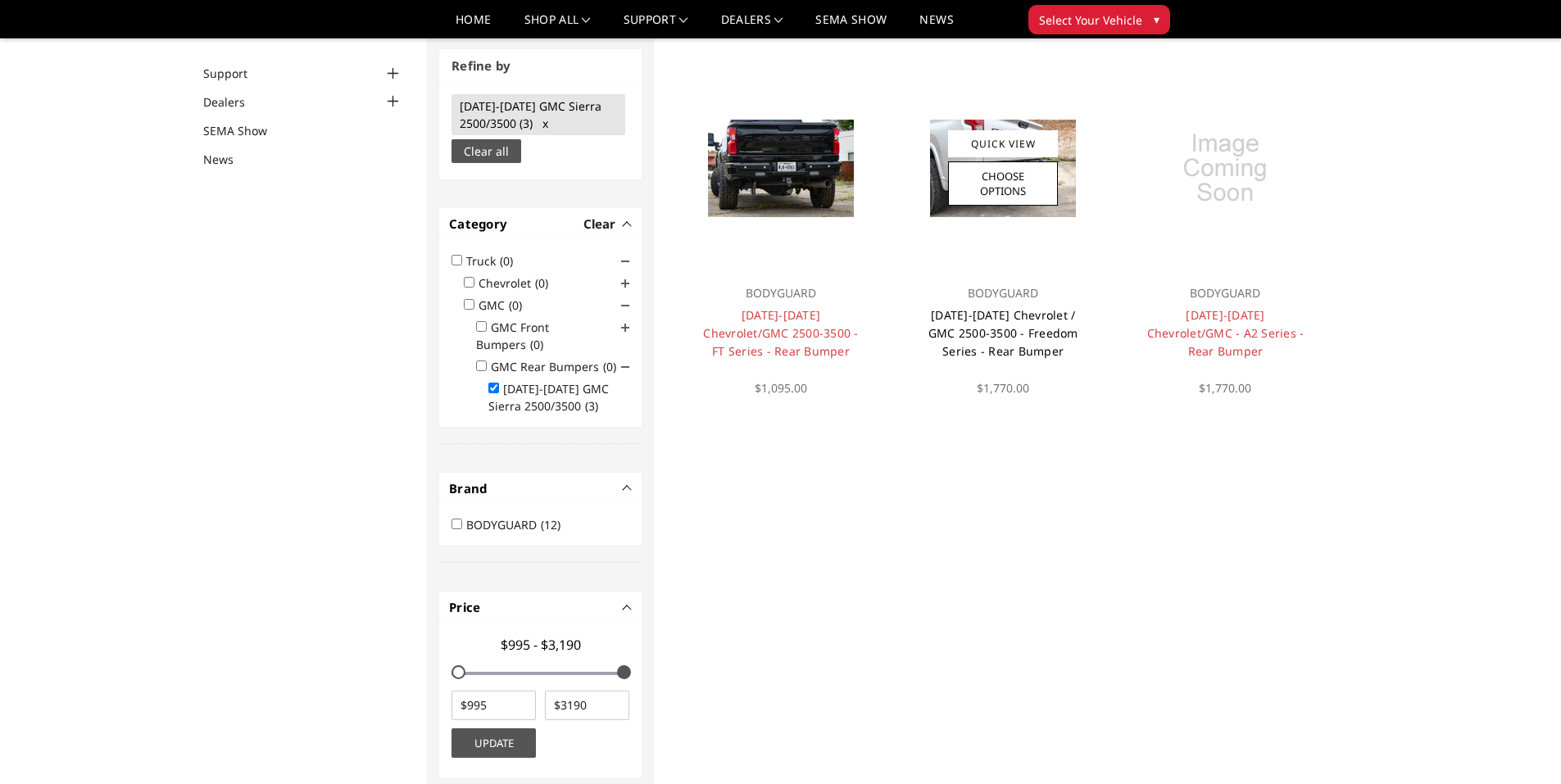
scroll to position [123, 0]
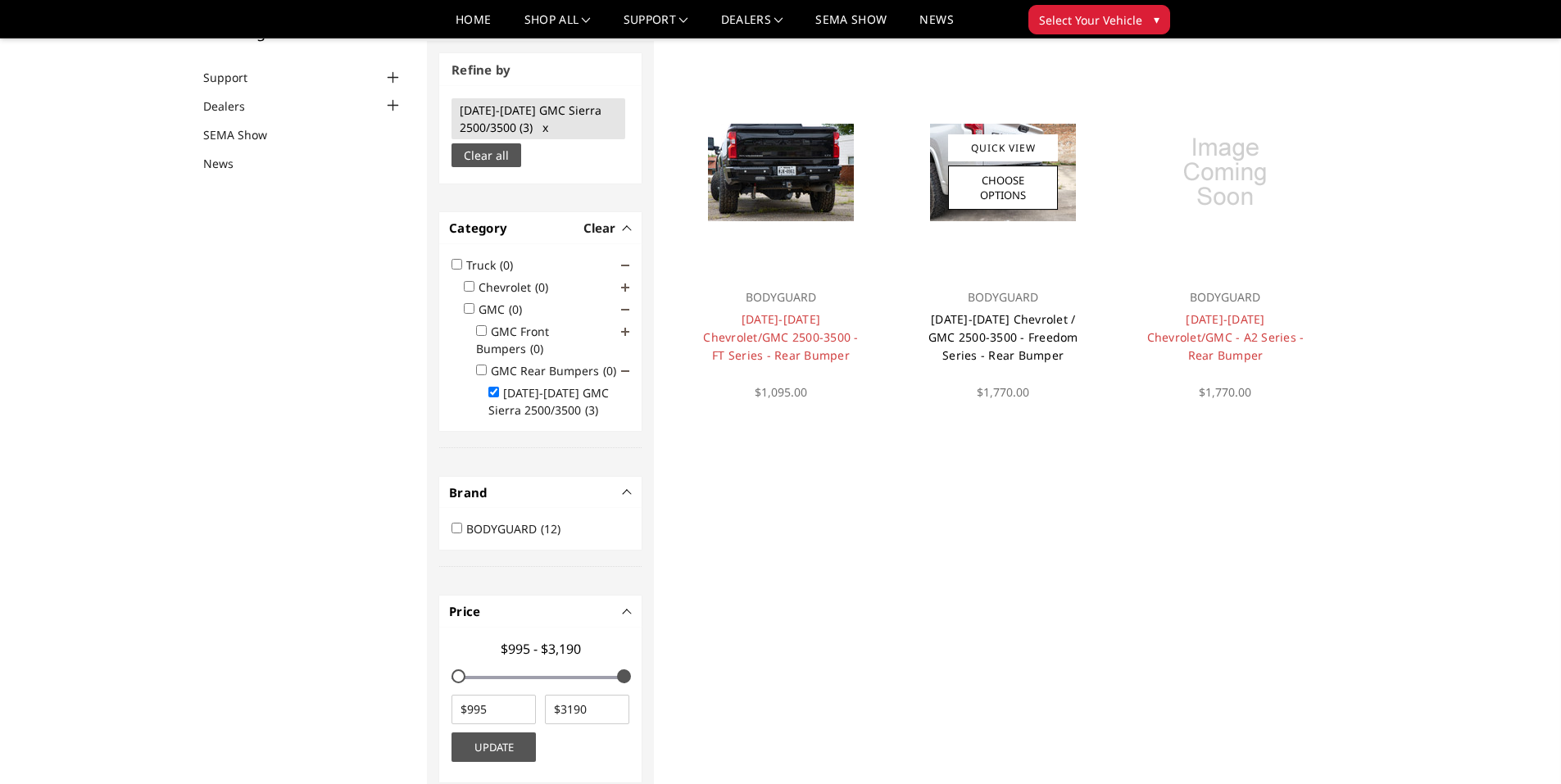
click at [1034, 325] on link "[DATE]-[DATE] Chevrolet / GMC 2500-3500 - Freedom Series - Rear Bumper" at bounding box center [1003, 337] width 150 height 51
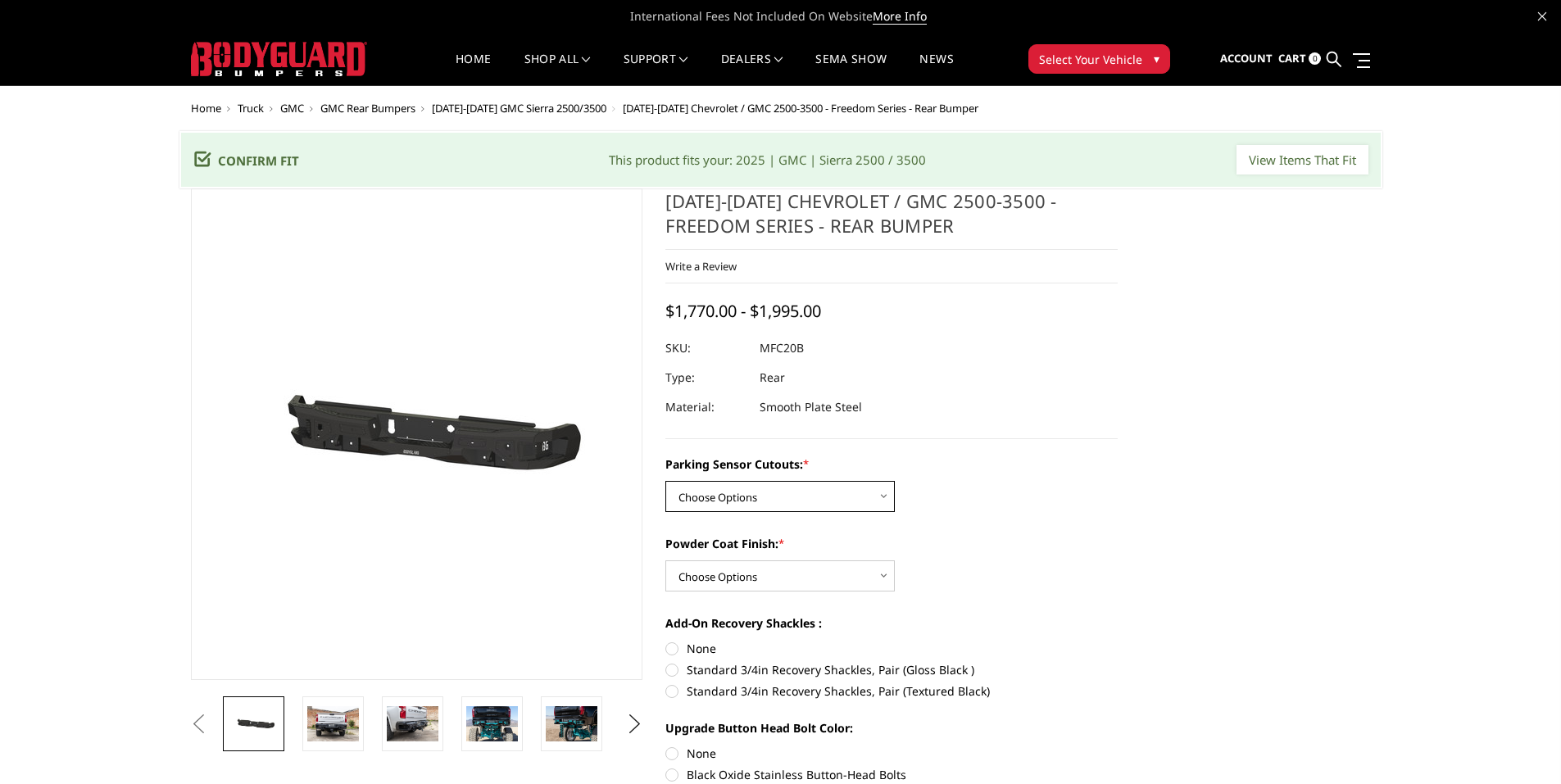
click at [806, 491] on select "Choose Options No - Without Parking Sensor Cutouts Yes - With Parking Sensor Cu…" at bounding box center [780, 497] width 229 height 32
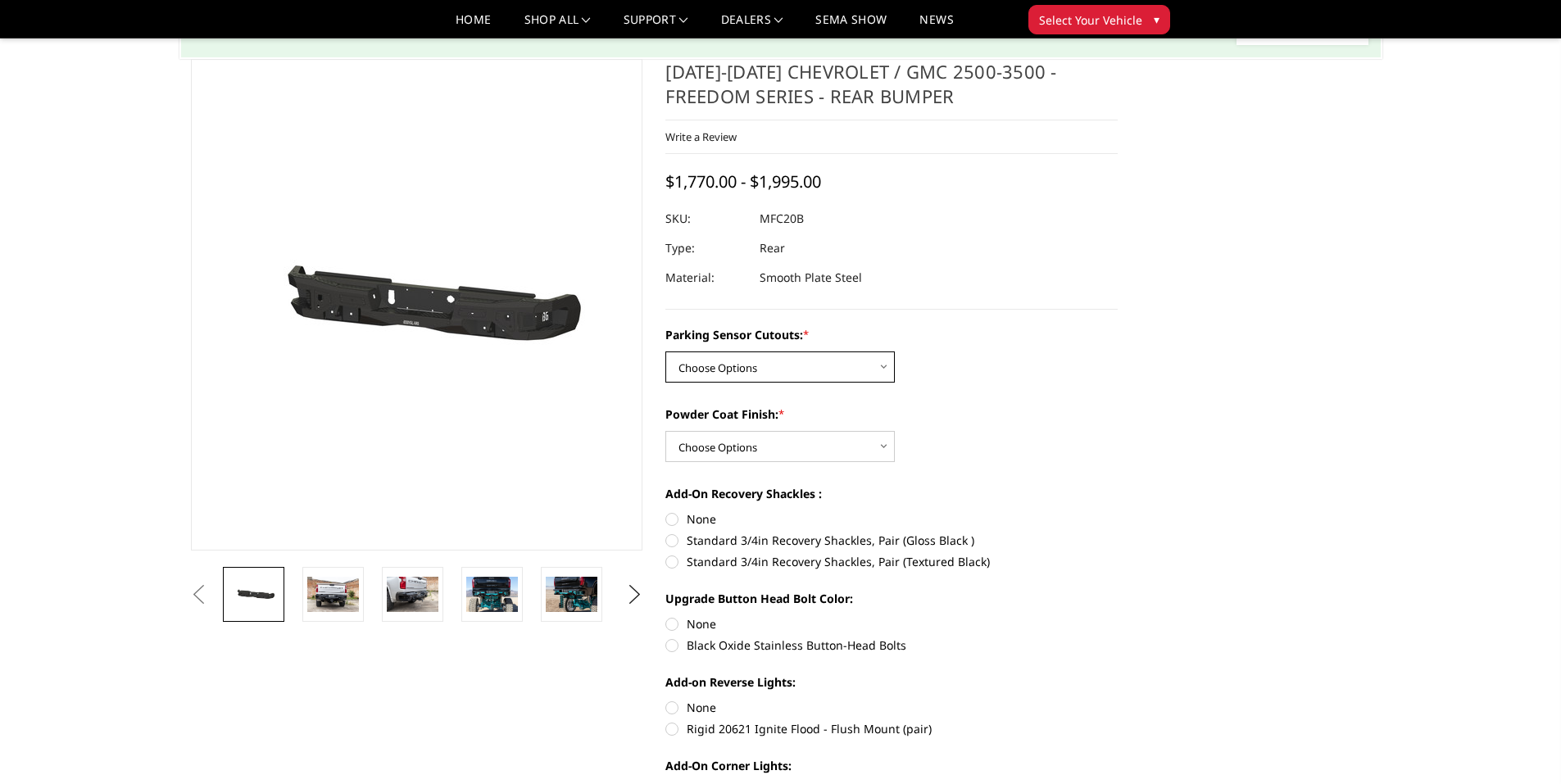
scroll to position [82, 0]
click at [741, 367] on select "Choose Options No - Without Parking Sensor Cutouts Yes - With Parking Sensor Cu…" at bounding box center [780, 366] width 229 height 32
select select "2870"
click at [665, 351] on select "Choose Options No - Without Parking Sensor Cutouts Yes - With Parking Sensor Cu…" at bounding box center [780, 366] width 229 height 32
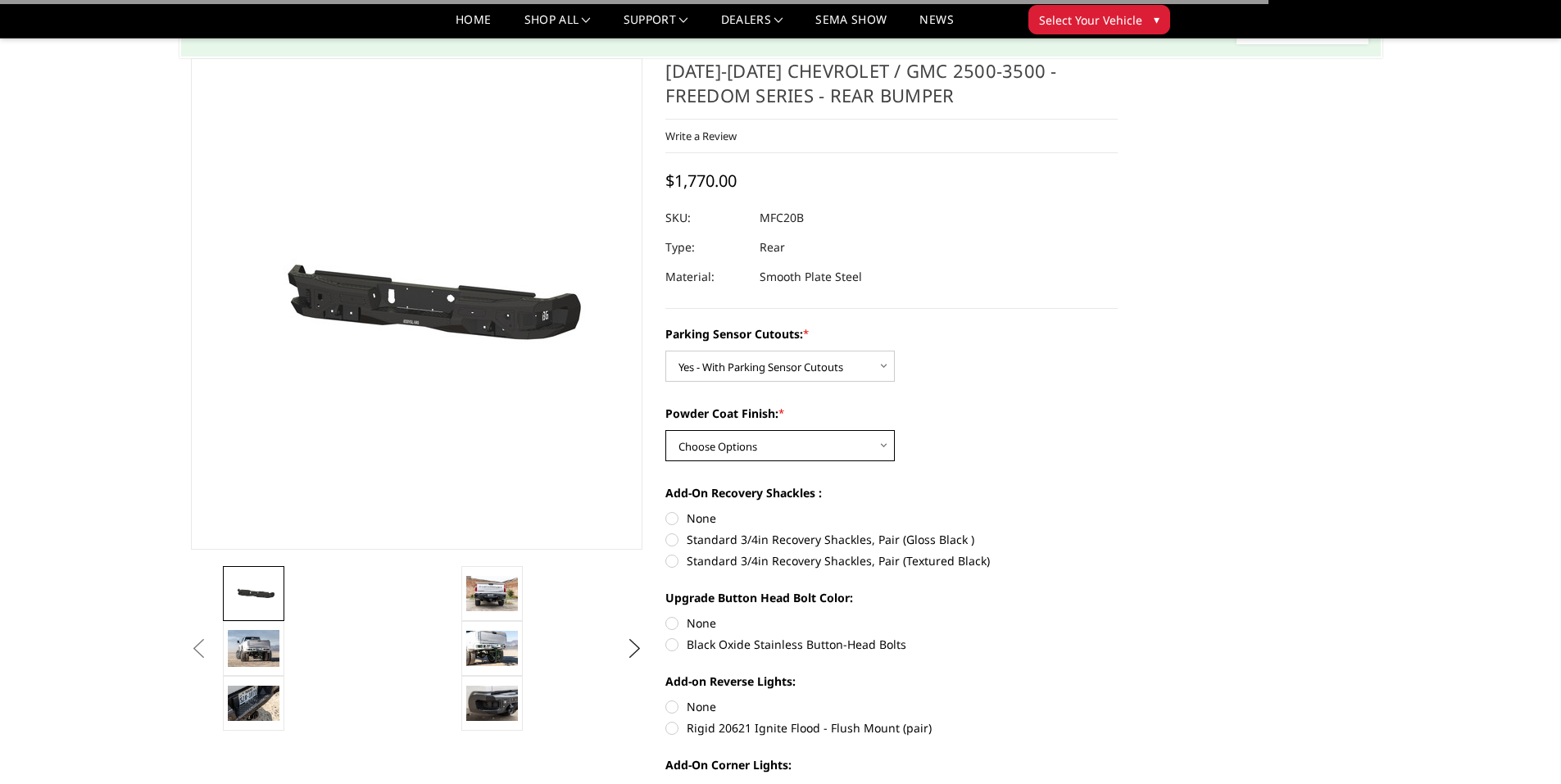
click at [751, 440] on select "Choose Options Bare Metal Texture Black Powder Coat" at bounding box center [780, 445] width 229 height 32
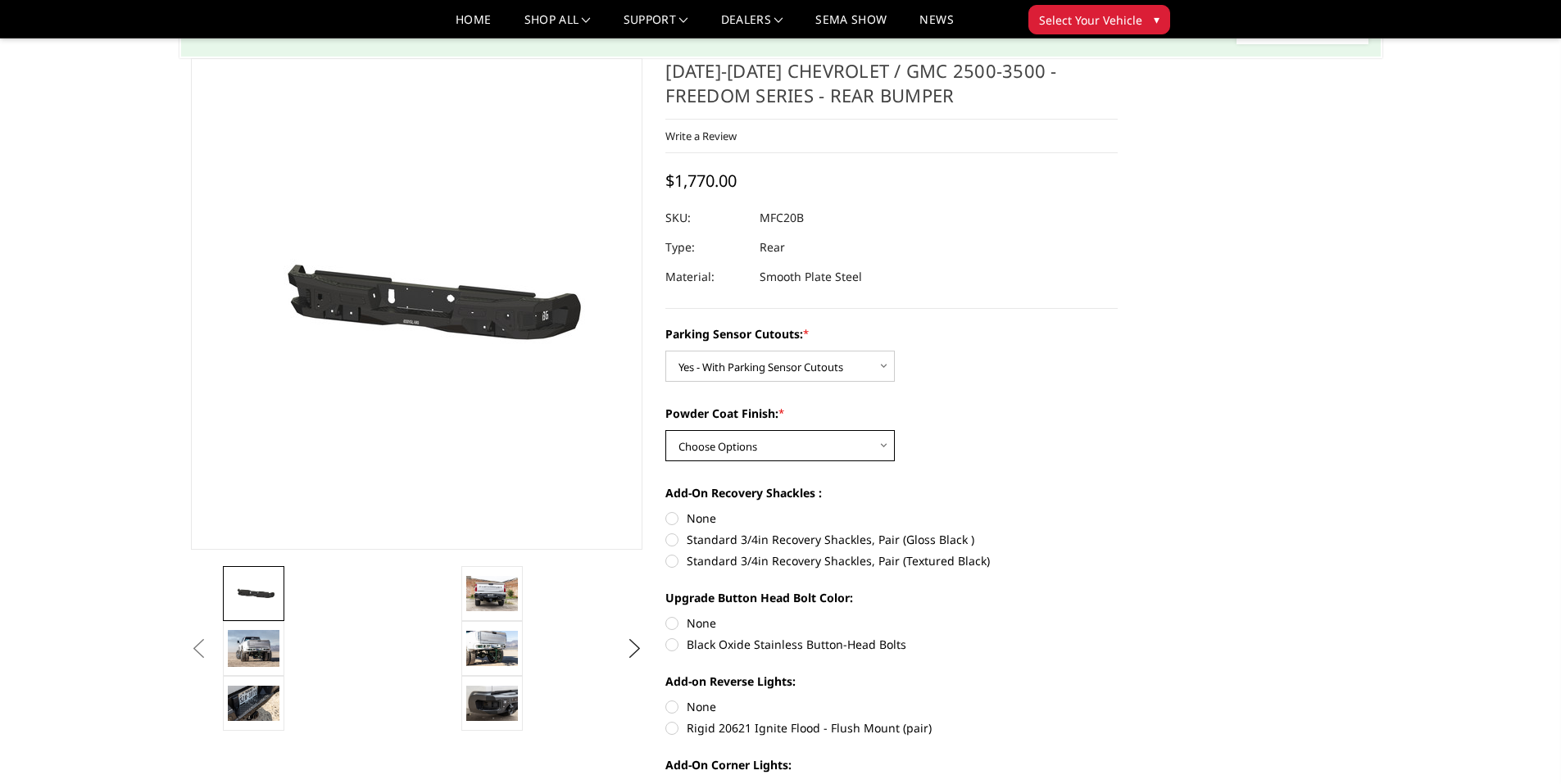
select select "2872"
click at [665, 430] on select "Choose Options Bare Metal Texture Black Powder Coat" at bounding box center [780, 445] width 229 height 32
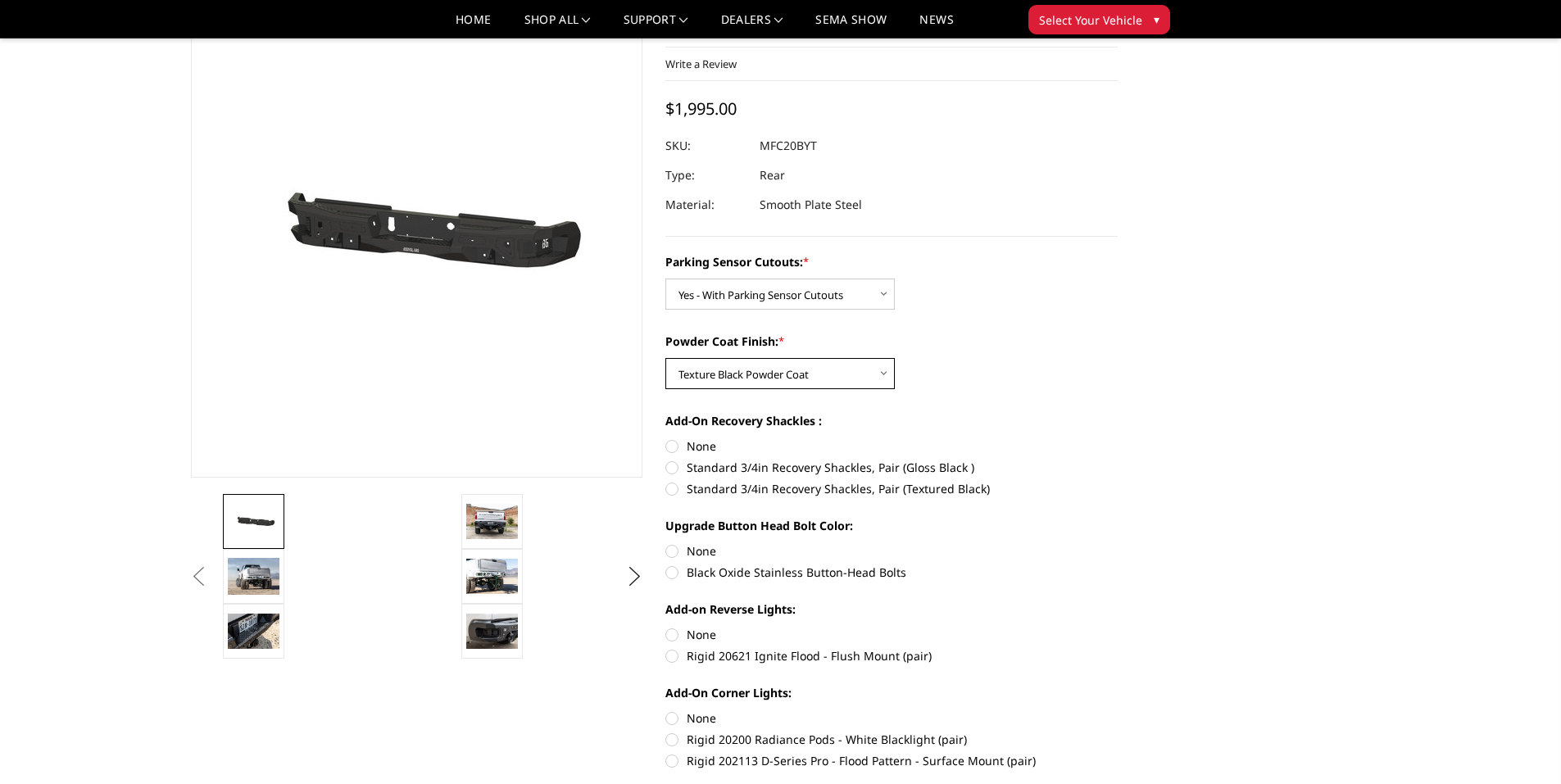
scroll to position [164, 0]
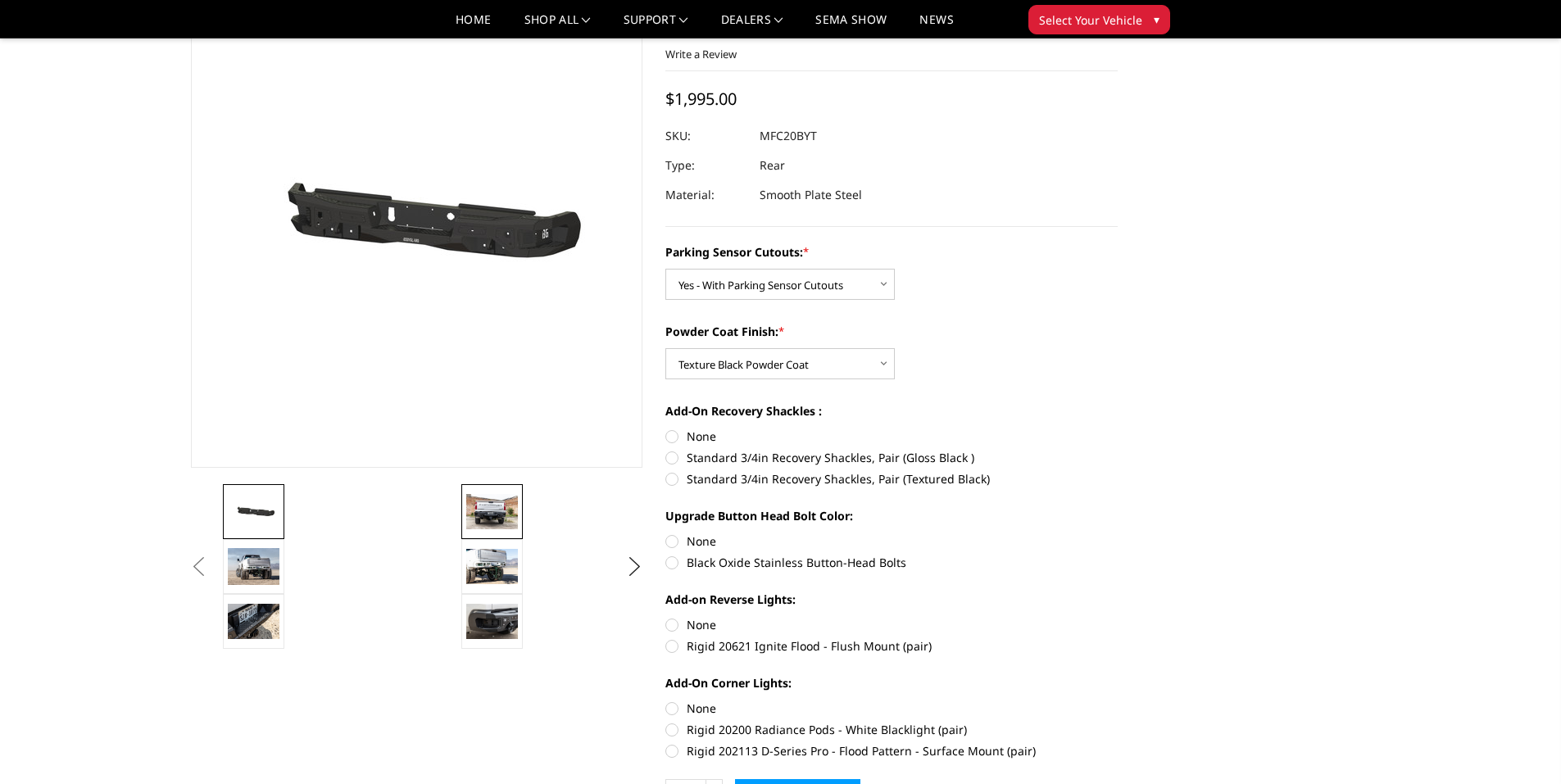
click at [496, 517] on img at bounding box center [492, 510] width 51 height 35
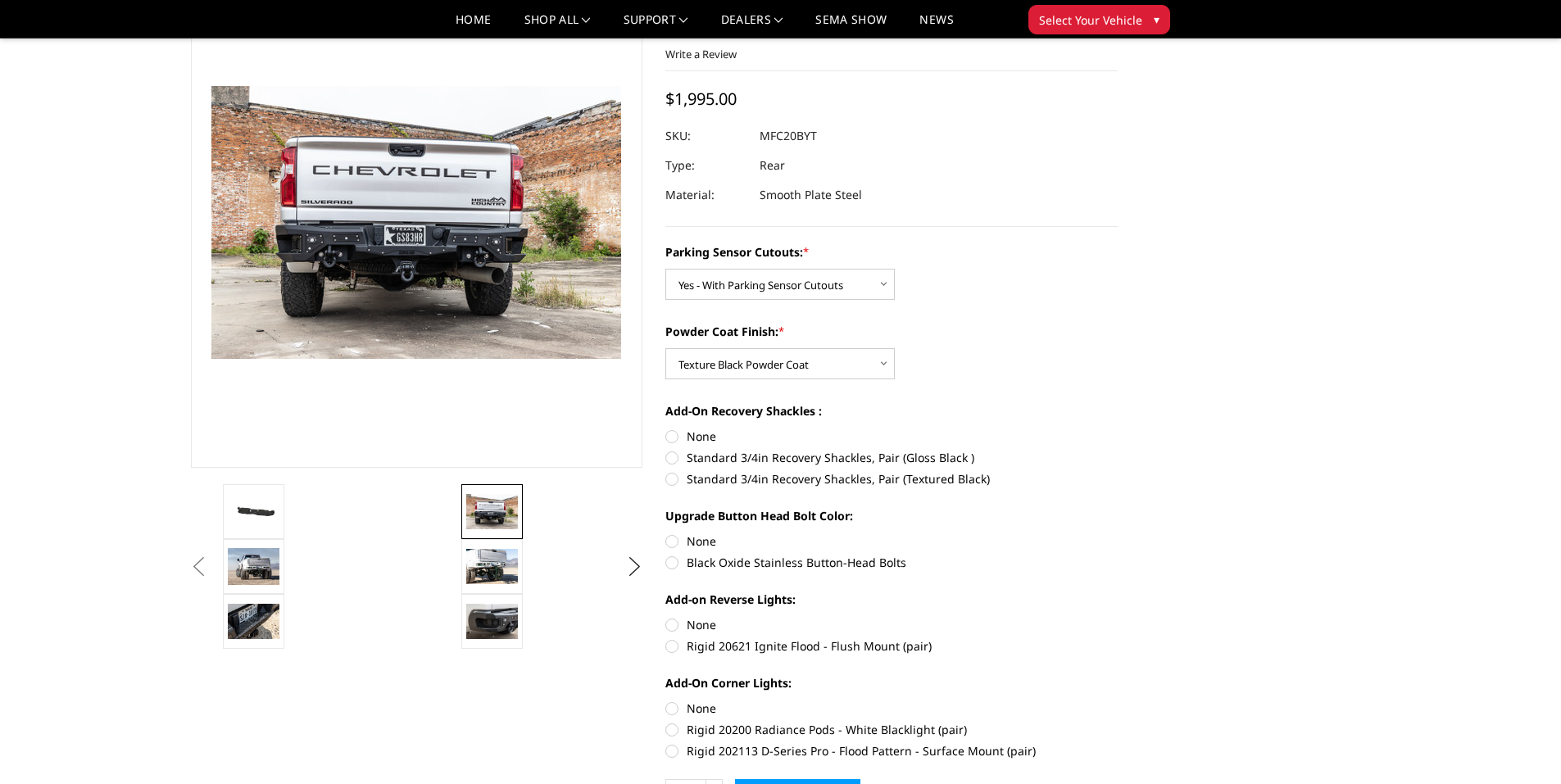
scroll to position [125, 0]
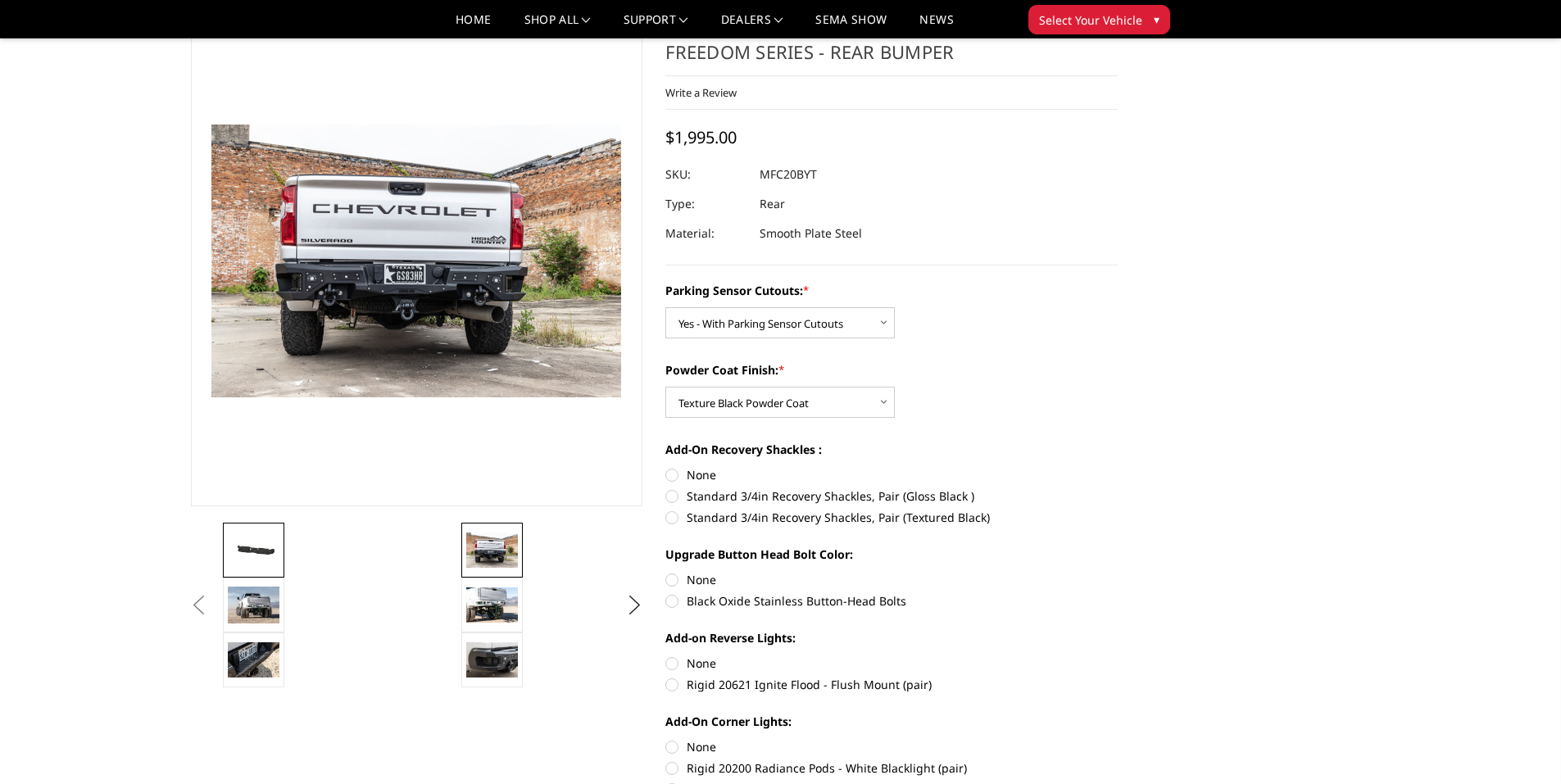
click at [240, 550] on img at bounding box center [254, 550] width 51 height 25
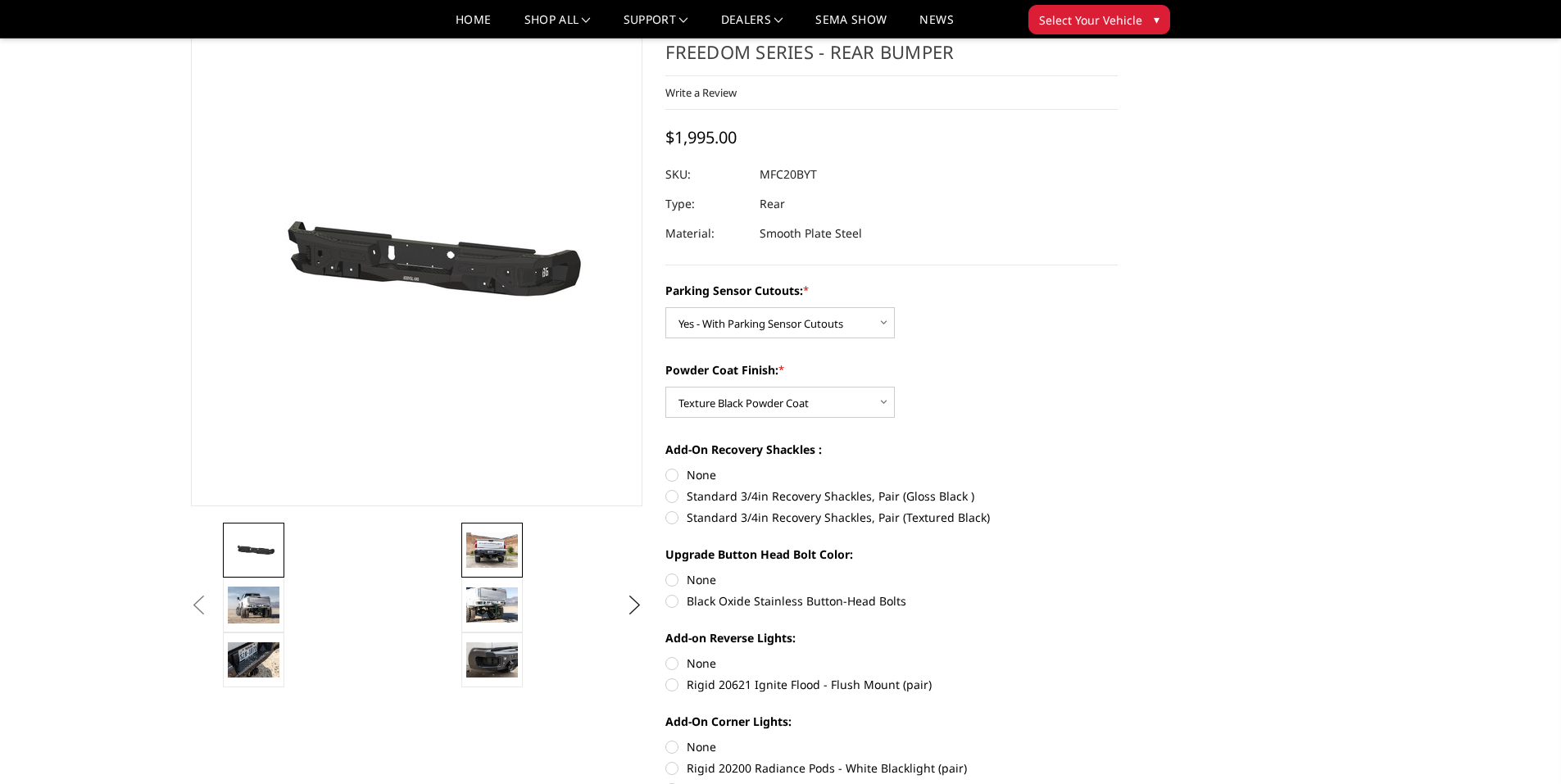
click at [500, 555] on img at bounding box center [492, 549] width 51 height 35
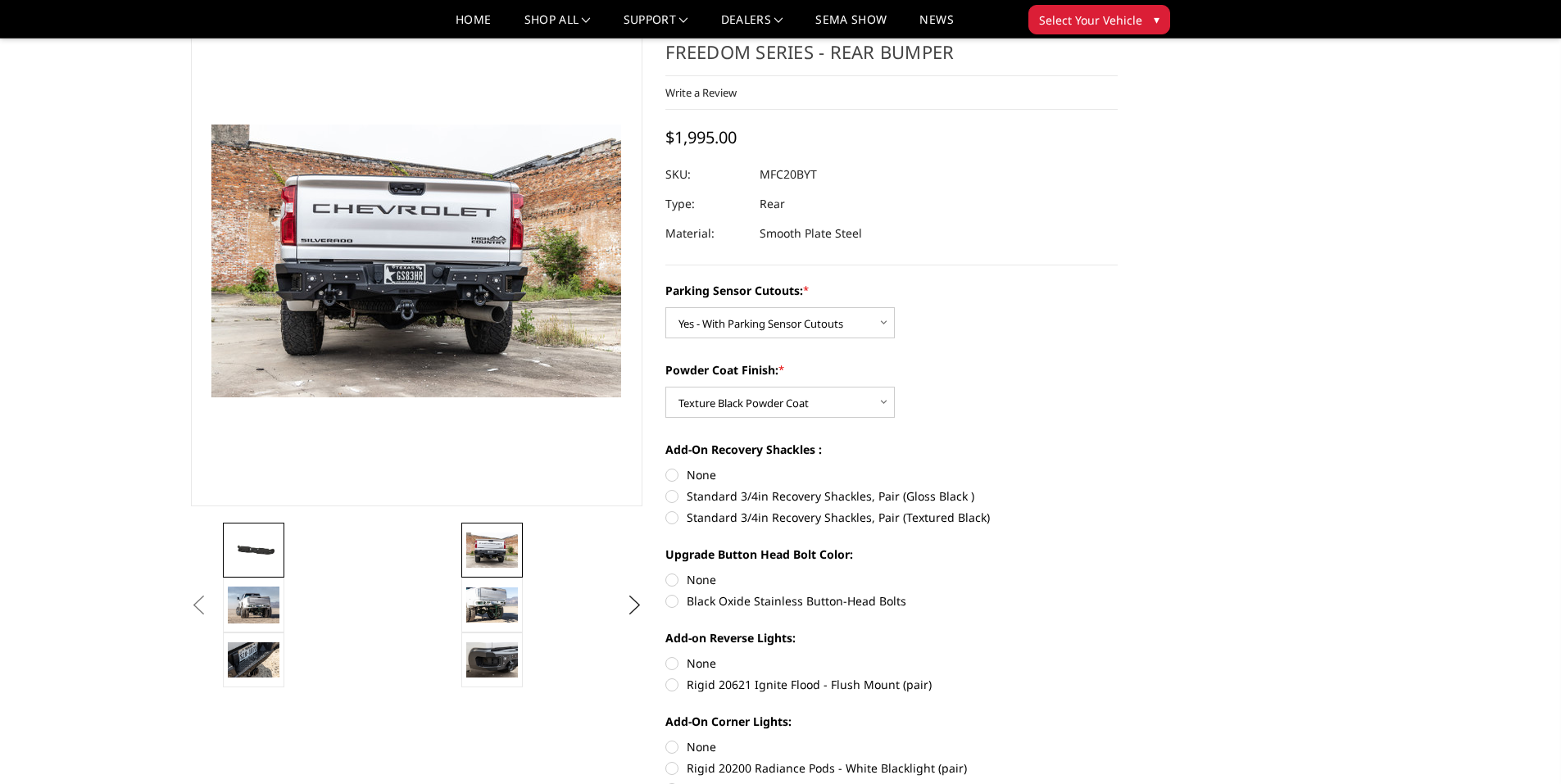
click at [250, 558] on img at bounding box center [254, 550] width 51 height 25
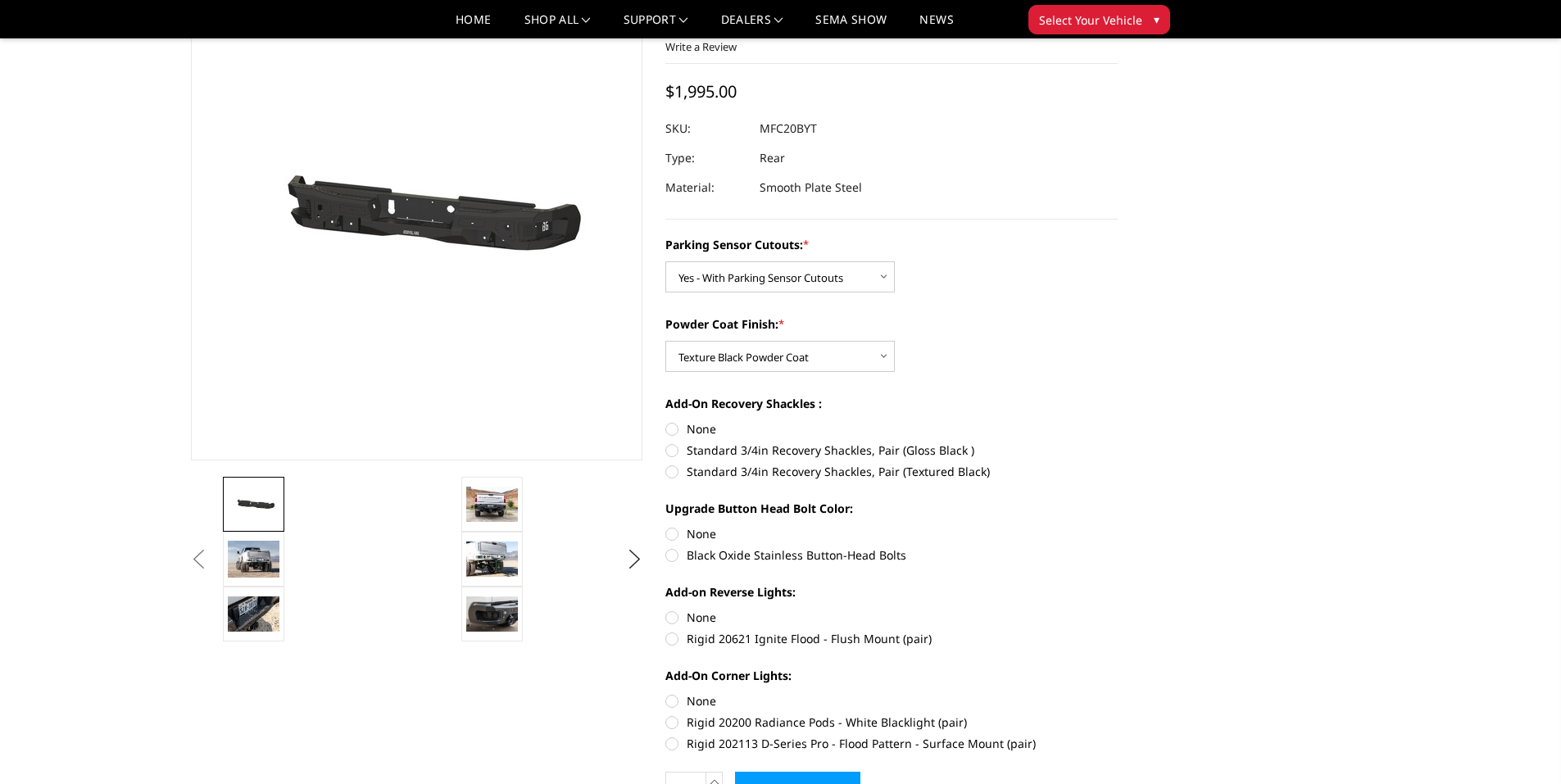
scroll to position [0, 0]
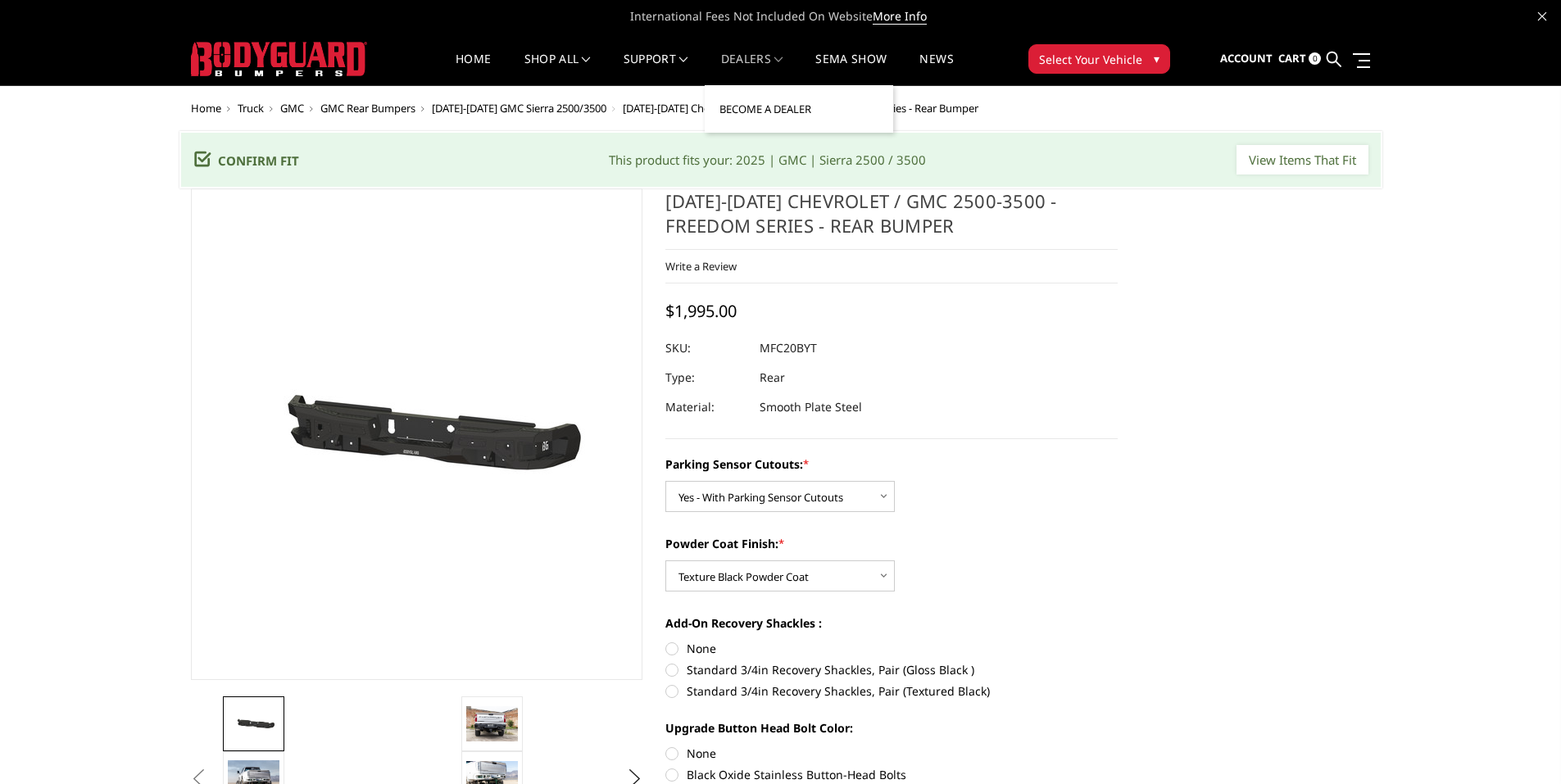
click at [765, 108] on link "Become a Dealer" at bounding box center [798, 110] width 175 height 32
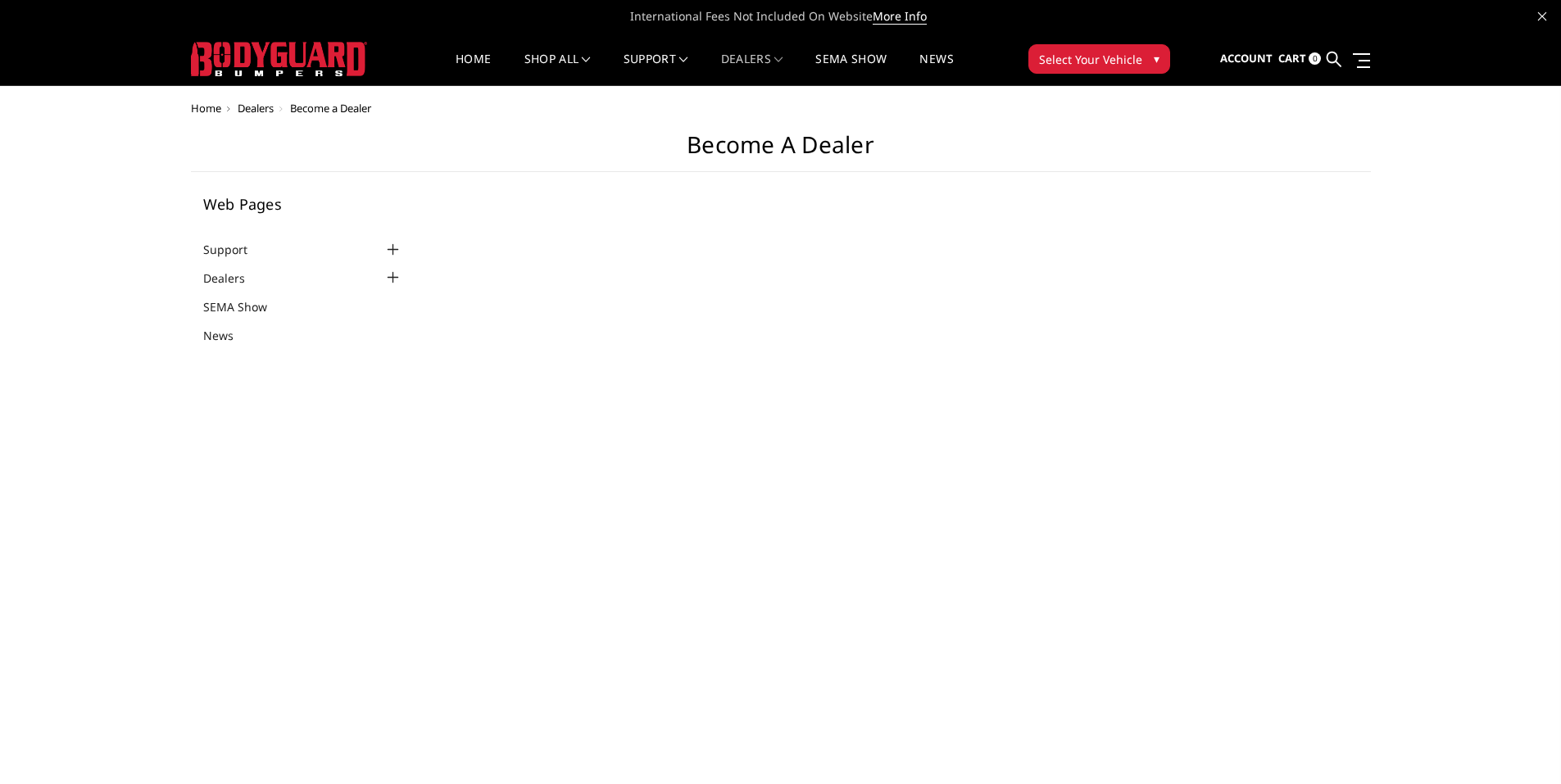
select select "US"
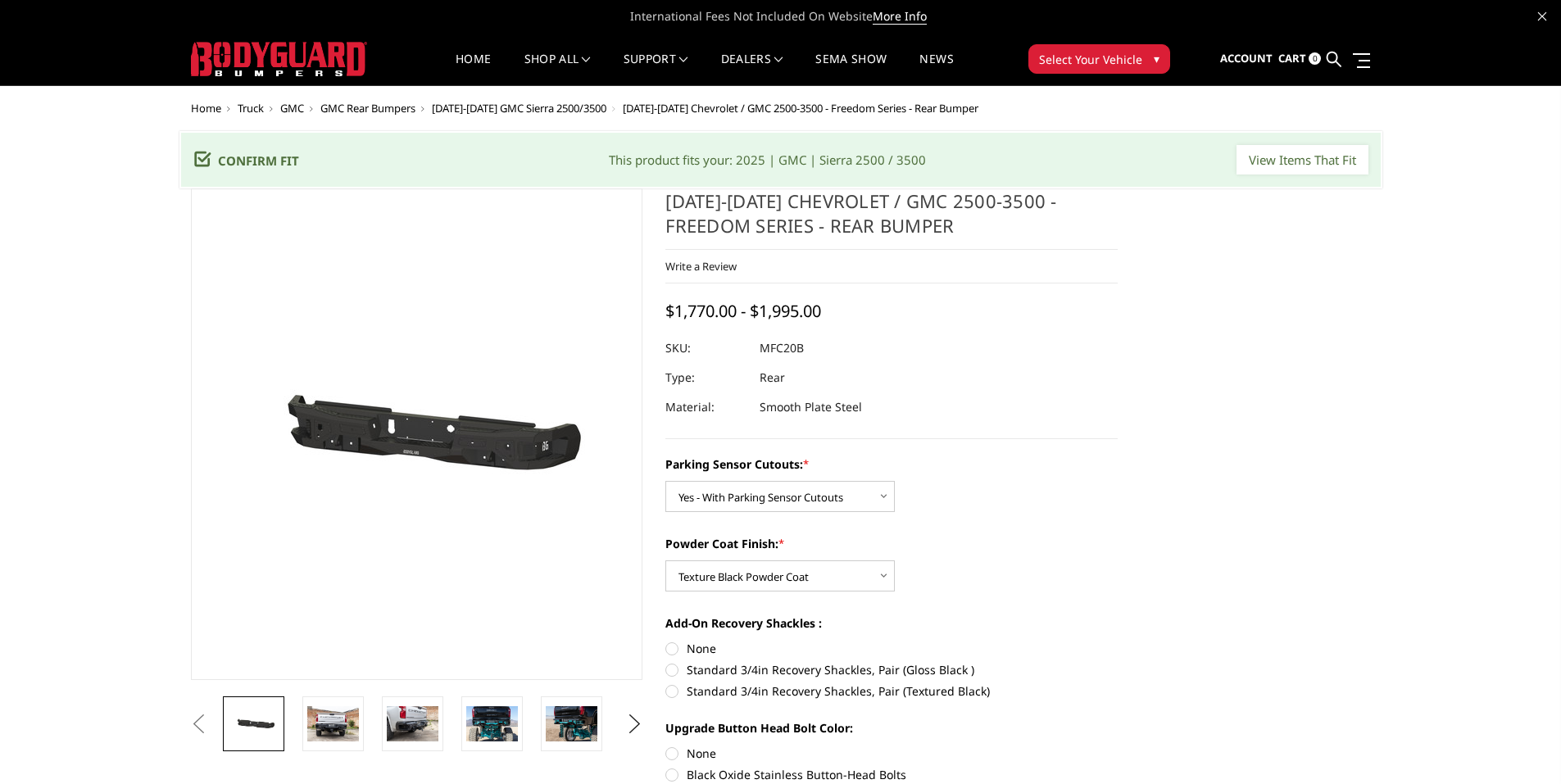
select select "2870"
select select "2872"
click at [806, 578] on select "Choose Options Bare Metal Texture Black Powder Coat" at bounding box center [780, 576] width 229 height 32
click at [798, 502] on select "Choose Options No - Without Parking Sensor Cutouts Yes - With Parking Sensor Cu…" at bounding box center [780, 497] width 229 height 32
click at [665, 481] on select "Choose Options No - Without Parking Sensor Cutouts Yes - With Parking Sensor Cu…" at bounding box center [780, 497] width 229 height 32
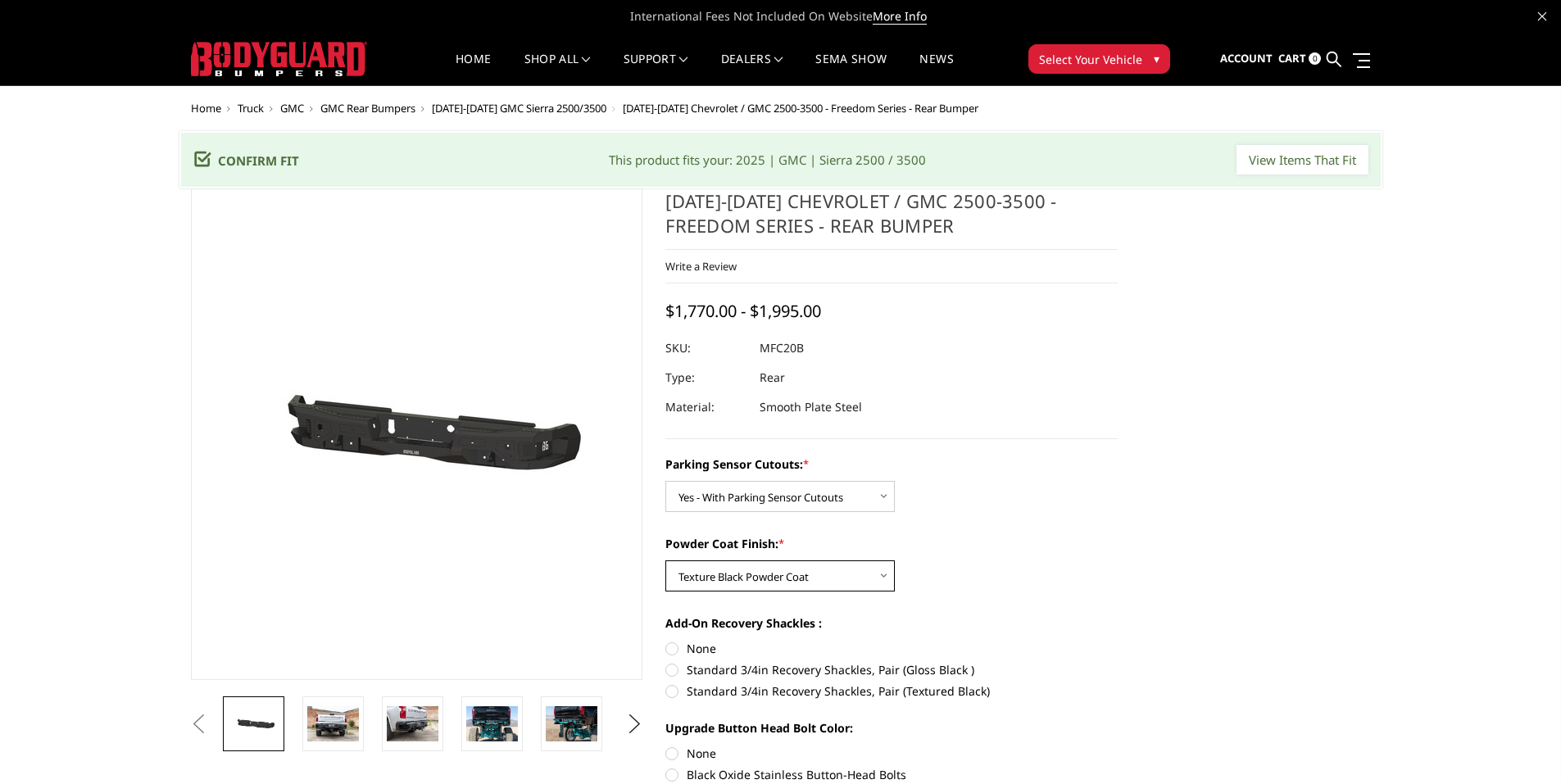
click at [788, 573] on select "Choose Options Bare Metal Texture Black Powder Coat" at bounding box center [780, 576] width 229 height 32
click at [665, 560] on select "Choose Options Bare Metal Texture Black Powder Coat" at bounding box center [780, 576] width 229 height 32
click at [1288, 165] on input "View Items That Fit" at bounding box center [1301, 160] width 131 height 30
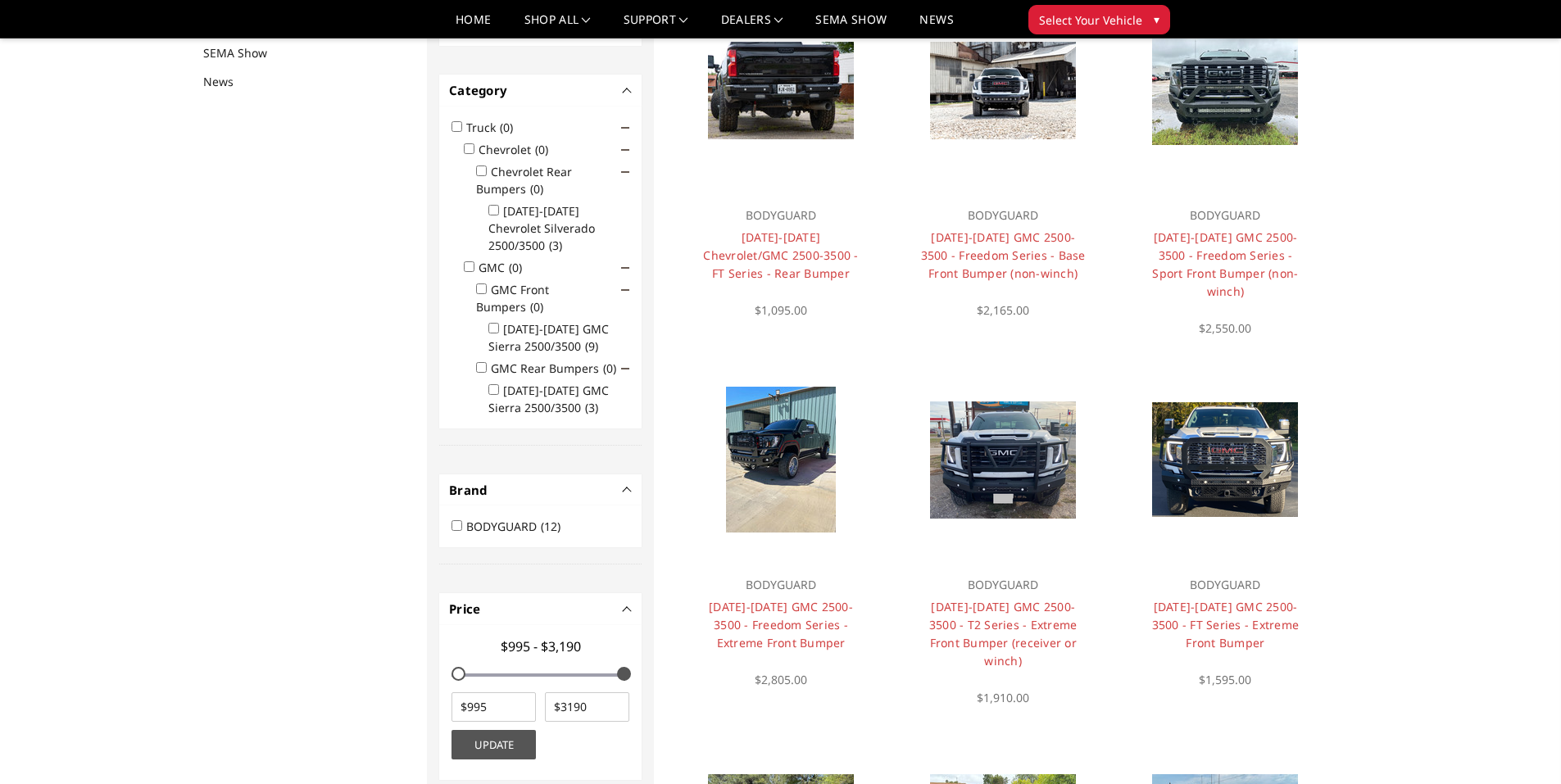
scroll to position [213, 0]
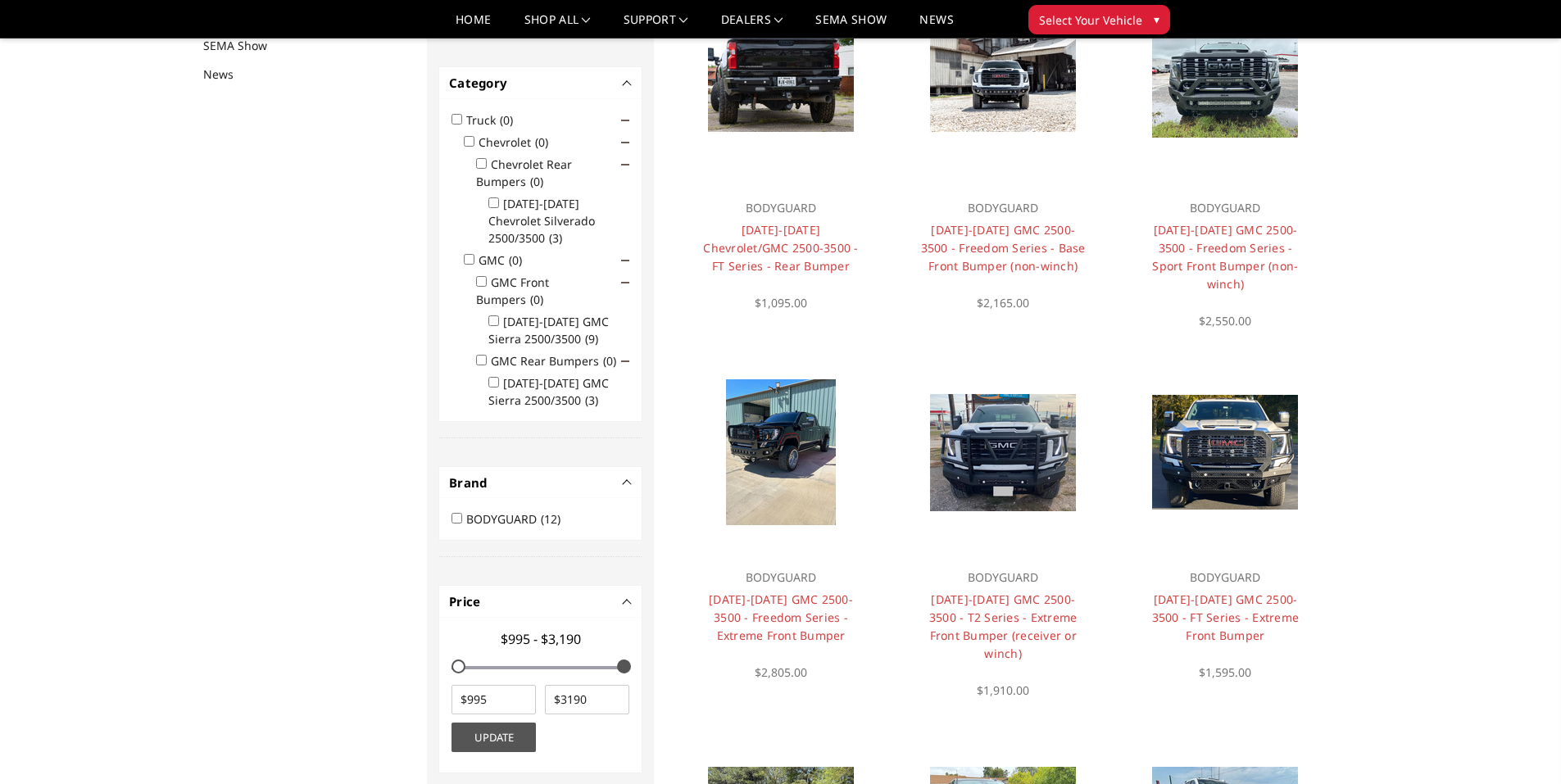
click at [493, 376] on input "[DATE]-[DATE] GMC Sierra 2500/3500 (3)" at bounding box center [493, 381] width 11 height 11
checkbox input "true"
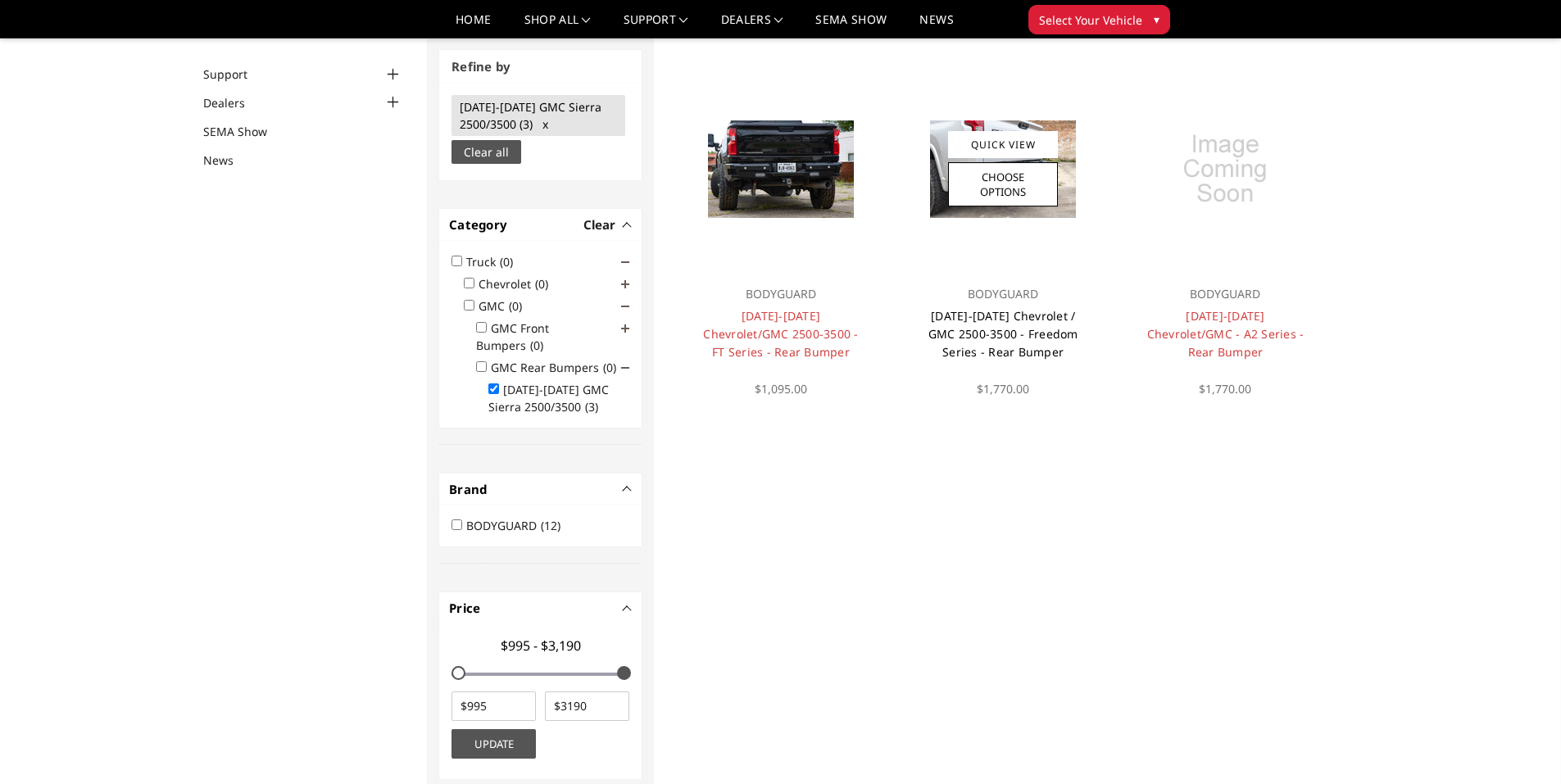
scroll to position [123, 0]
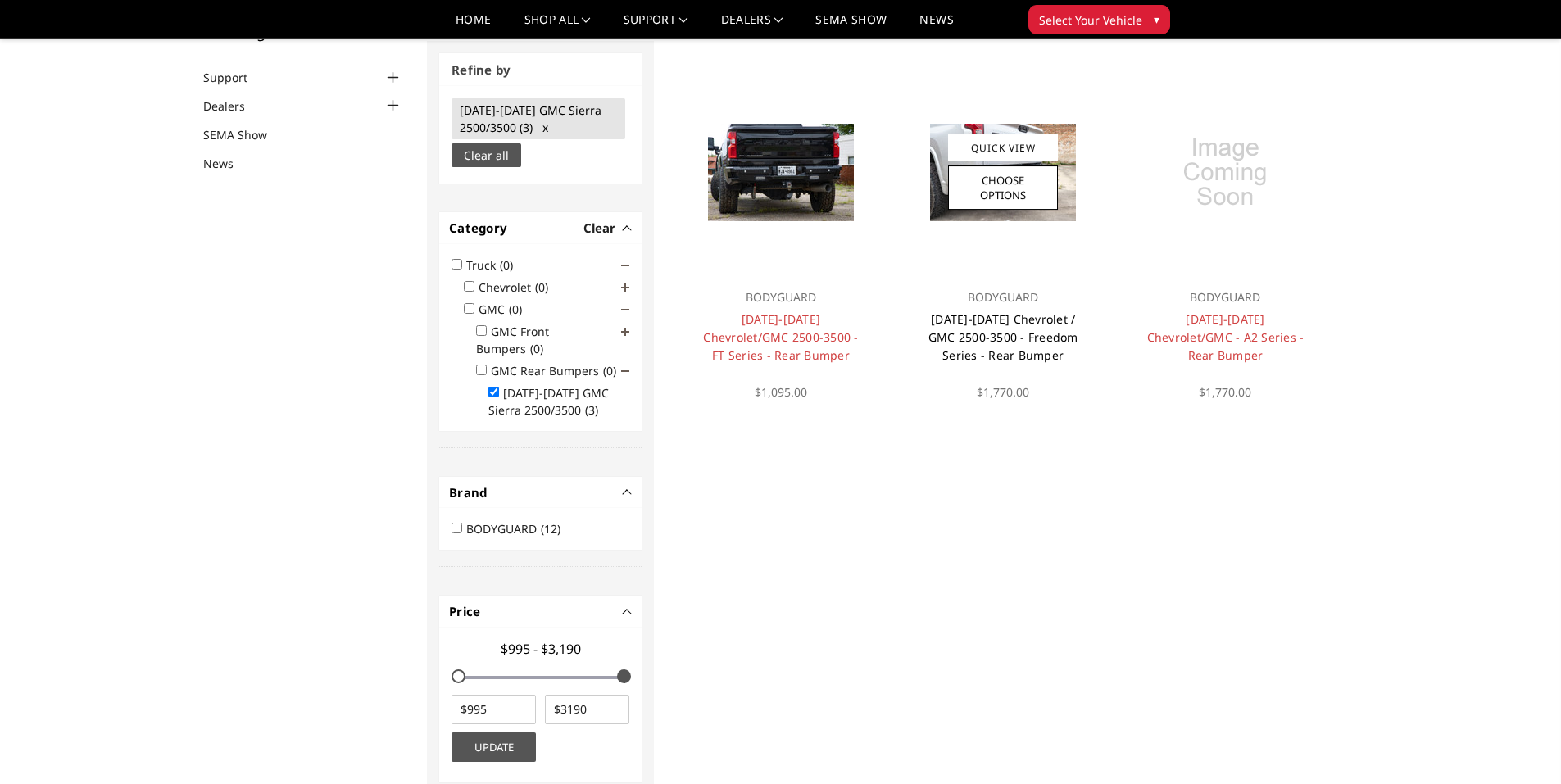
click at [1017, 339] on link "[DATE]-[DATE] Chevrolet / GMC 2500-3500 - Freedom Series - Rear Bumper" at bounding box center [1003, 337] width 150 height 51
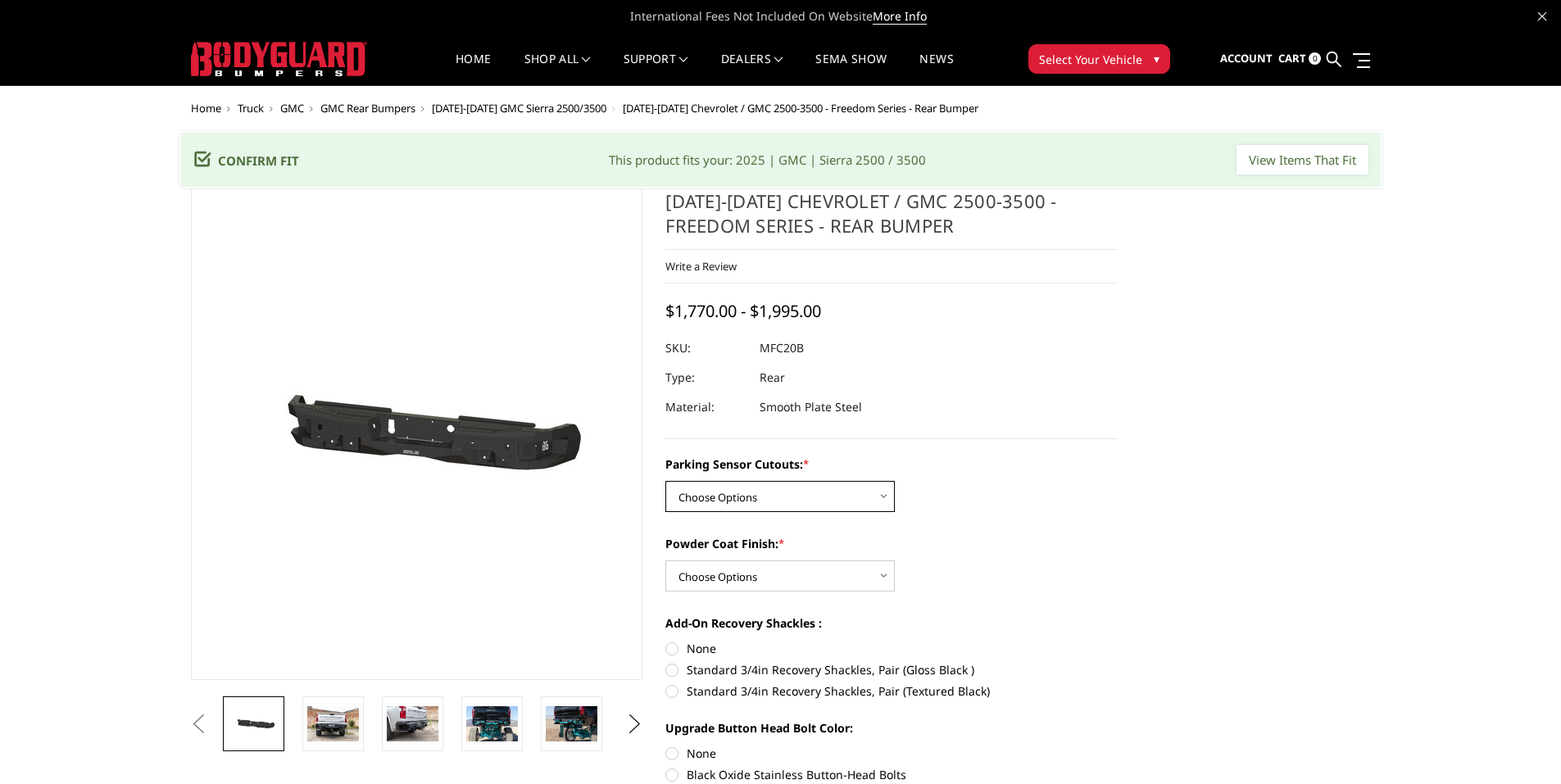
click at [821, 501] on select "Choose Options No - Without Parking Sensor Cutouts Yes - With Parking Sensor Cu…" at bounding box center [780, 497] width 229 height 32
select select "2870"
click at [665, 481] on select "Choose Options No - Without Parking Sensor Cutouts Yes - With Parking Sensor Cu…" at bounding box center [780, 497] width 229 height 32
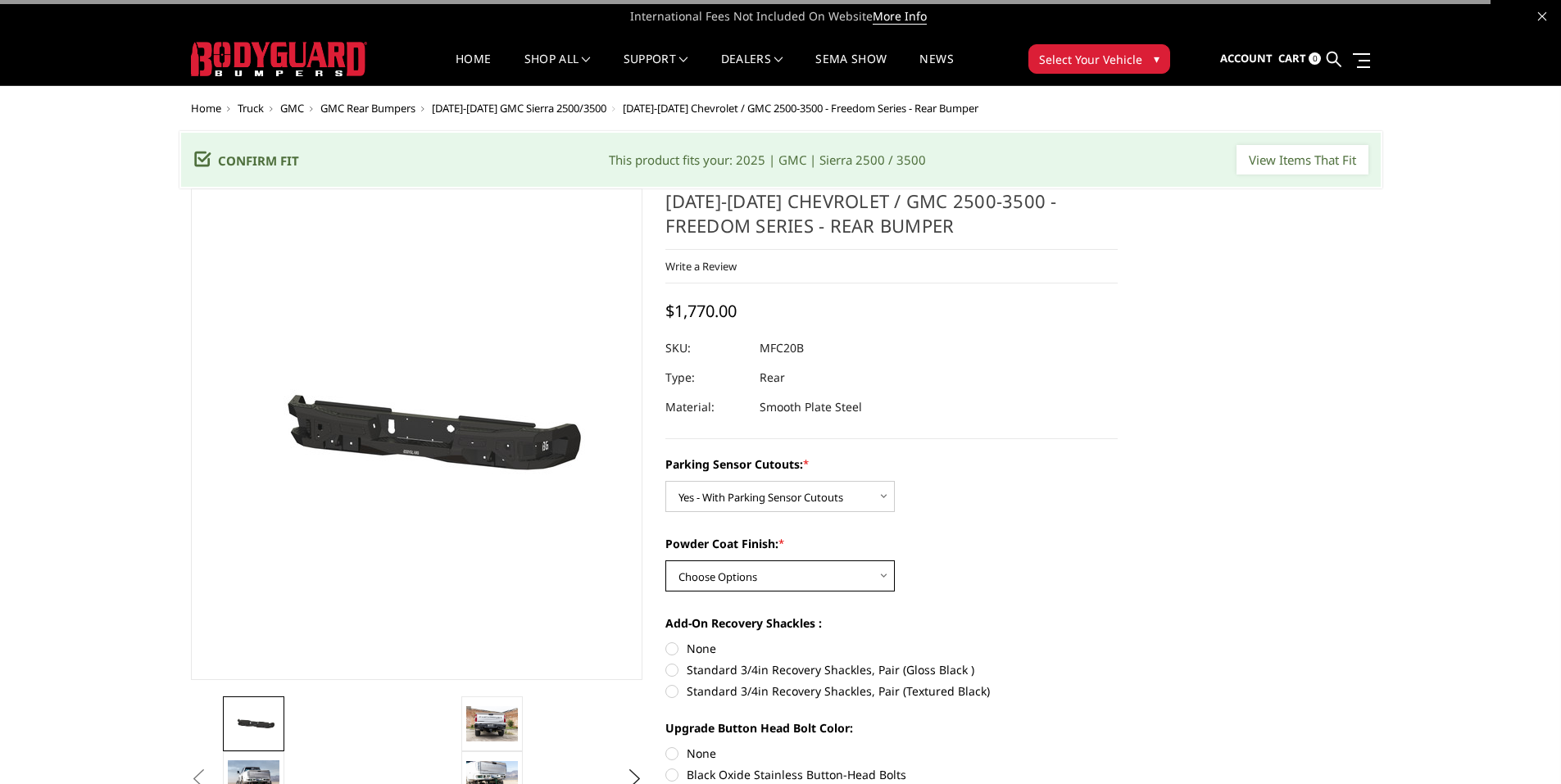
click at [782, 574] on select "Choose Options Bare Metal Texture Black Powder Coat" at bounding box center [780, 576] width 229 height 32
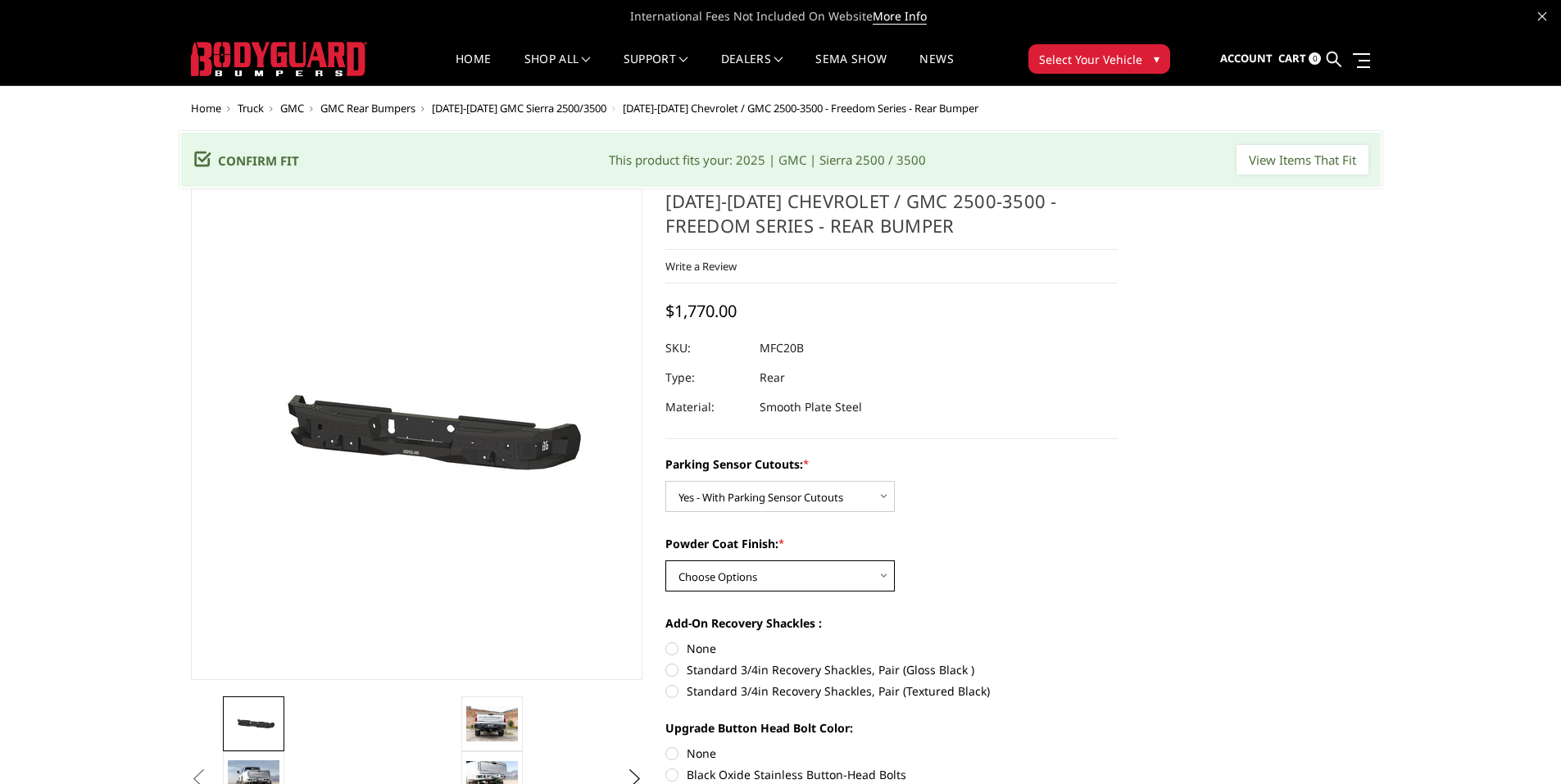
select select "2872"
click at [665, 560] on select "Choose Options Bare Metal Texture Black Powder Coat" at bounding box center [780, 576] width 229 height 32
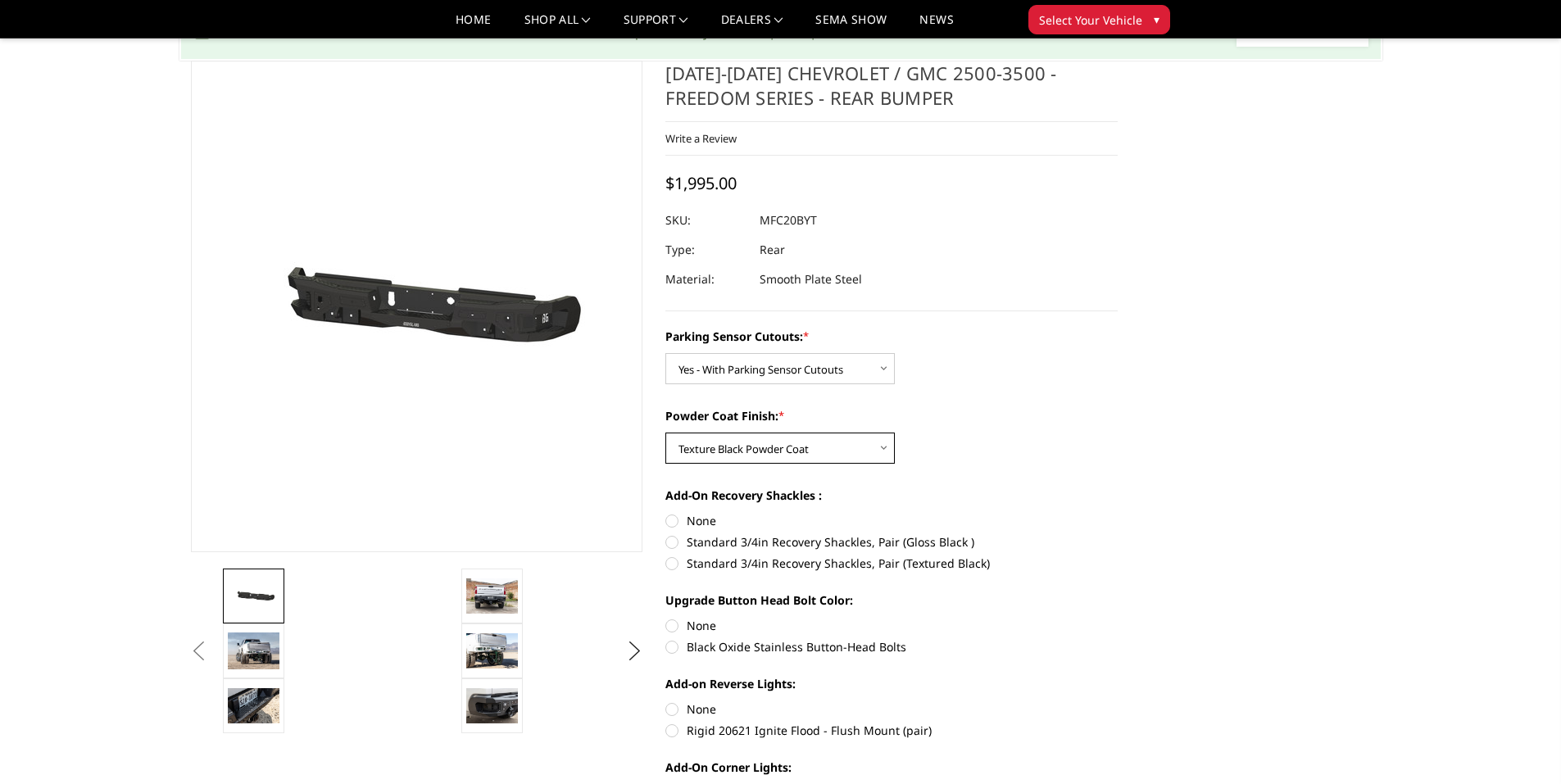
scroll to position [164, 0]
